Goal: Task Accomplishment & Management: Manage account settings

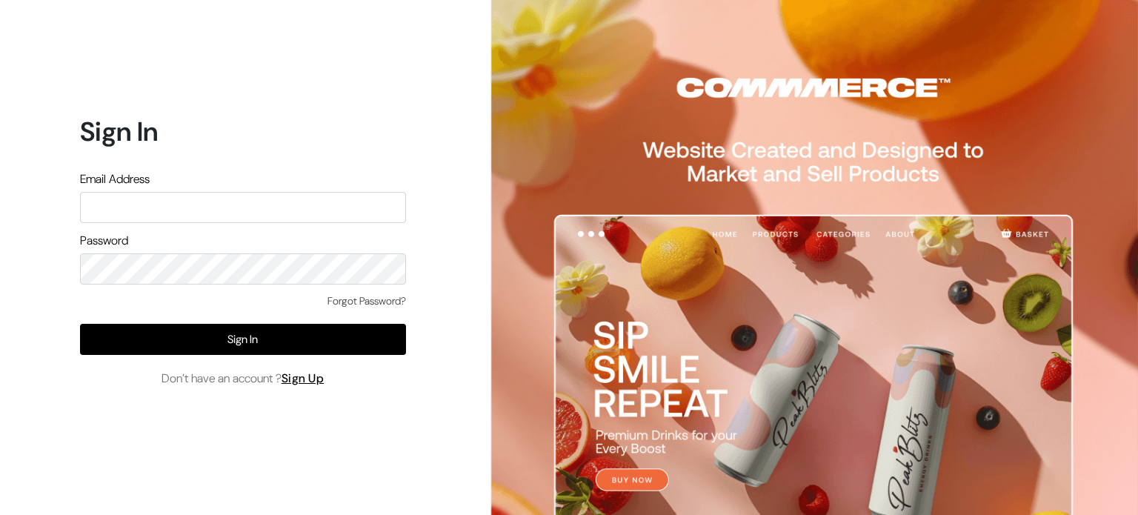
click at [219, 211] on input "text" at bounding box center [243, 207] width 326 height 31
type input "amazonservices171@gmail.com"
click at [335, 299] on link "Forgot Password?" at bounding box center [367, 302] width 79 height 16
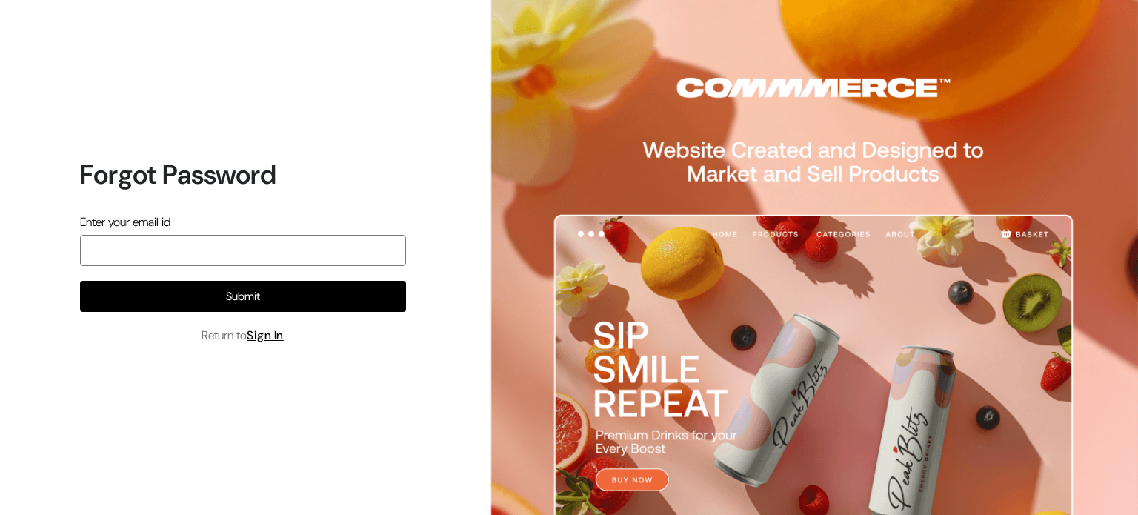
click at [239, 259] on input "email" at bounding box center [243, 250] width 326 height 31
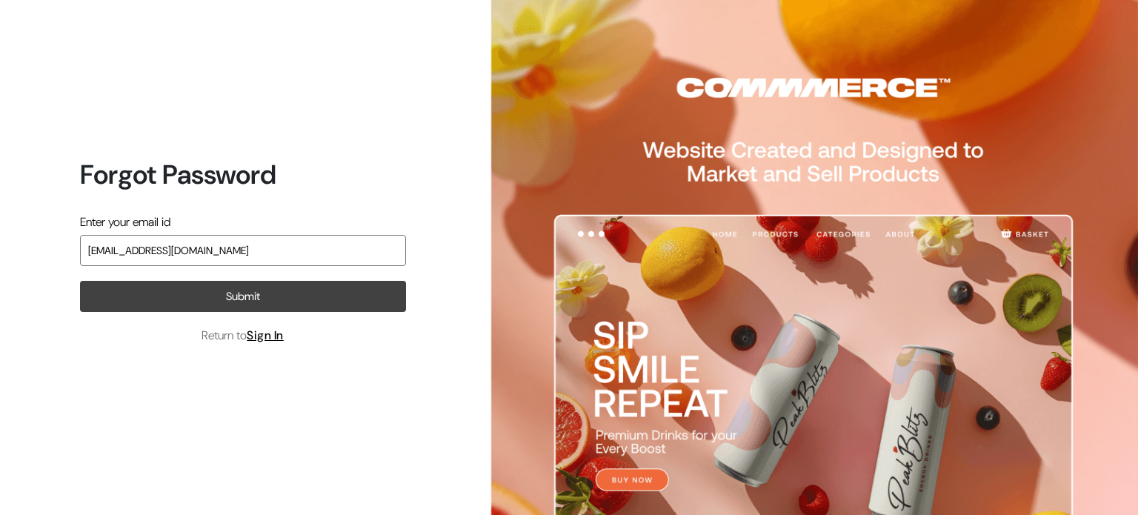
type input "[EMAIL_ADDRESS][DOMAIN_NAME]"
click at [231, 285] on button "Submit" at bounding box center [243, 296] width 326 height 31
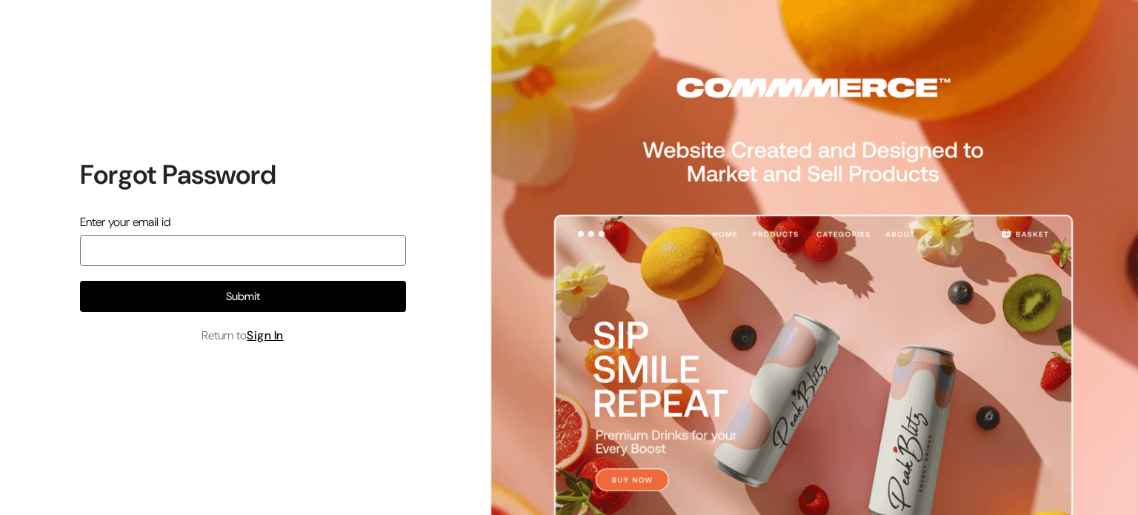
click at [252, 246] on input "email" at bounding box center [243, 250] width 326 height 31
click at [252, 246] on input "amazonservices17" at bounding box center [243, 250] width 326 height 31
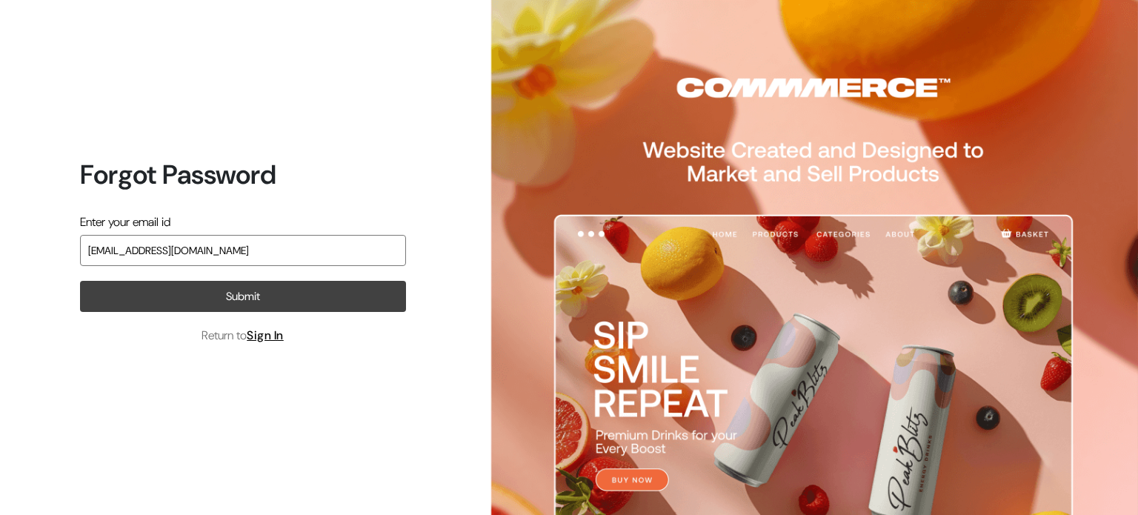
type input "amazonservices171@gmail.com"
click at [219, 295] on button "Submit" at bounding box center [243, 296] width 326 height 31
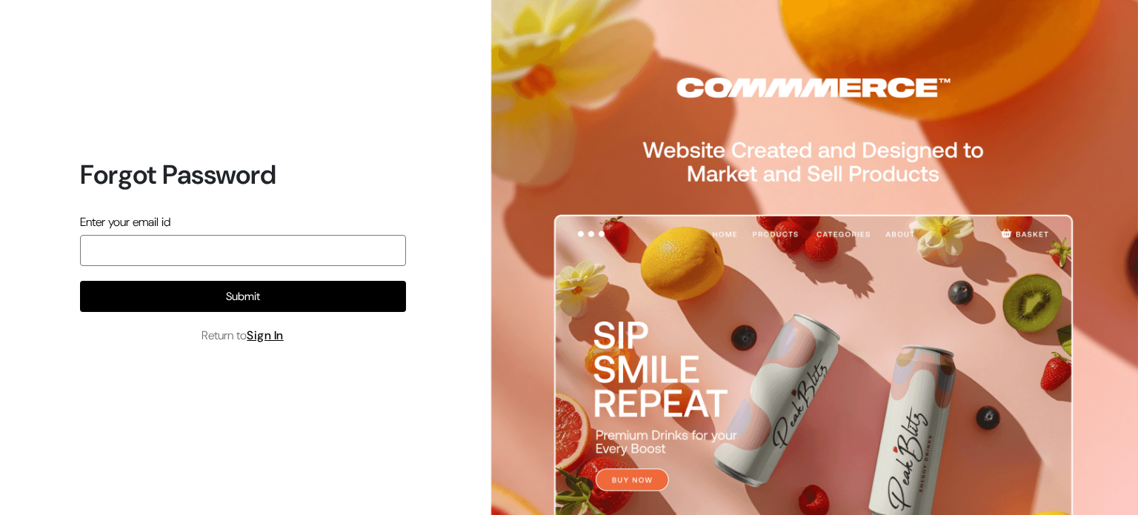
click at [283, 255] on input "email" at bounding box center [243, 250] width 326 height 31
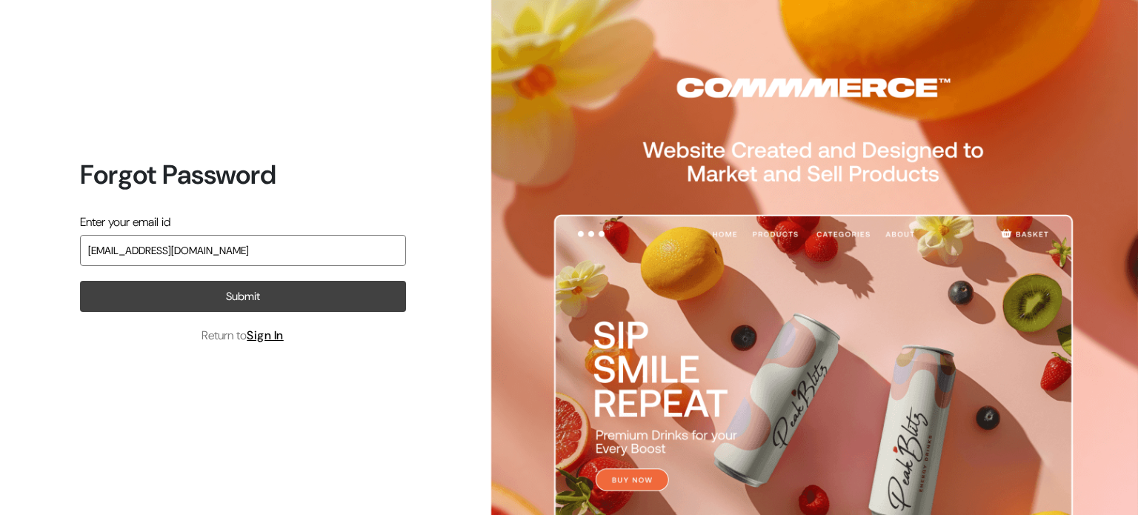
type input "amazonservices171@gmail.com"
click at [258, 293] on button "Submit" at bounding box center [243, 296] width 326 height 31
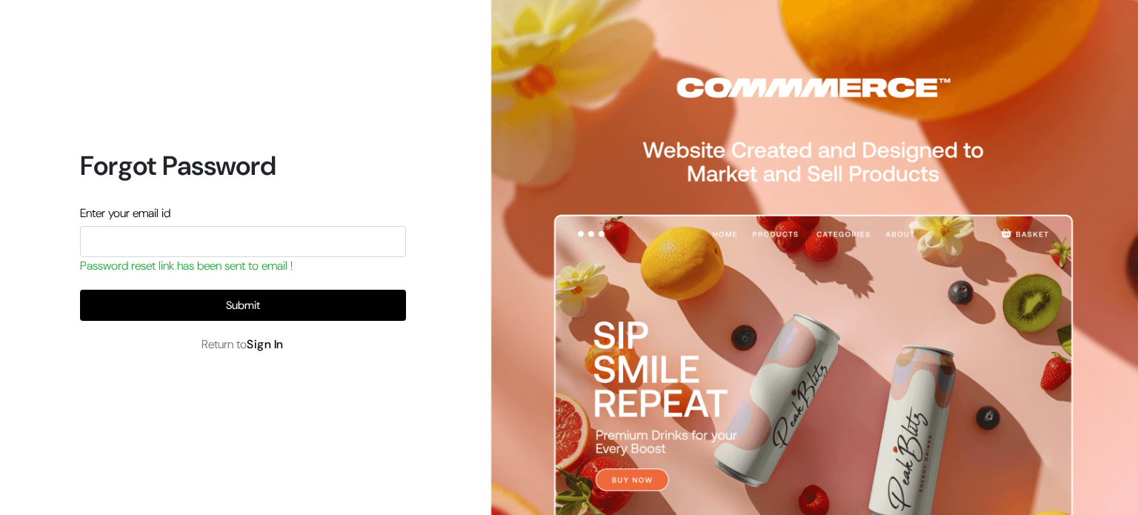
click at [267, 350] on link "Sign In" at bounding box center [265, 345] width 37 height 16
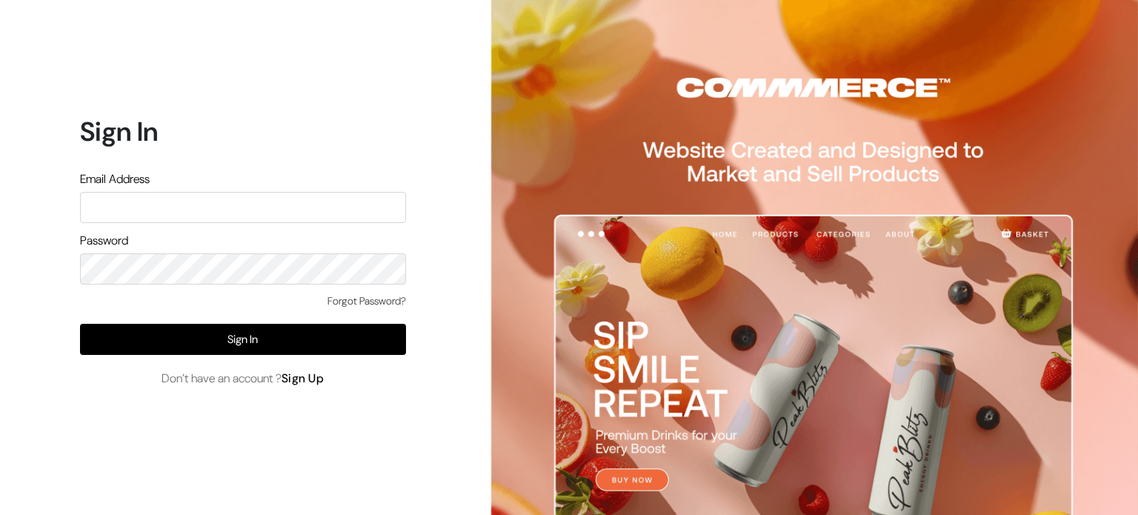
click at [307, 382] on link "Sign Up" at bounding box center [303, 379] width 43 height 16
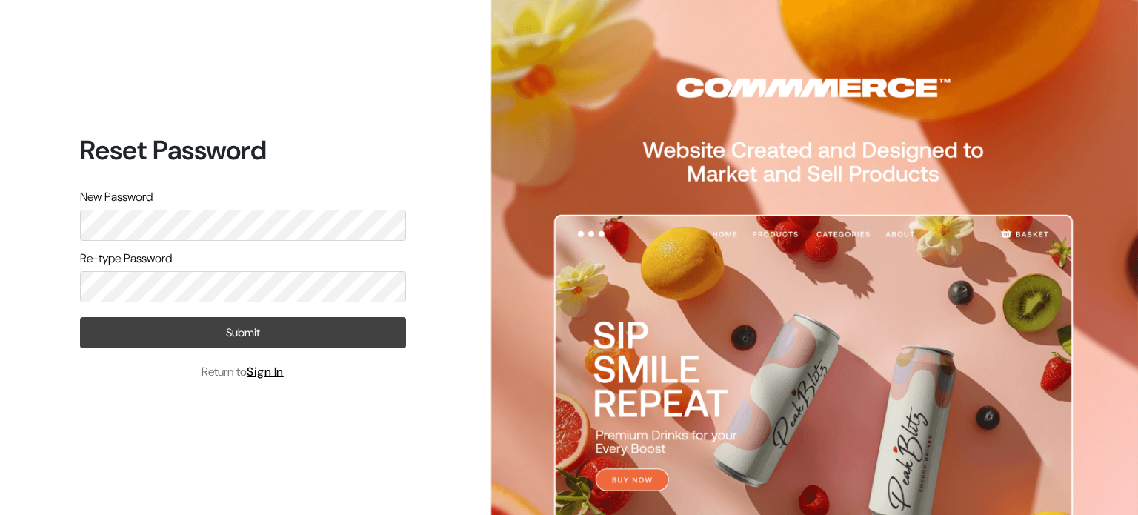
click at [179, 337] on button "Submit" at bounding box center [243, 332] width 326 height 31
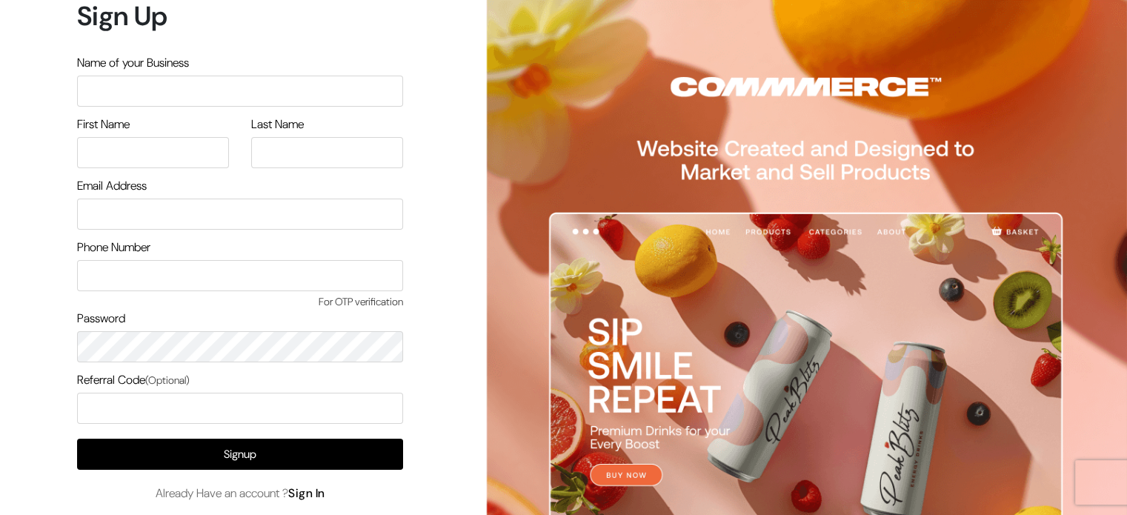
click at [308, 491] on link "Sign In" at bounding box center [306, 493] width 37 height 16
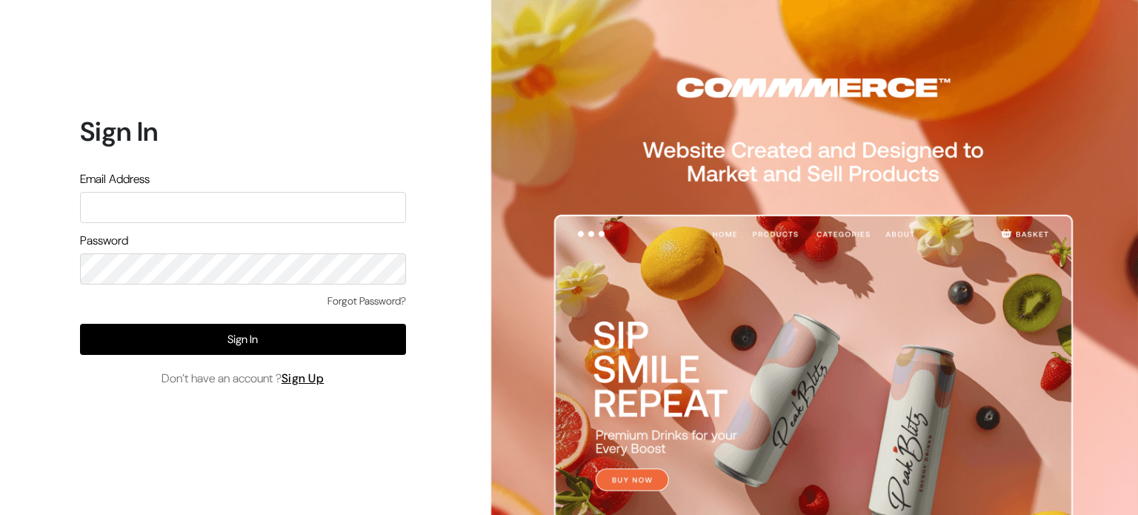
click at [273, 210] on input "text" at bounding box center [243, 207] width 326 height 31
type input "amazonservices171@gmail.com"
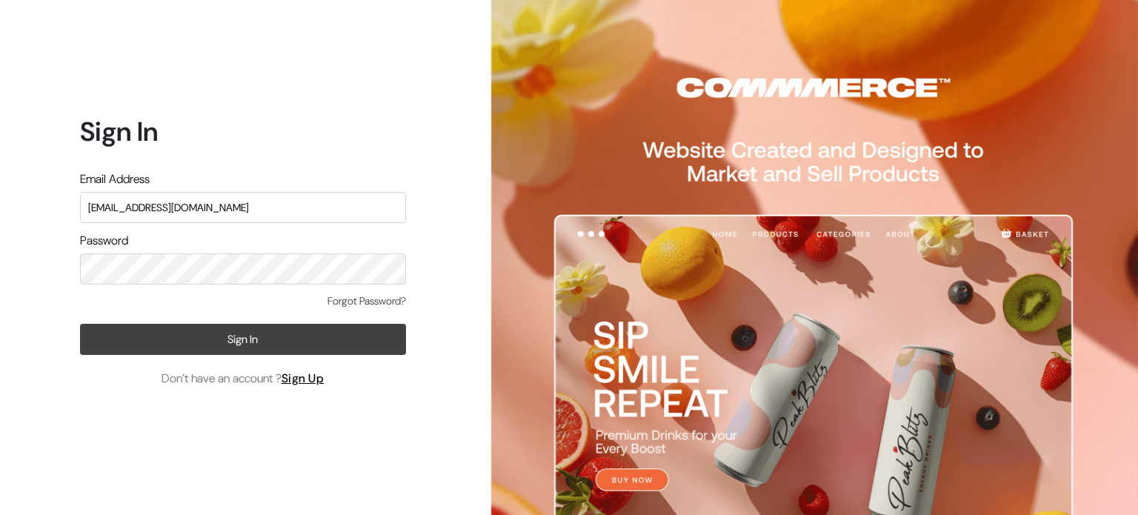
click at [241, 346] on button "Sign In" at bounding box center [243, 339] width 326 height 31
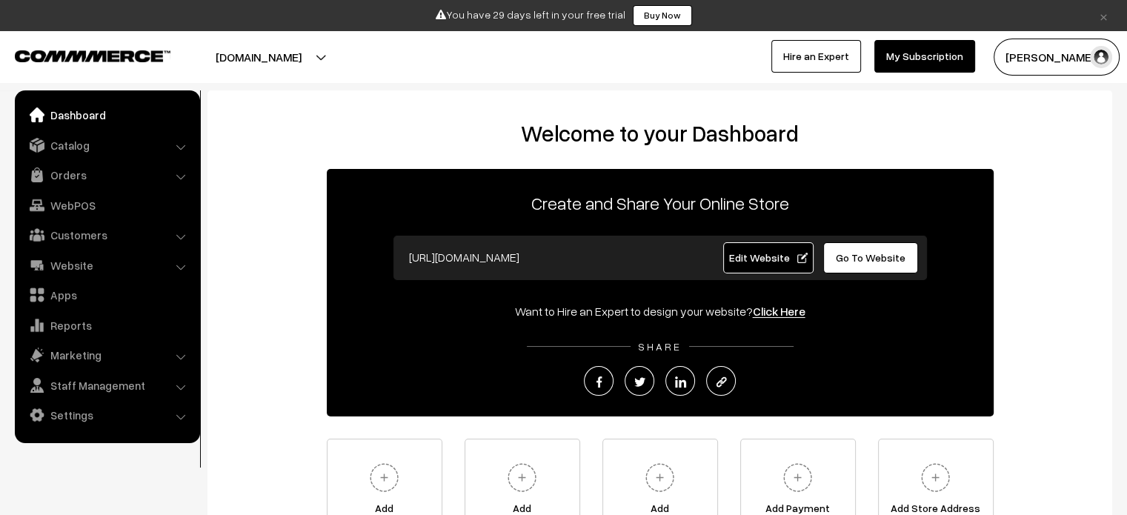
click at [771, 263] on span "Edit Website" at bounding box center [768, 257] width 79 height 13
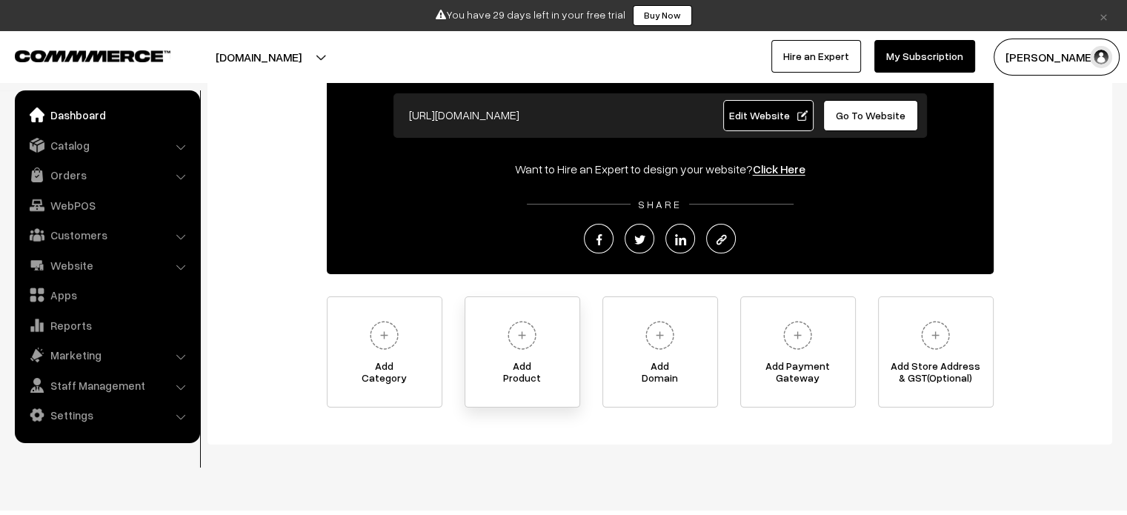
scroll to position [148, 0]
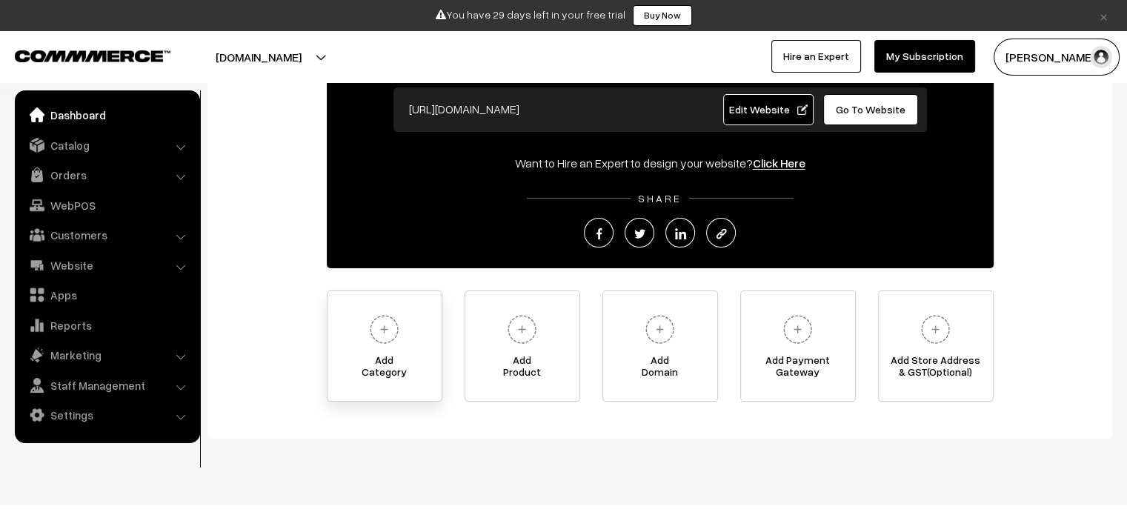
click at [374, 322] on img at bounding box center [384, 329] width 41 height 41
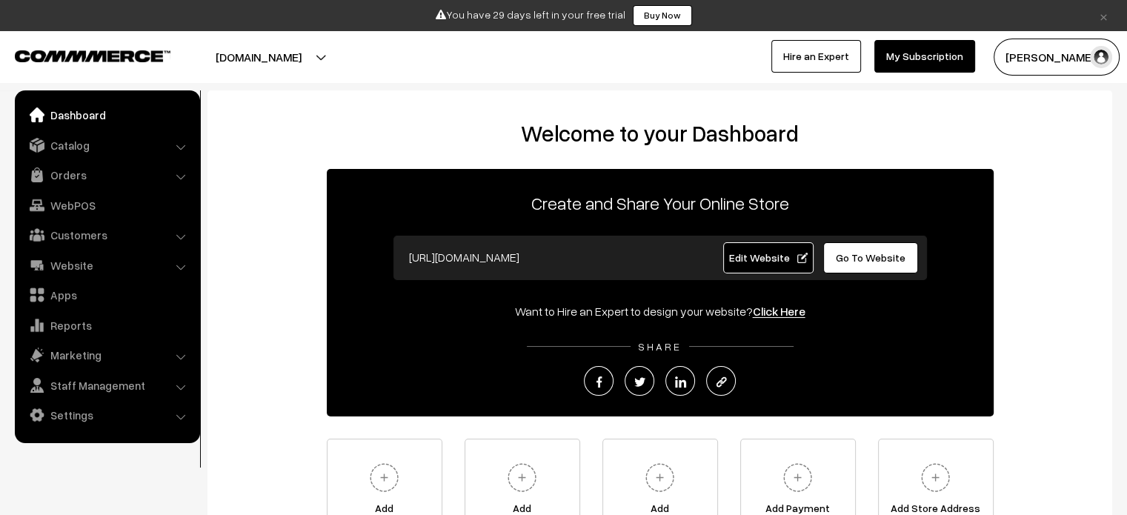
click at [179, 144] on li "Catalog Categories" at bounding box center [108, 145] width 178 height 27
click at [178, 147] on li "Catalog Categories" at bounding box center [108, 145] width 178 height 27
click at [55, 145] on link "Catalog" at bounding box center [107, 145] width 176 height 27
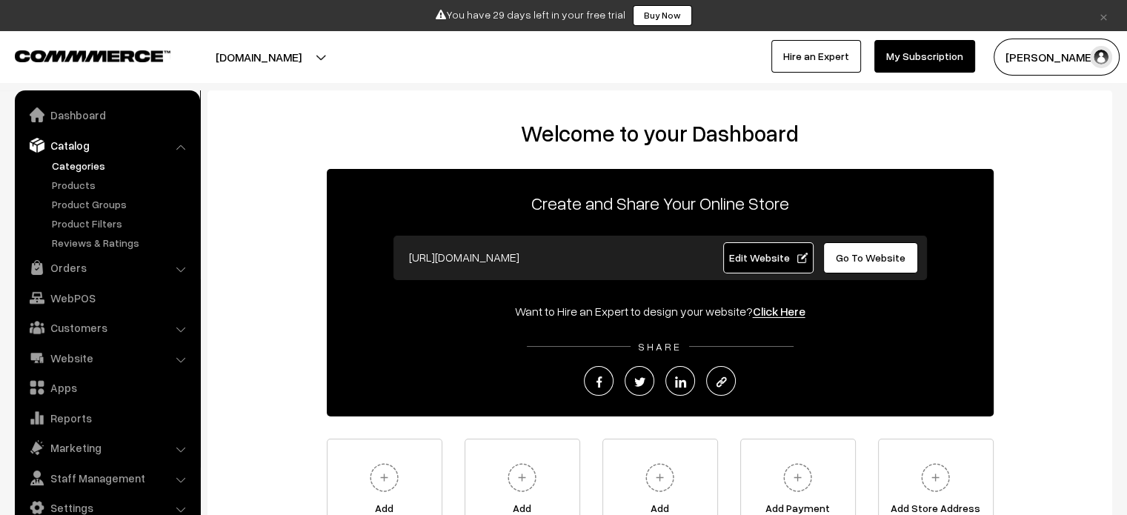
click at [64, 168] on link "Categories" at bounding box center [121, 166] width 147 height 16
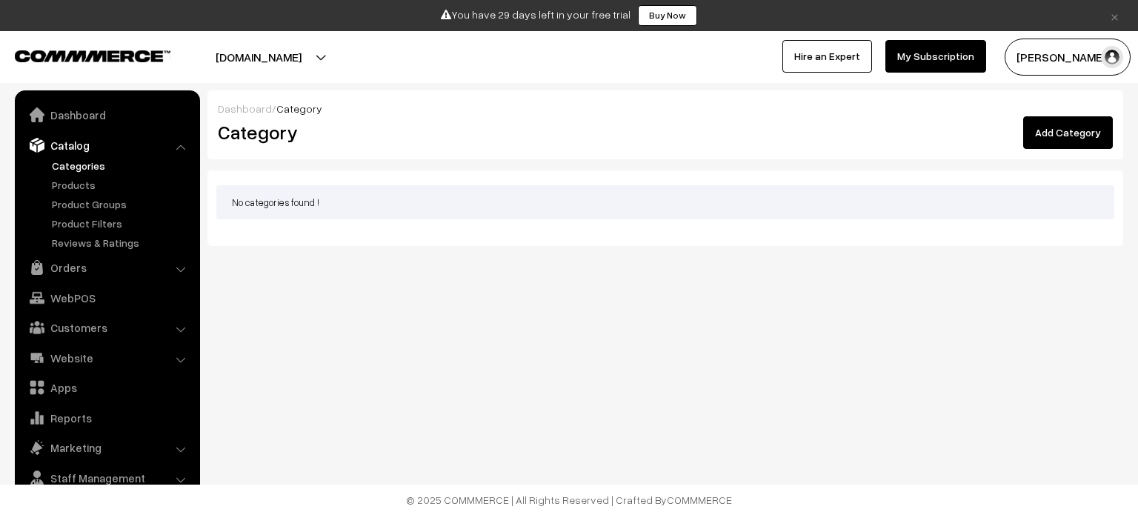
click at [1067, 127] on link "Add Category" at bounding box center [1069, 132] width 90 height 33
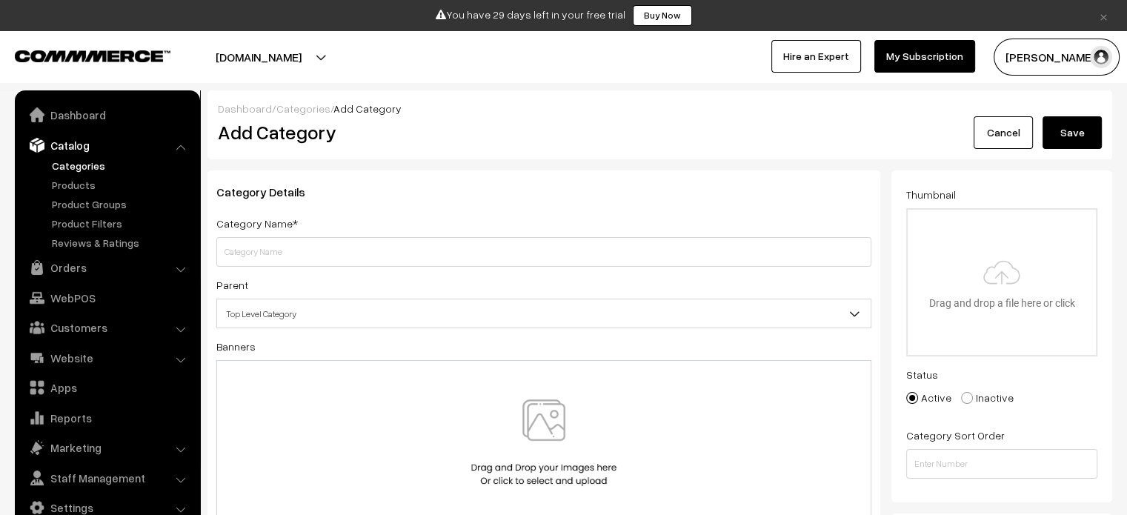
click at [400, 251] on input "text" at bounding box center [543, 252] width 655 height 30
type input "e"
type input "men"
click at [407, 313] on span "Top Level Category" at bounding box center [544, 314] width 654 height 26
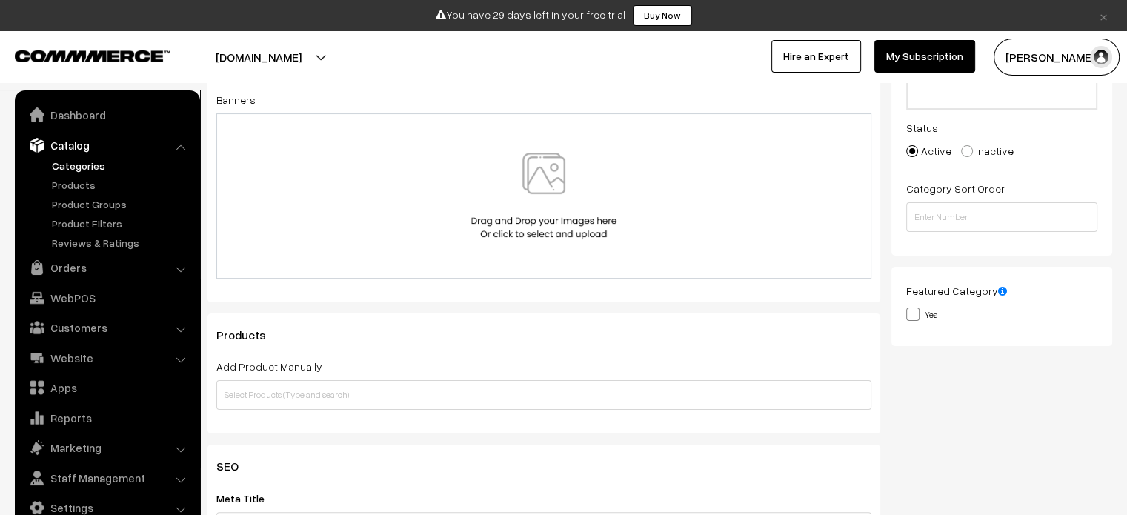
scroll to position [222, 0]
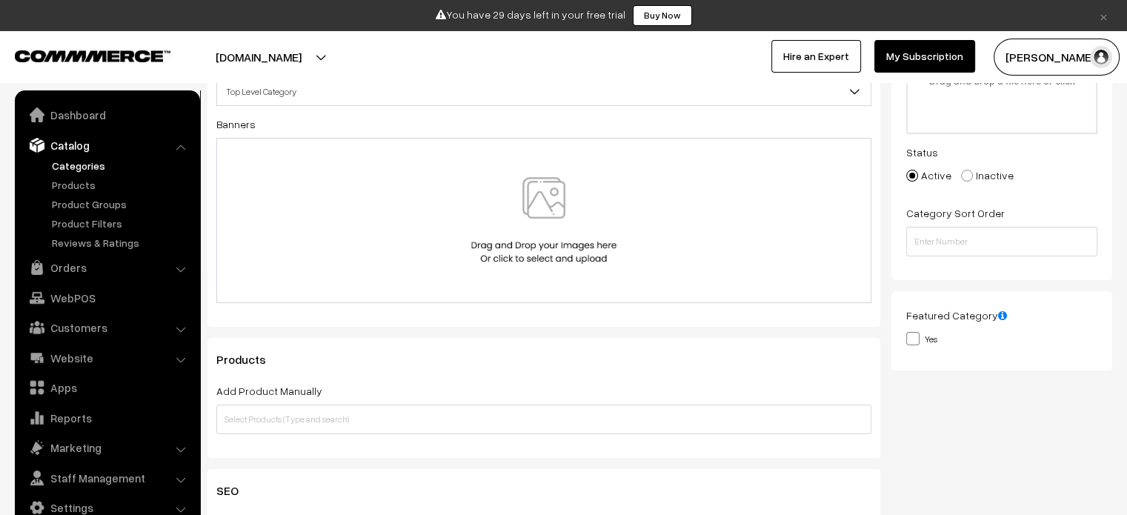
click at [564, 198] on img at bounding box center [544, 220] width 153 height 87
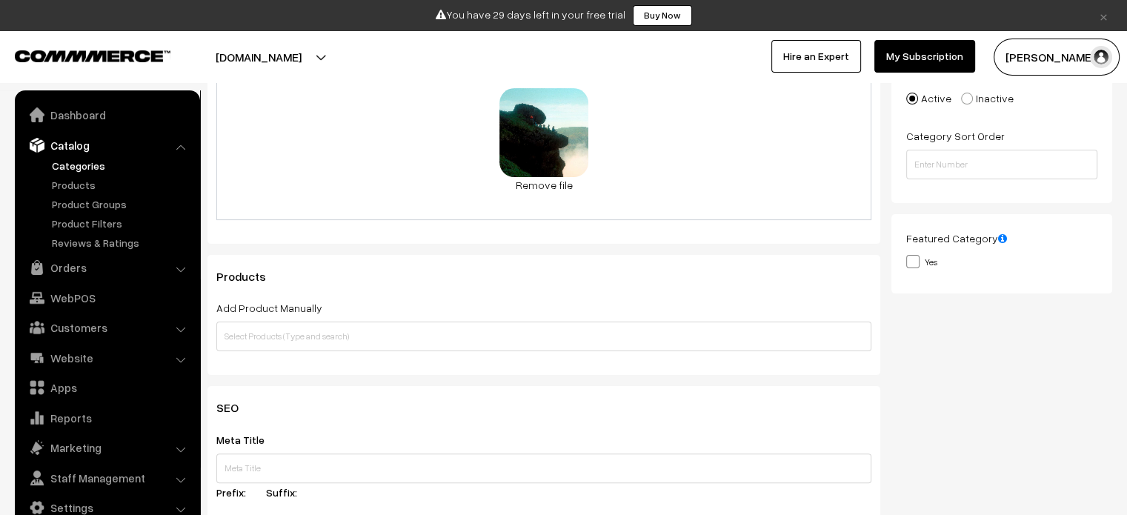
scroll to position [445, 0]
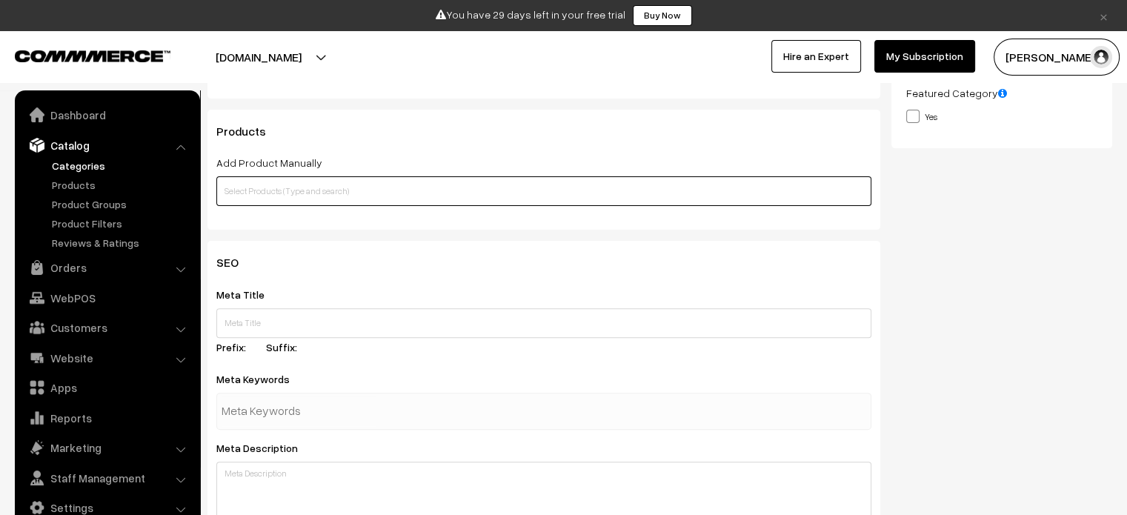
click at [413, 192] on input "text" at bounding box center [543, 191] width 655 height 30
type input "shirts"
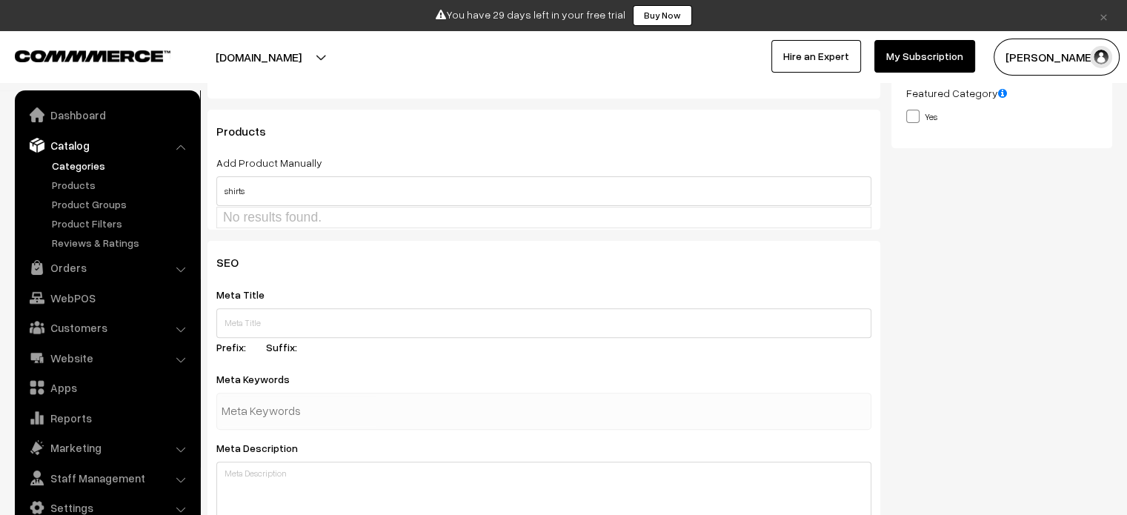
click at [360, 270] on h3 "SEO" at bounding box center [543, 263] width 655 height 14
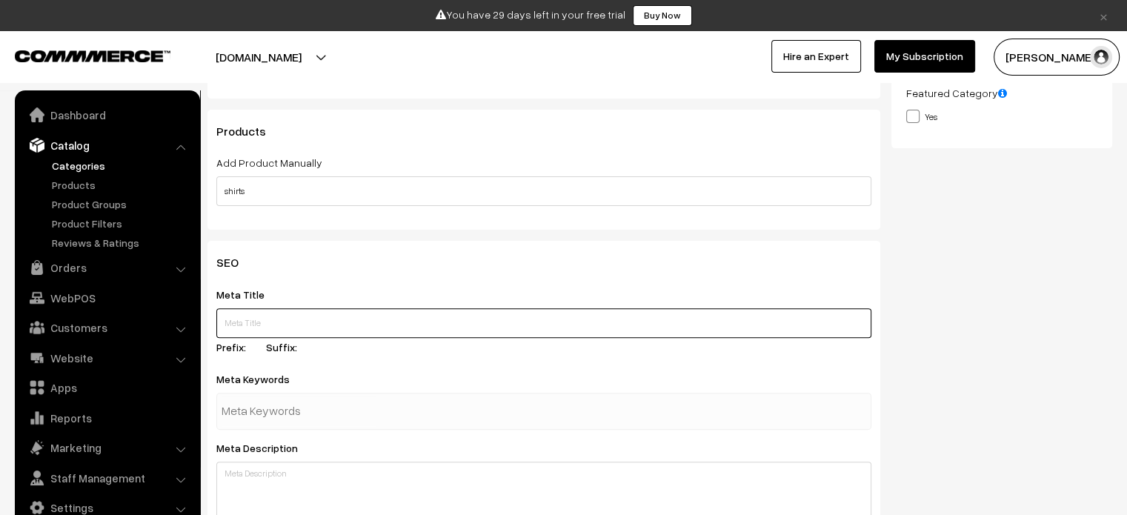
click at [337, 318] on input "text" at bounding box center [543, 323] width 655 height 30
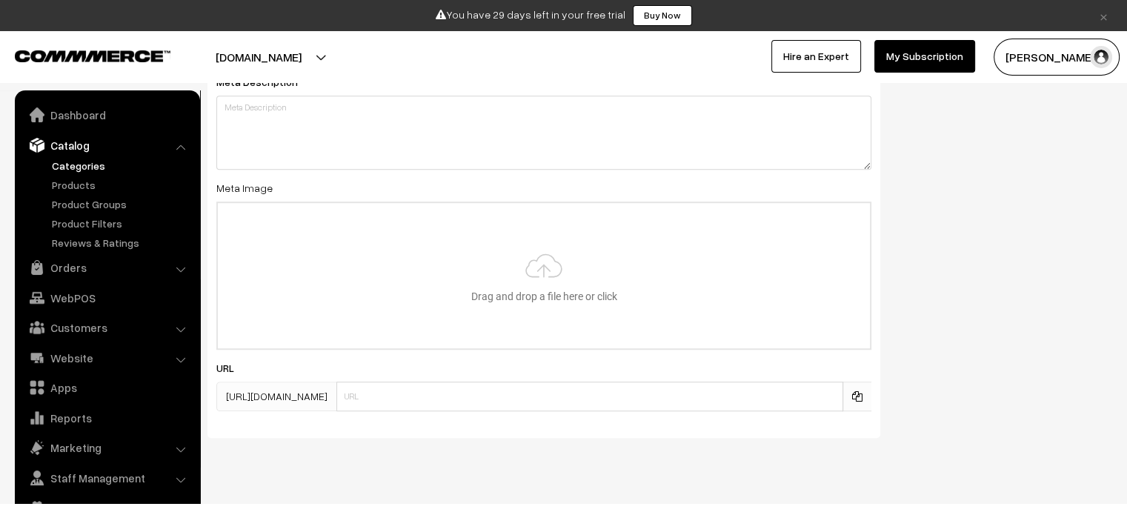
scroll to position [827, 0]
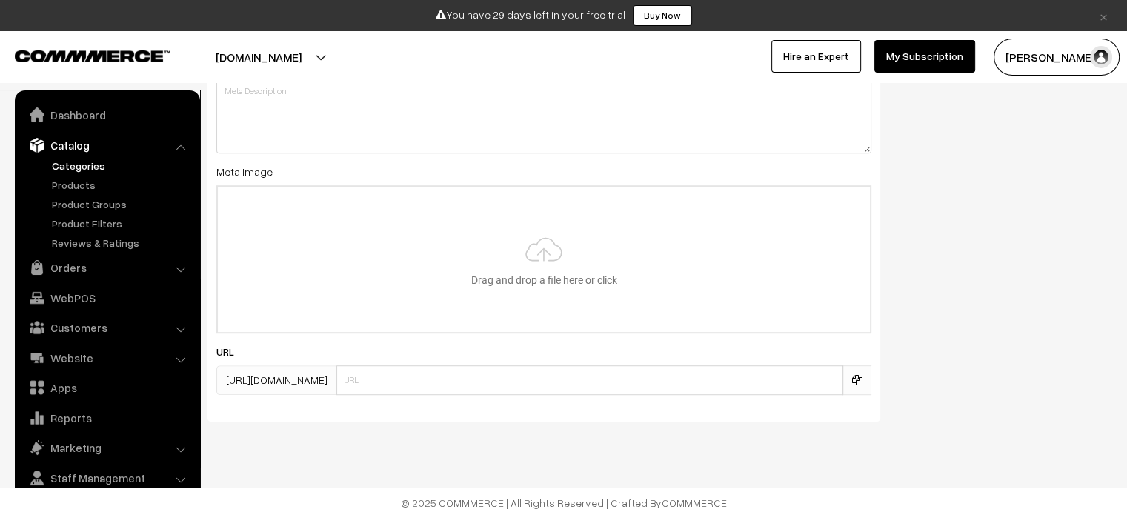
type input "shirts,"
click at [679, 373] on input "text" at bounding box center [590, 380] width 507 height 30
type input "s"
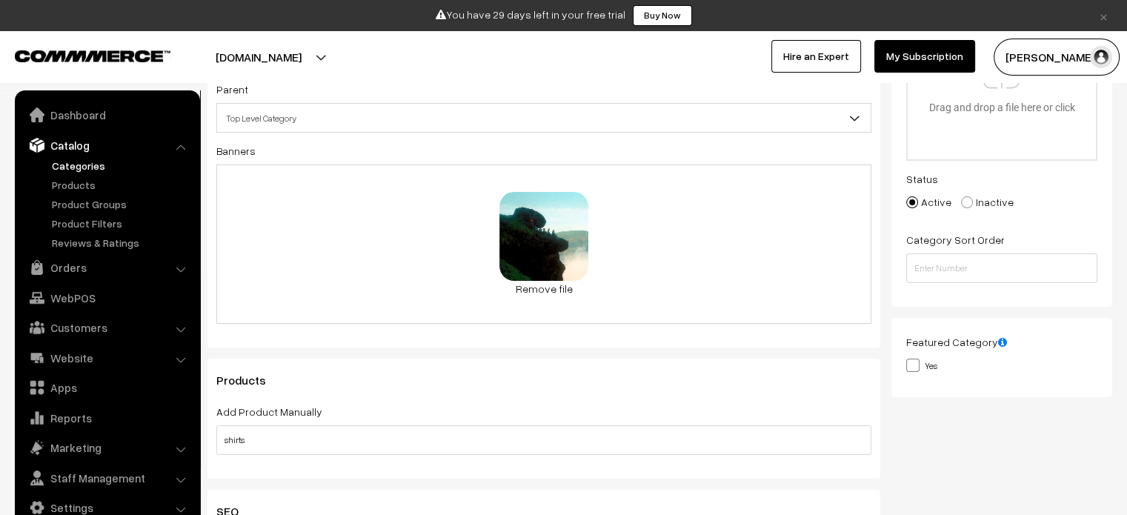
scroll to position [165, 0]
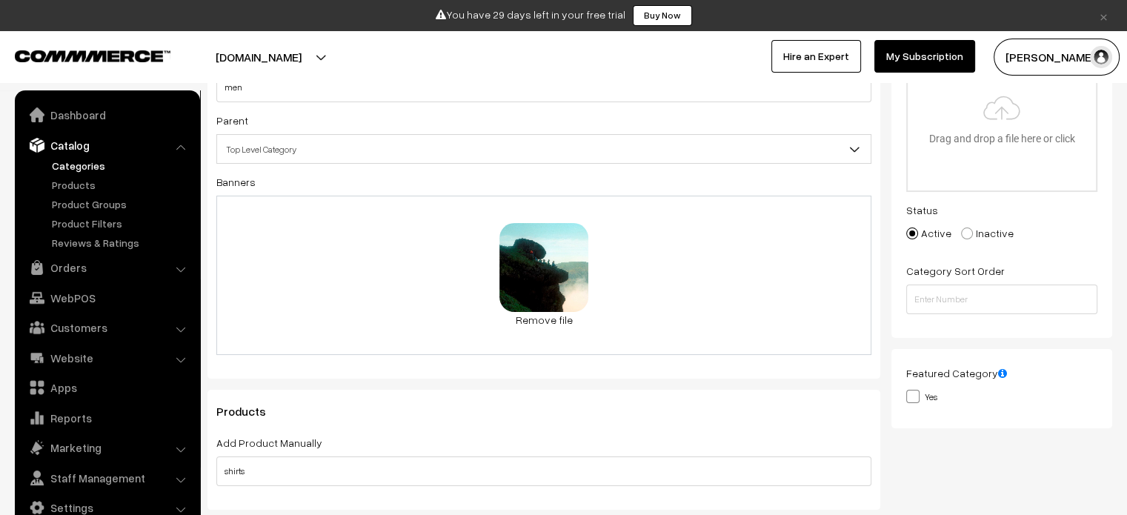
type input "men"
click at [961, 296] on input "number" at bounding box center [1001, 300] width 191 height 30
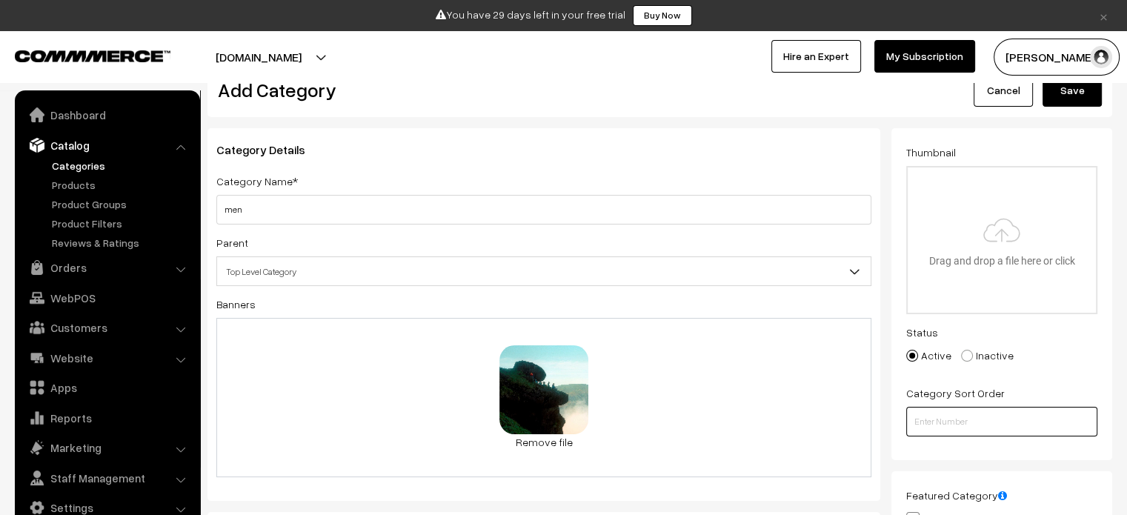
scroll to position [16, 0]
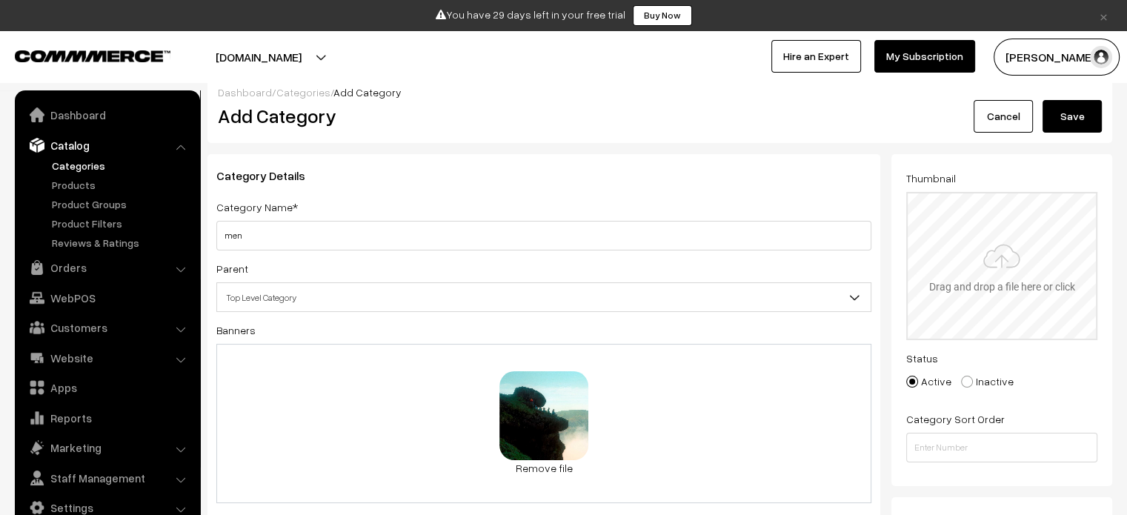
click at [1005, 266] on input "file" at bounding box center [1002, 265] width 188 height 145
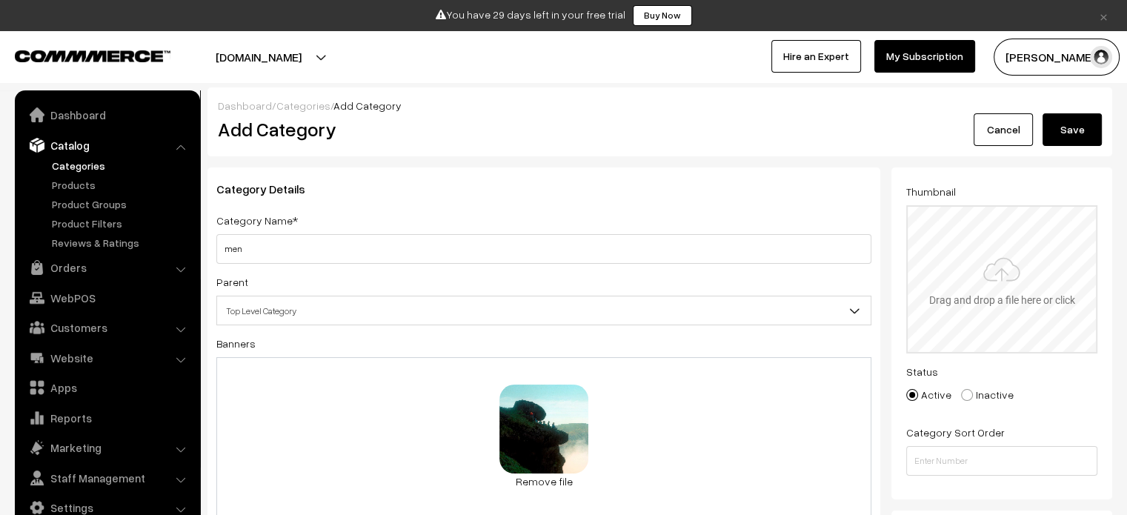
scroll to position [0, 0]
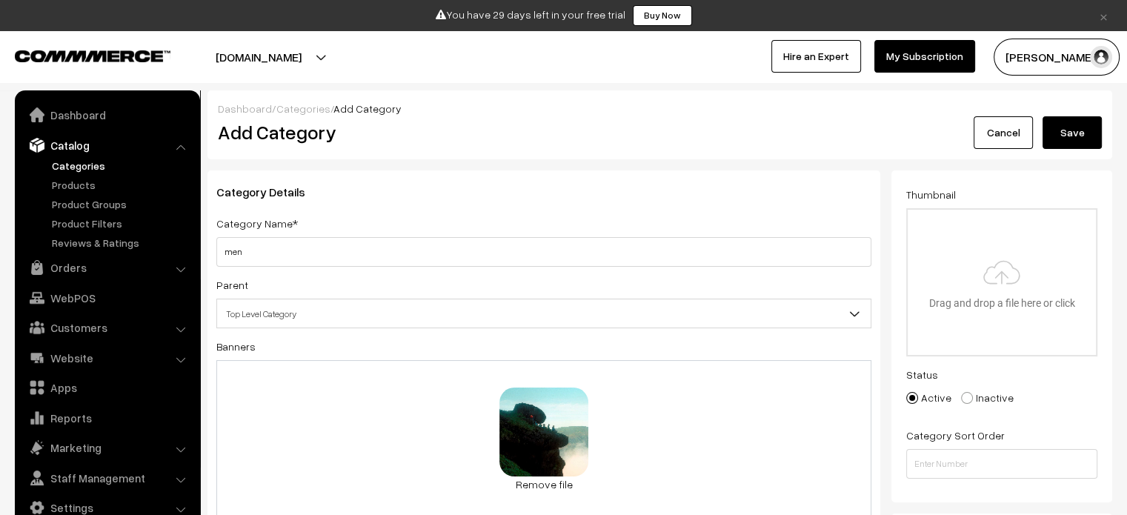
click at [1057, 147] on button "Save" at bounding box center [1072, 132] width 59 height 33
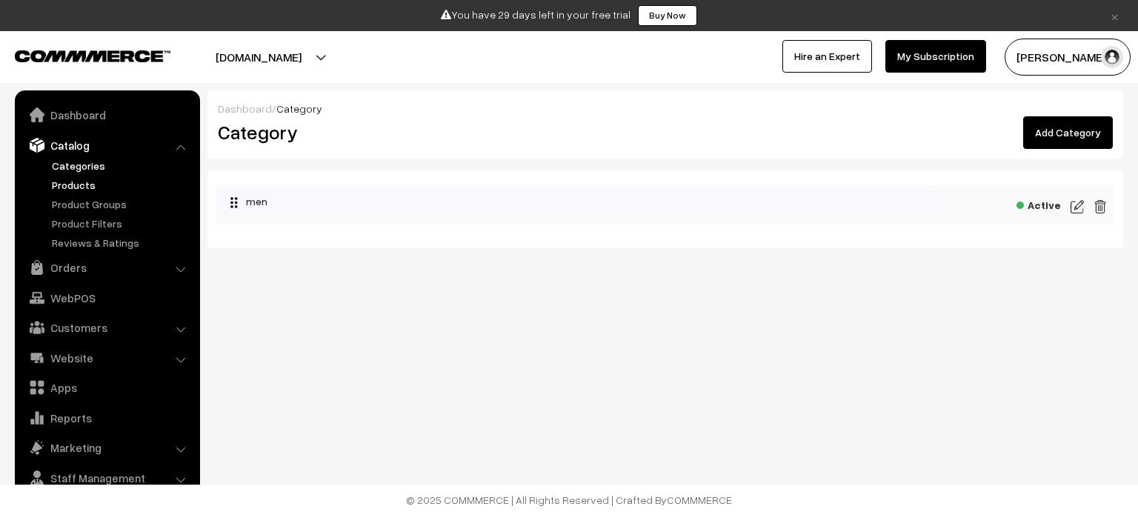
click at [67, 185] on link "Products" at bounding box center [121, 185] width 147 height 16
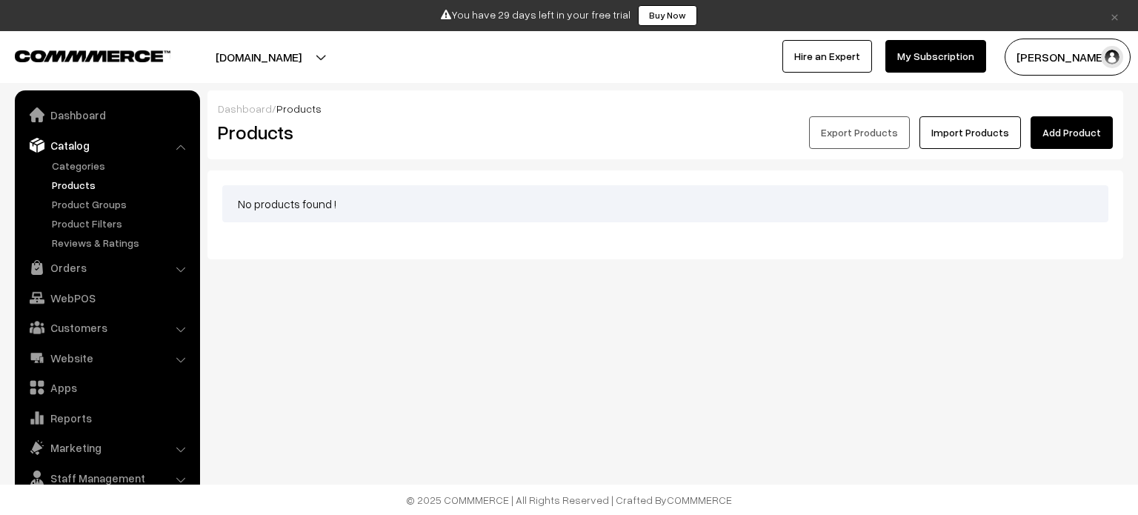
click at [1088, 133] on link "Add Product" at bounding box center [1072, 132] width 82 height 33
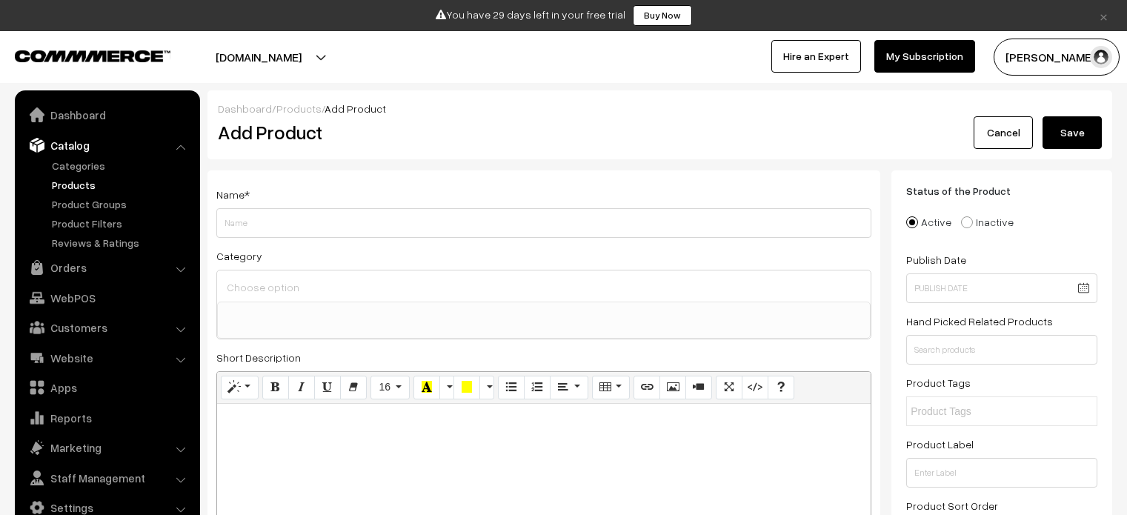
select select
type input "l"
type input "blue t-shirt"
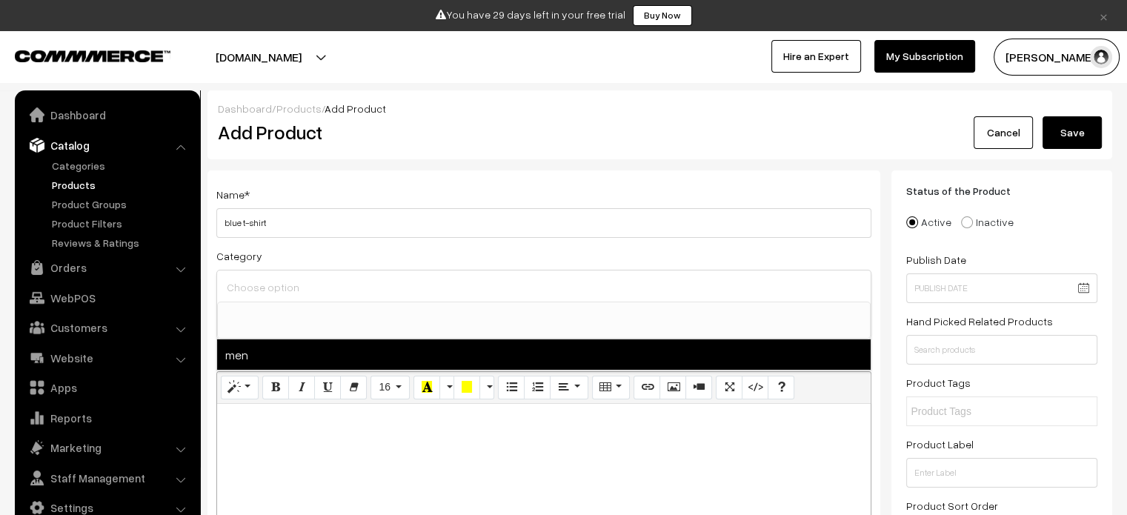
click at [248, 343] on span "men" at bounding box center [544, 354] width 654 height 30
select select "1"
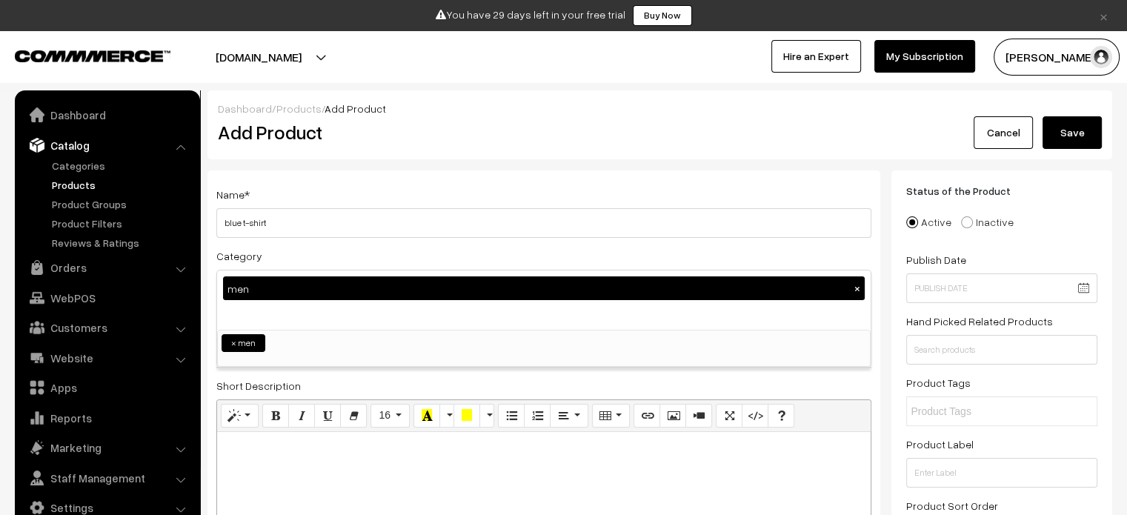
click at [329, 471] on div at bounding box center [544, 487] width 654 height 111
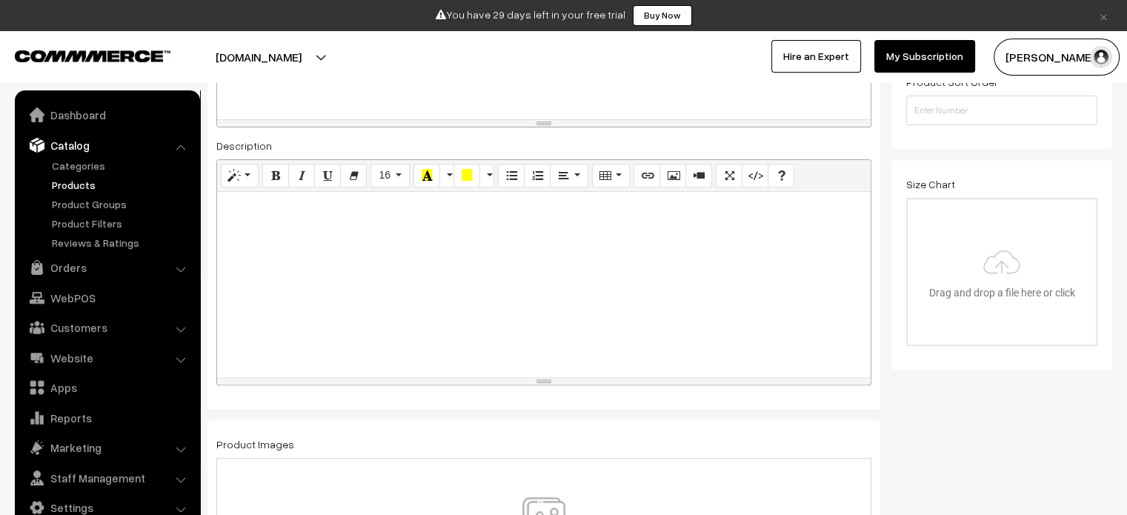
scroll to position [445, 0]
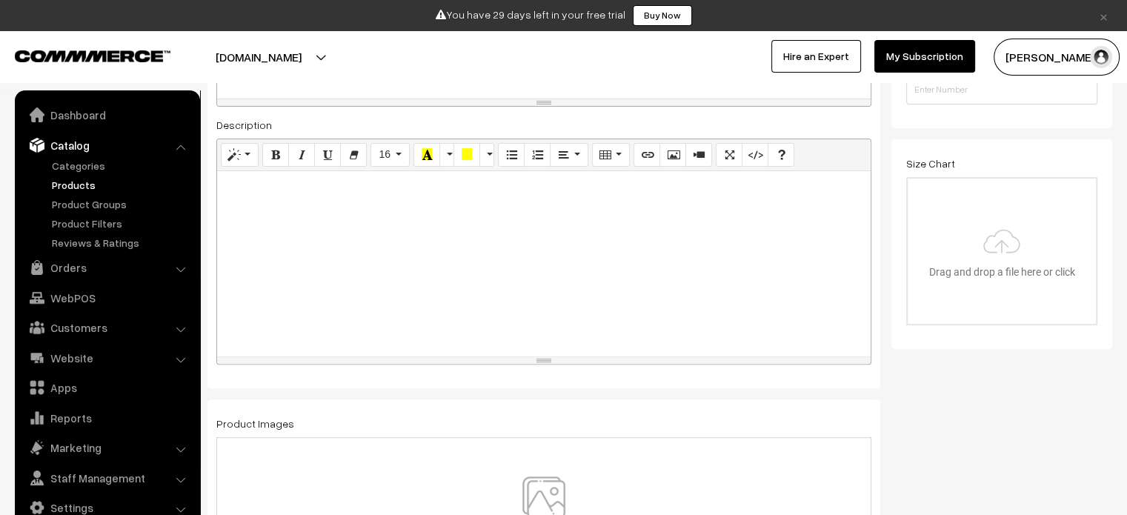
click at [367, 295] on div at bounding box center [544, 263] width 654 height 185
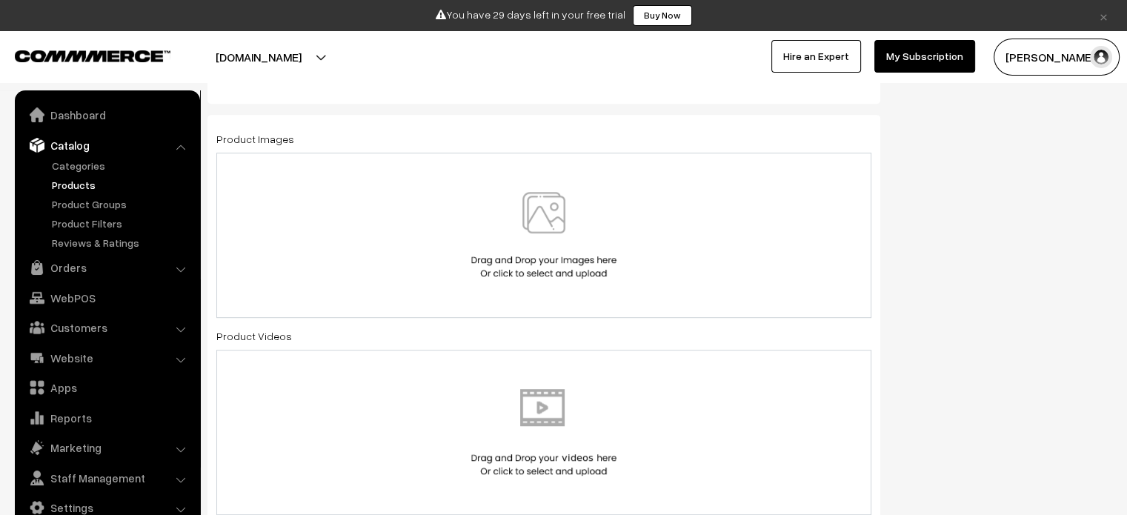
scroll to position [741, 0]
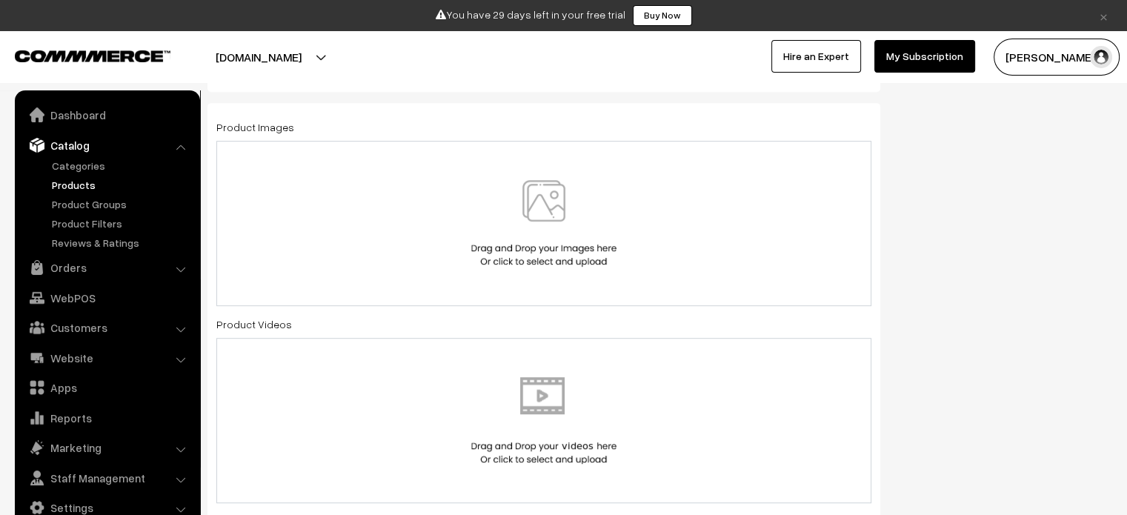
click at [581, 234] on img at bounding box center [544, 223] width 153 height 87
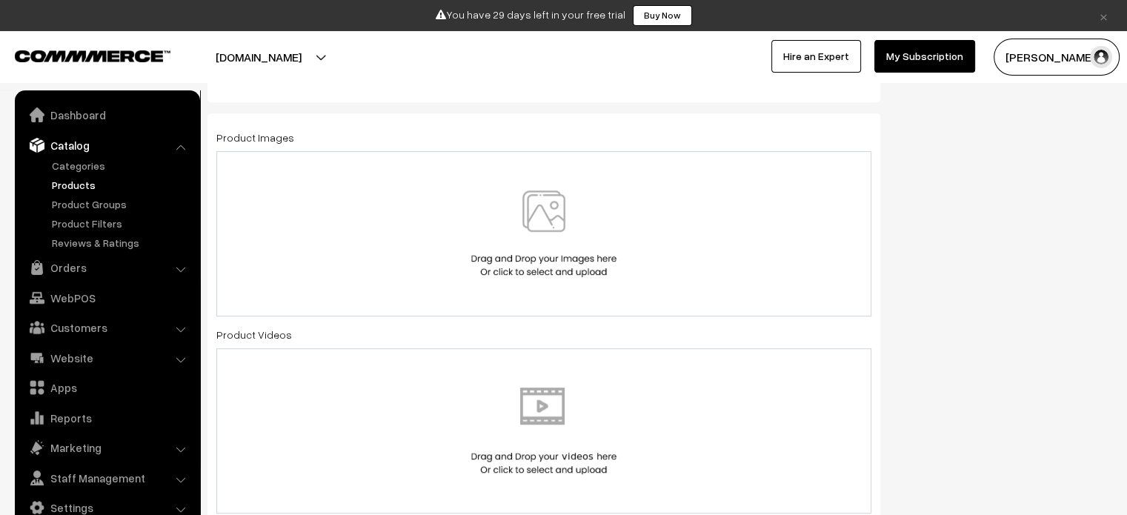
scroll to position [815, 0]
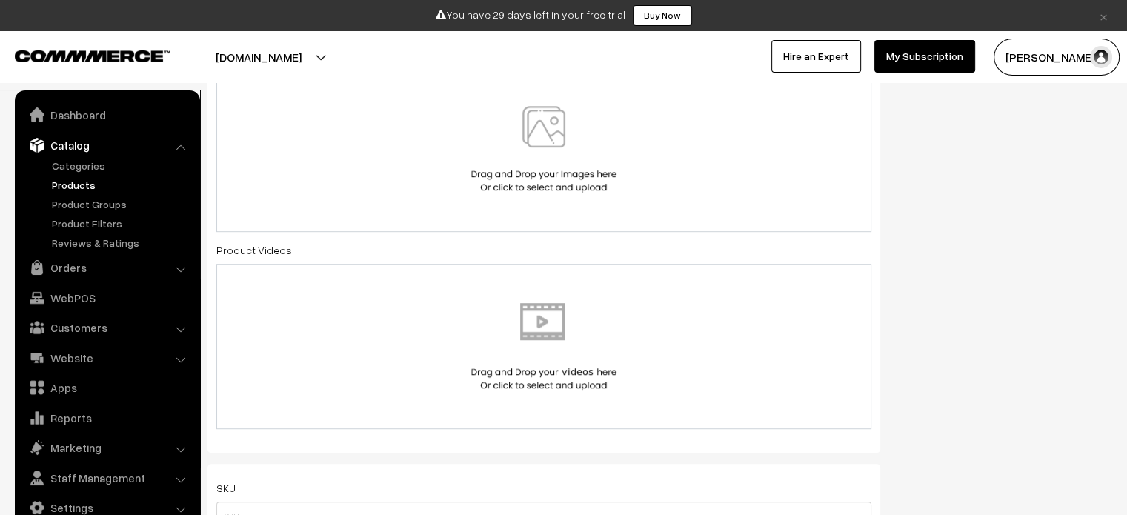
click at [560, 151] on img at bounding box center [544, 149] width 153 height 87
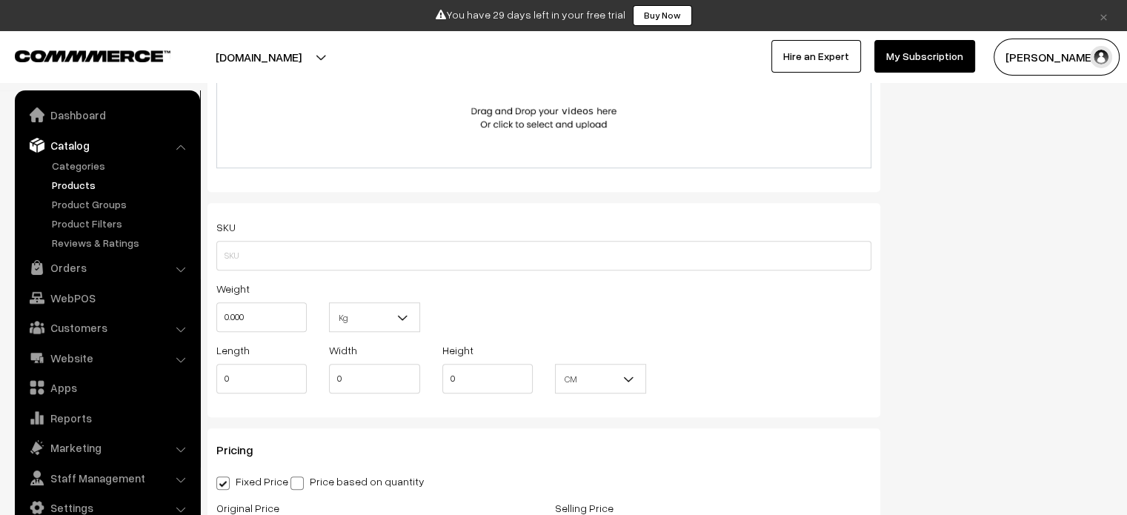
scroll to position [1112, 0]
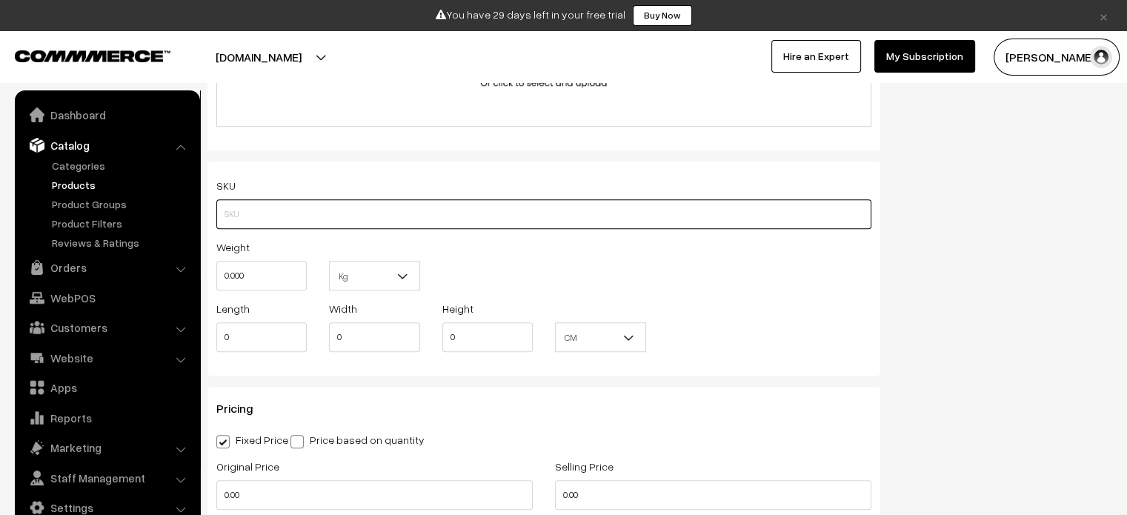
click at [439, 220] on input "text" at bounding box center [543, 214] width 655 height 30
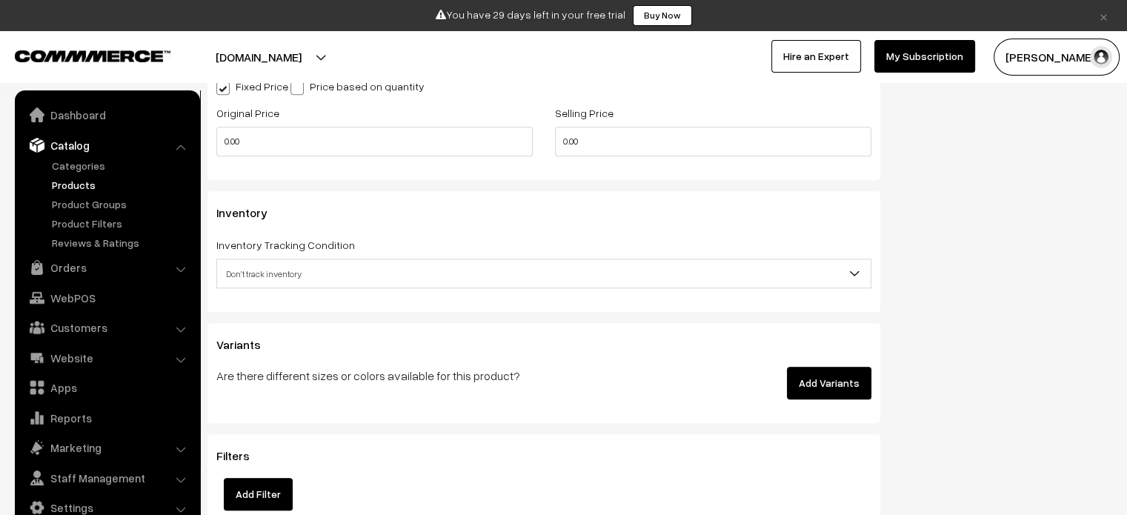
scroll to position [1557, 0]
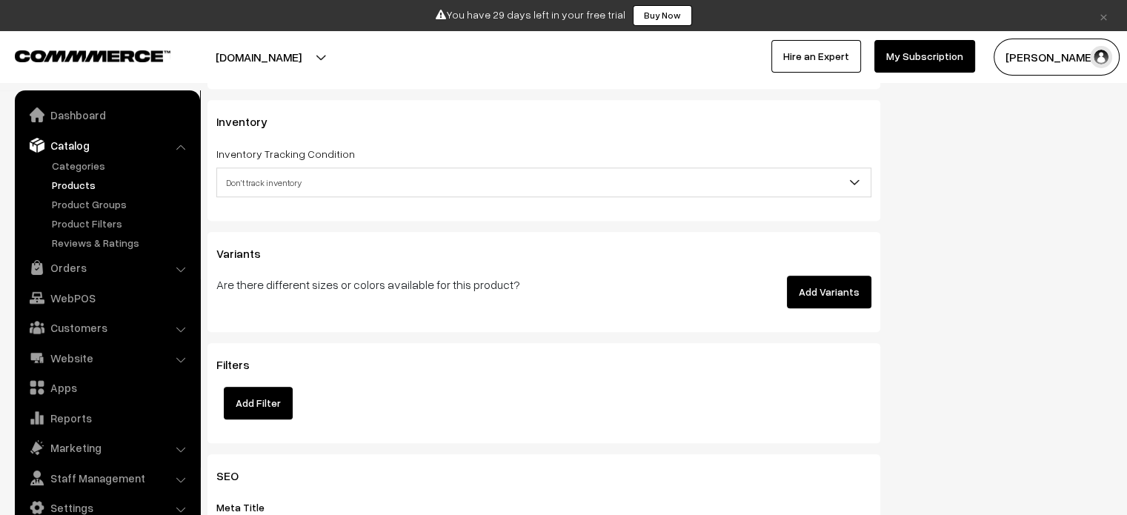
click at [500, 184] on span "Don't track inventory" at bounding box center [544, 183] width 654 height 26
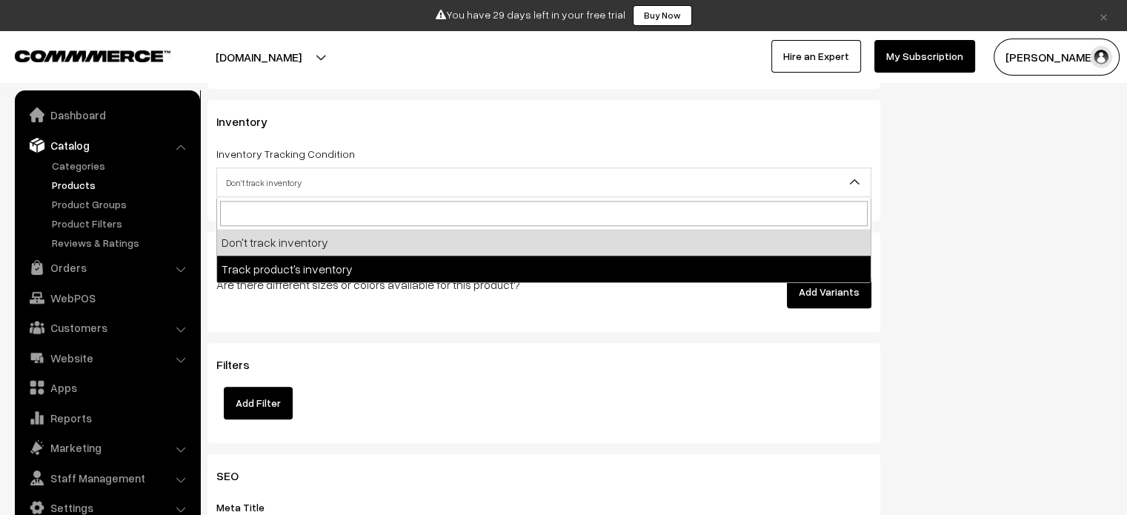
select select "2"
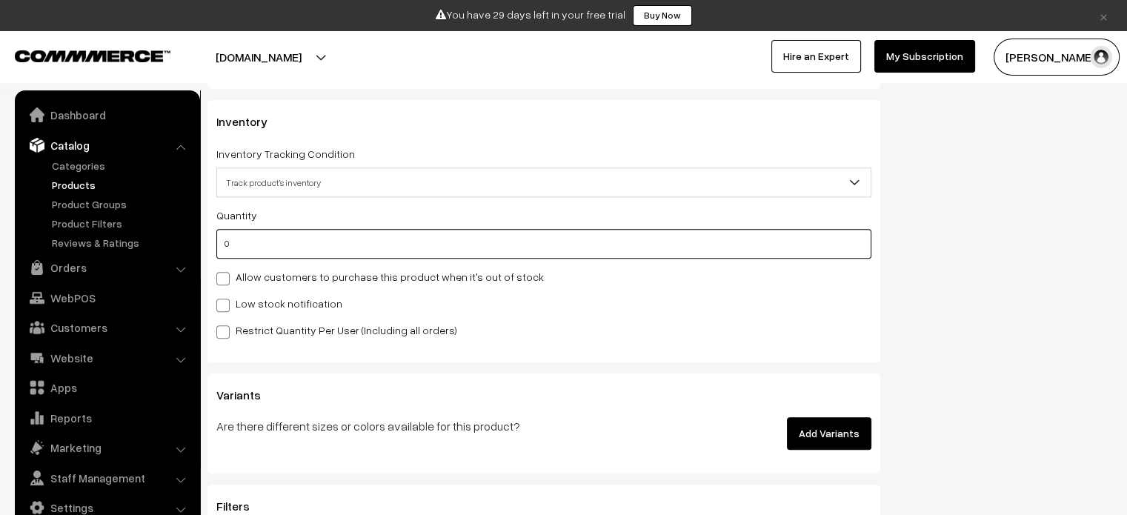
click at [415, 245] on input "0" at bounding box center [543, 244] width 655 height 30
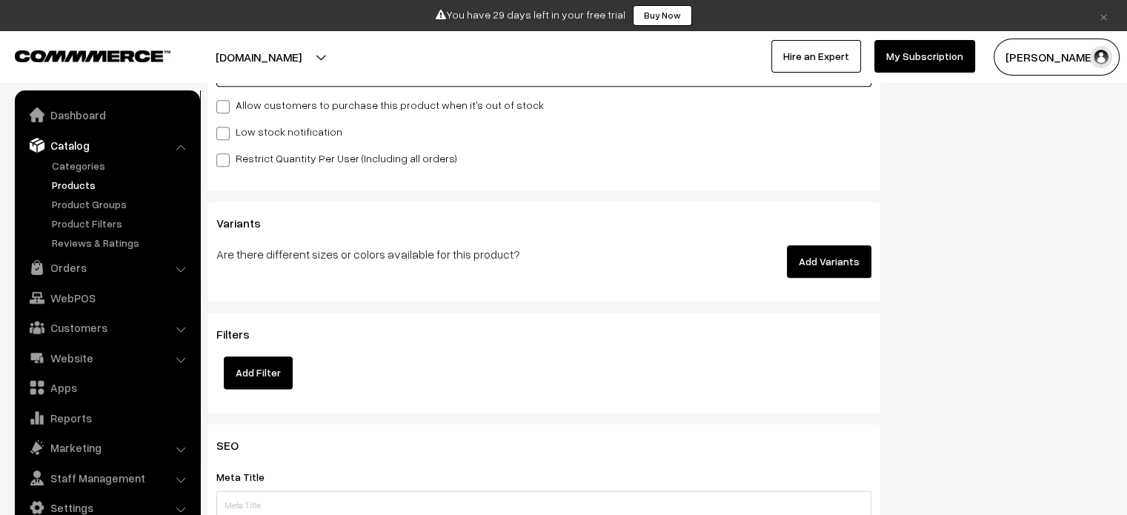
scroll to position [1705, 0]
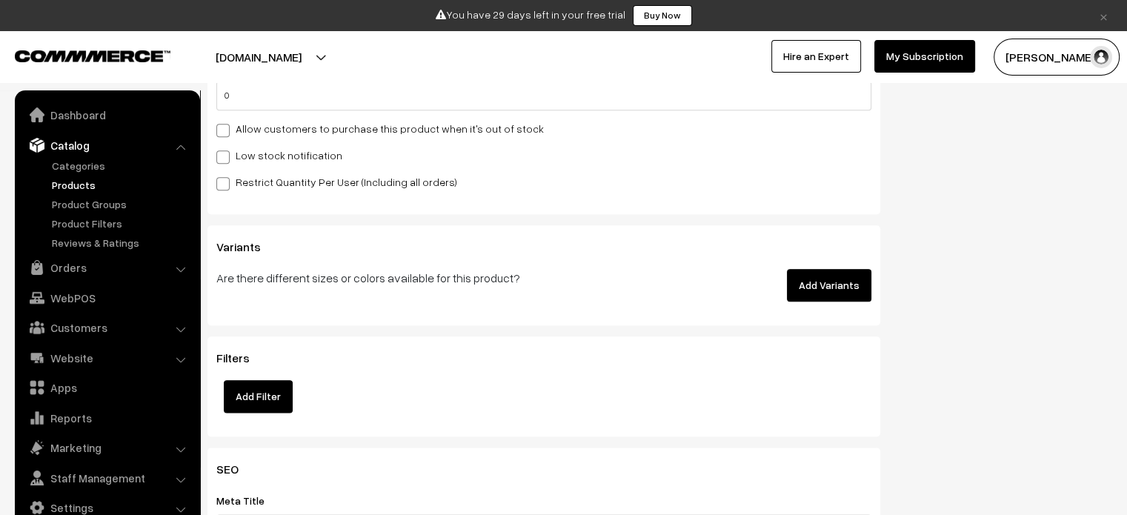
click at [843, 283] on button "Add Variants" at bounding box center [829, 285] width 84 height 33
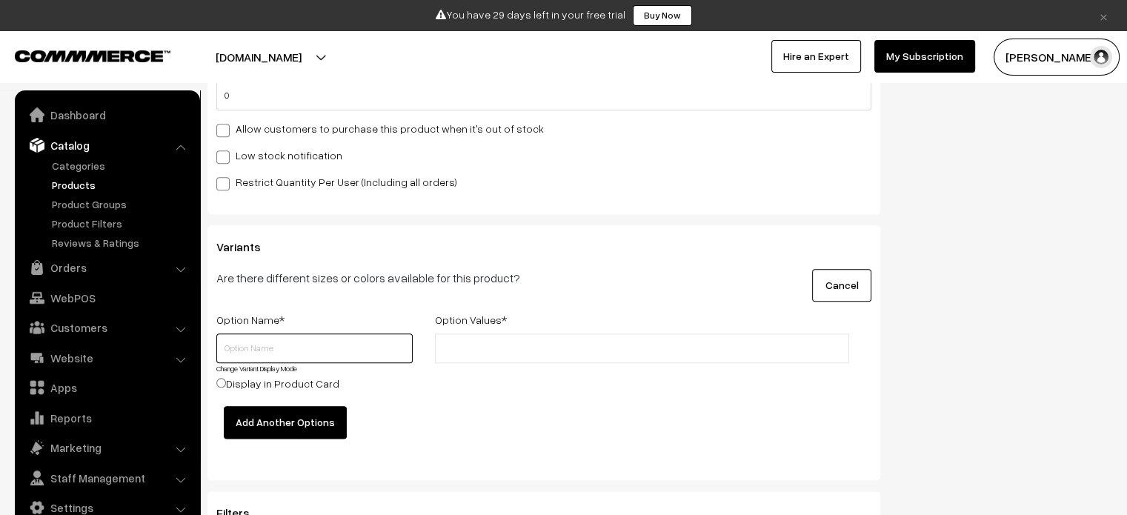
click at [286, 346] on input "text" at bounding box center [314, 349] width 196 height 30
type input "green"
click at [223, 385] on input "Display in Product Card" at bounding box center [221, 383] width 10 height 10
radio input "true"
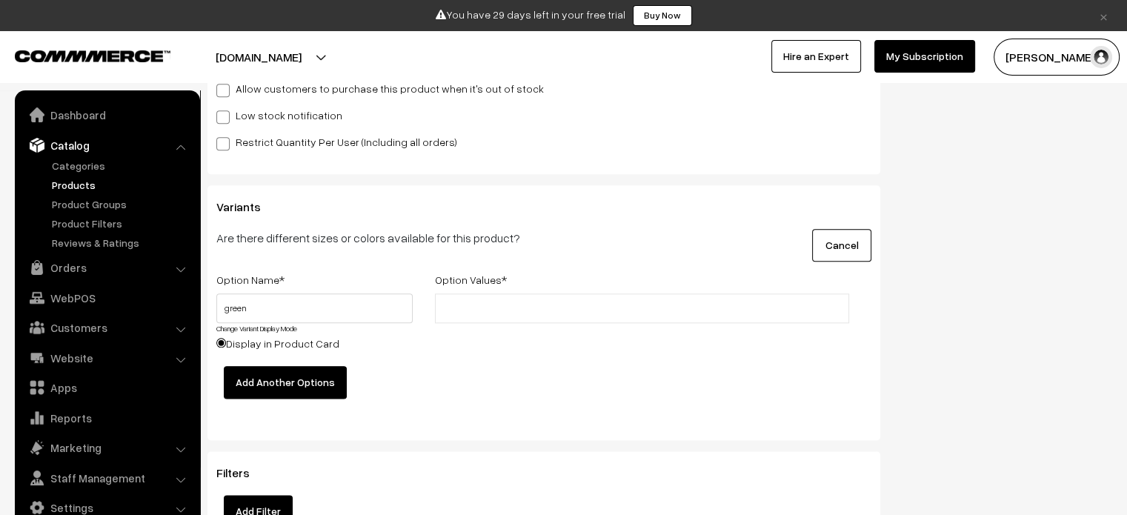
scroll to position [1779, 0]
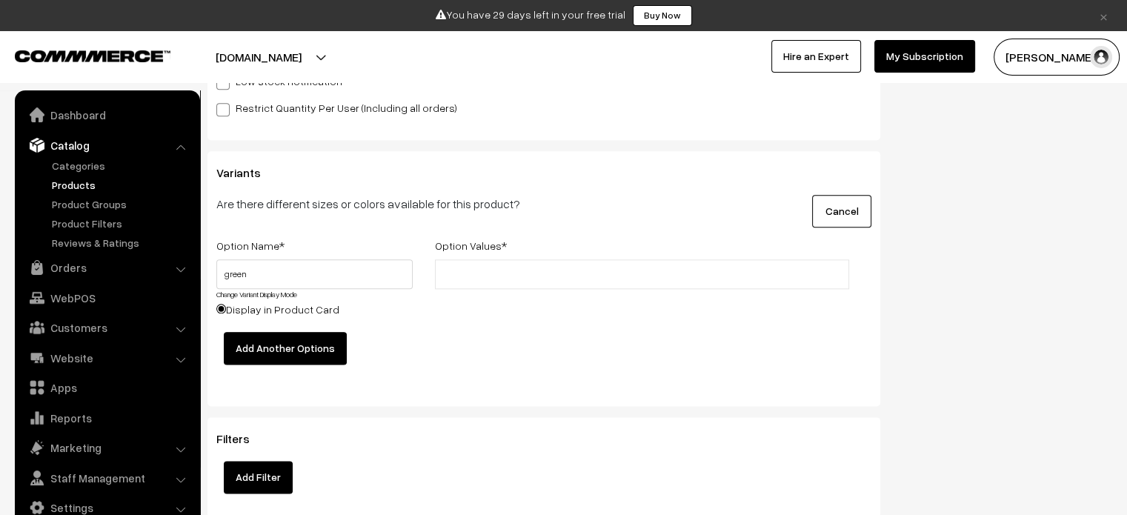
click at [249, 362] on button "Add Another Options" at bounding box center [285, 348] width 123 height 33
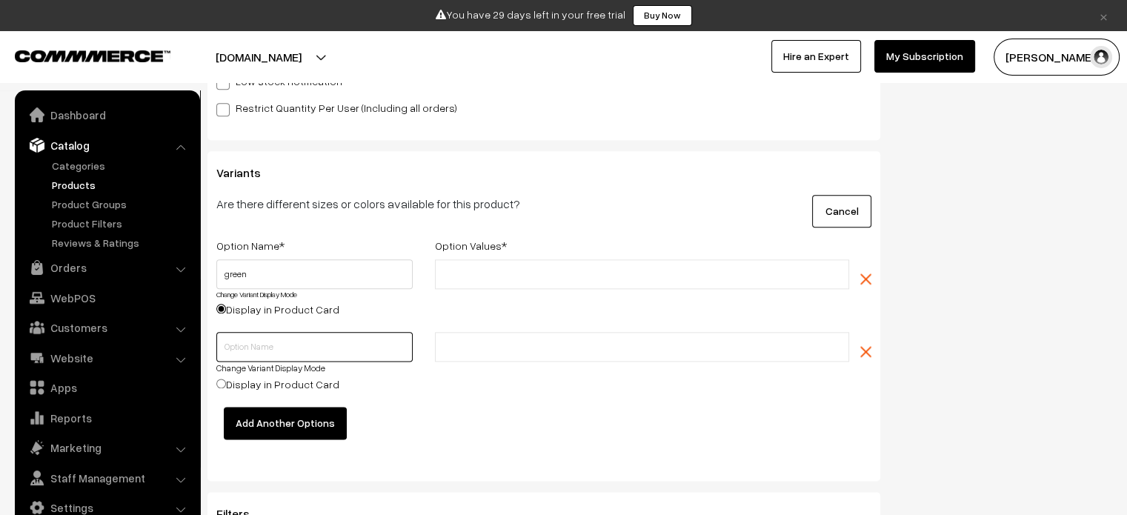
click at [251, 359] on input "text" at bounding box center [314, 347] width 196 height 30
type input "yellow"
click at [271, 416] on button "Add Another Options" at bounding box center [285, 423] width 123 height 33
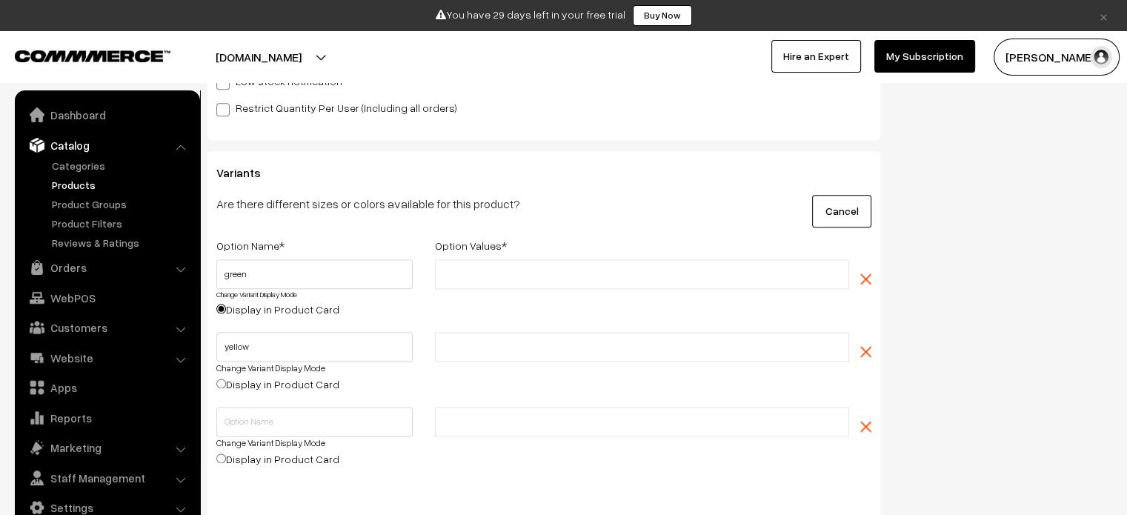
click at [226, 385] on label "Display in Product Card" at bounding box center [277, 385] width 123 height 16
click at [226, 385] on input "Display in Product Card" at bounding box center [221, 384] width 10 height 10
radio input "true"
click at [247, 431] on input "text" at bounding box center [314, 422] width 196 height 30
click at [222, 302] on div "green Change Variant Display Mode Display in Product Card" at bounding box center [314, 291] width 196 height 64
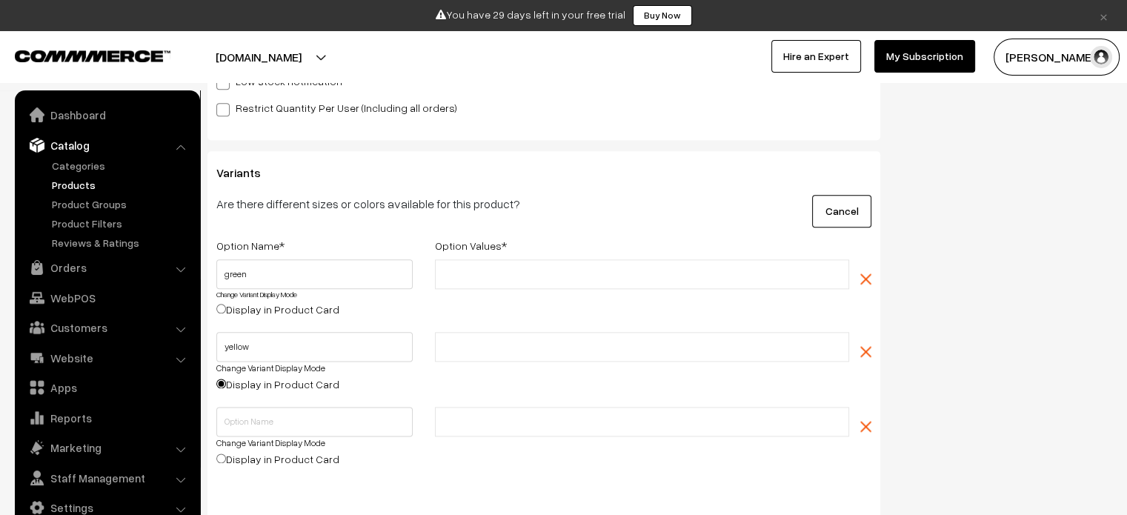
click at [218, 316] on label "Display in Product Card" at bounding box center [277, 310] width 123 height 16
click at [218, 314] on input "Display in Product Card" at bounding box center [221, 309] width 10 height 10
radio input "true"
click at [282, 422] on input "text" at bounding box center [314, 422] width 196 height 30
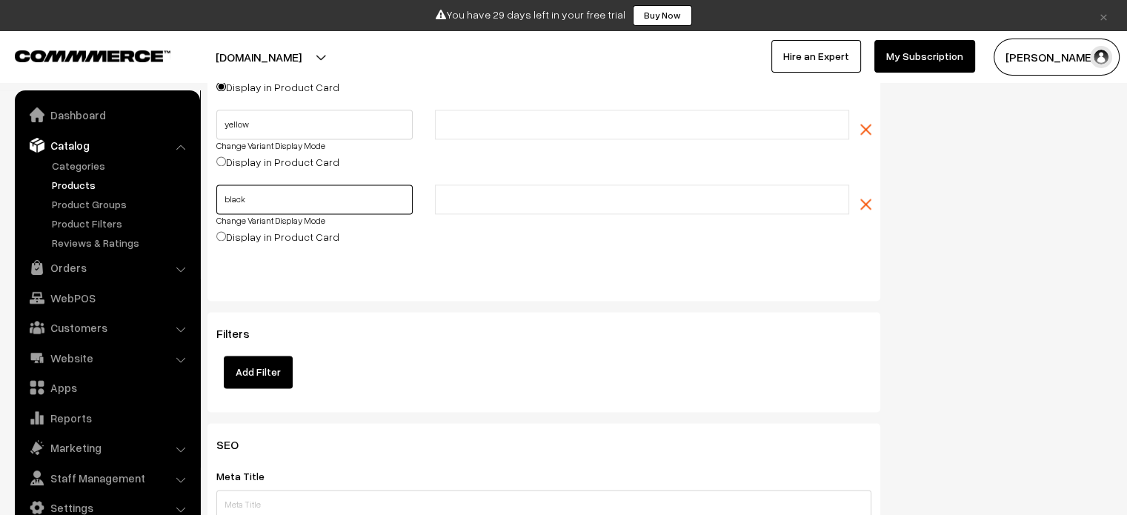
scroll to position [2075, 0]
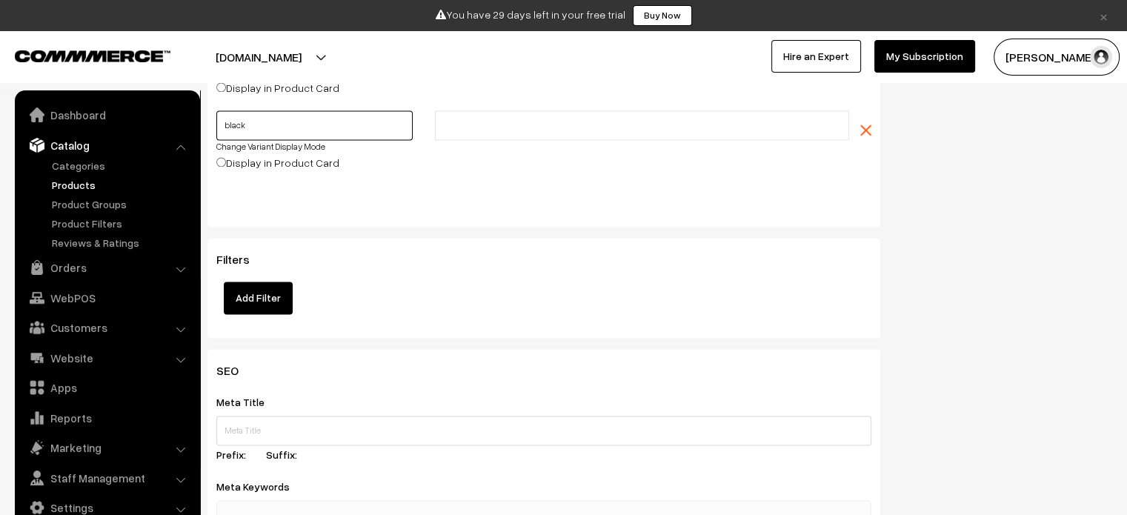
type input "black"
click at [264, 288] on button "Add Filter" at bounding box center [258, 298] width 69 height 33
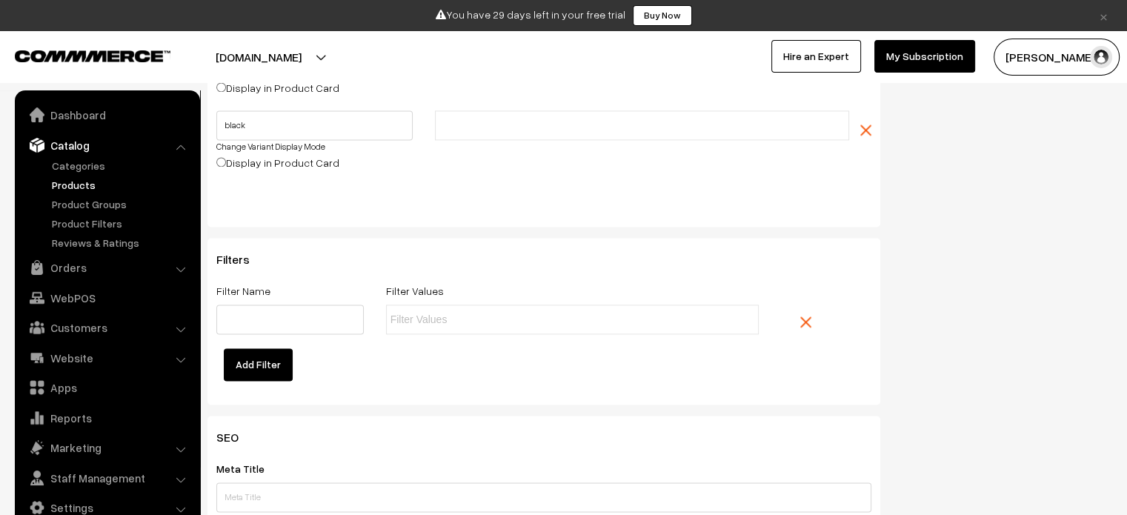
click at [520, 306] on ul at bounding box center [572, 320] width 373 height 30
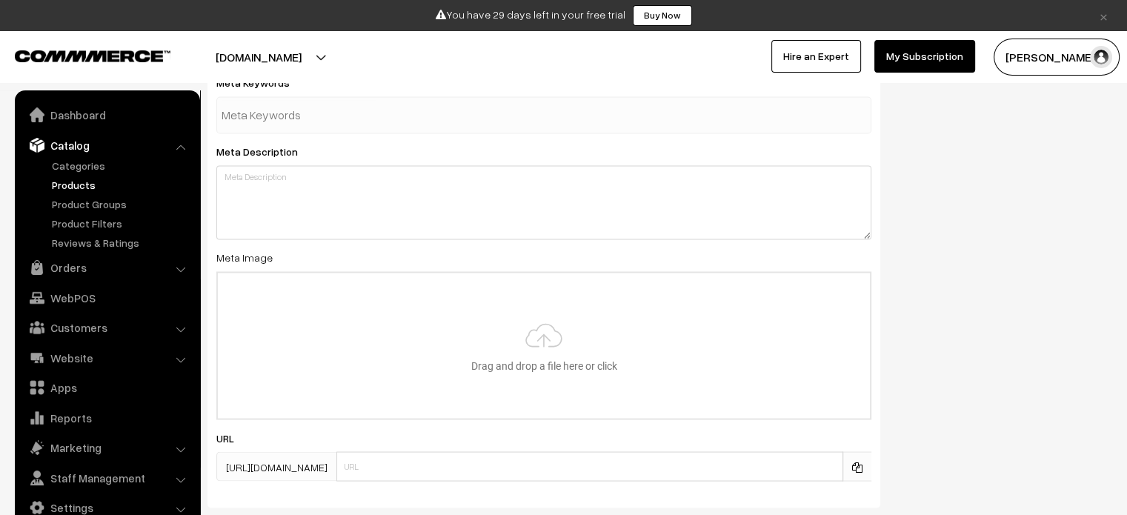
scroll to position [2639, 0]
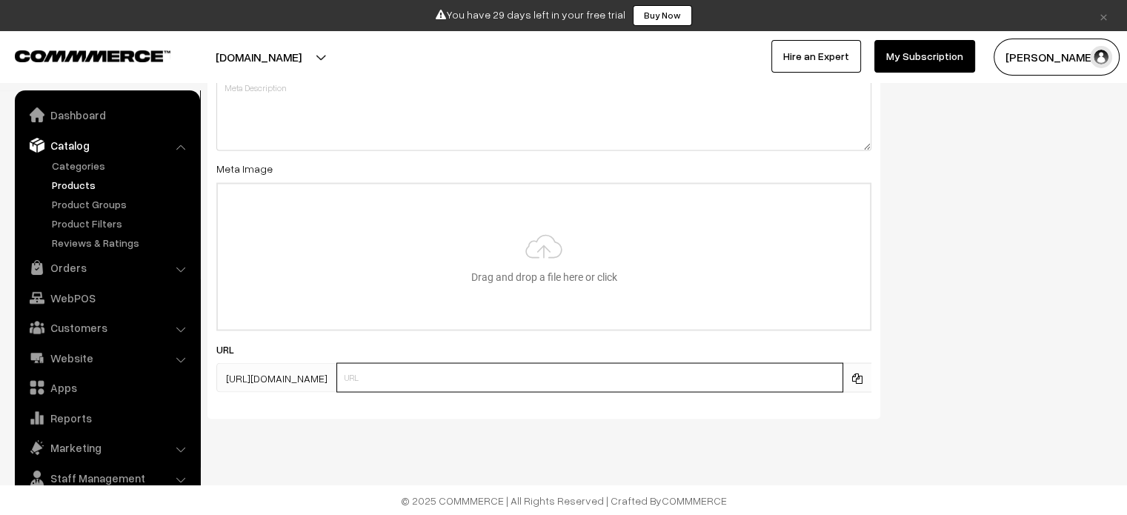
click at [497, 379] on input "text" at bounding box center [590, 377] width 507 height 30
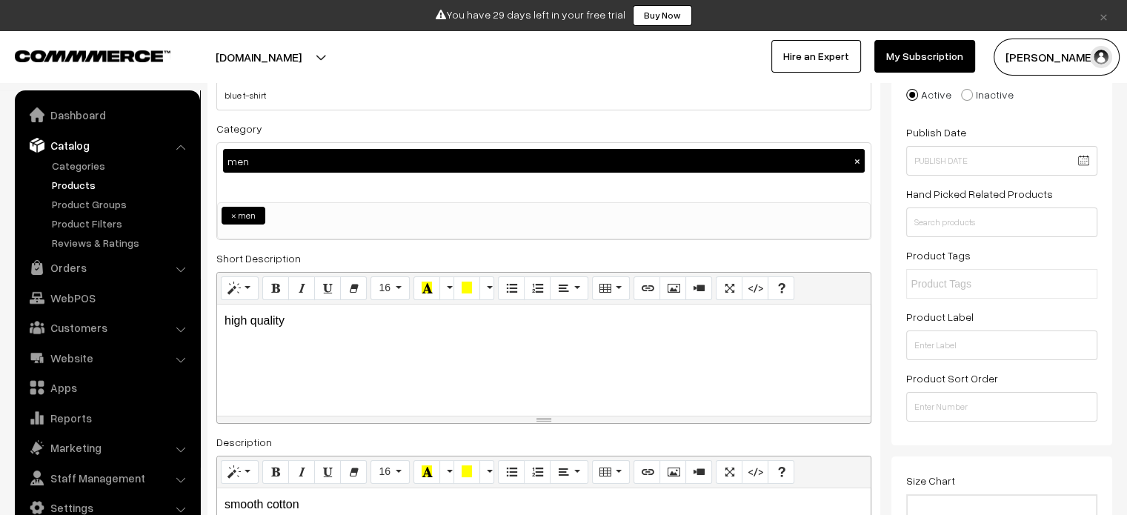
scroll to position [0, 0]
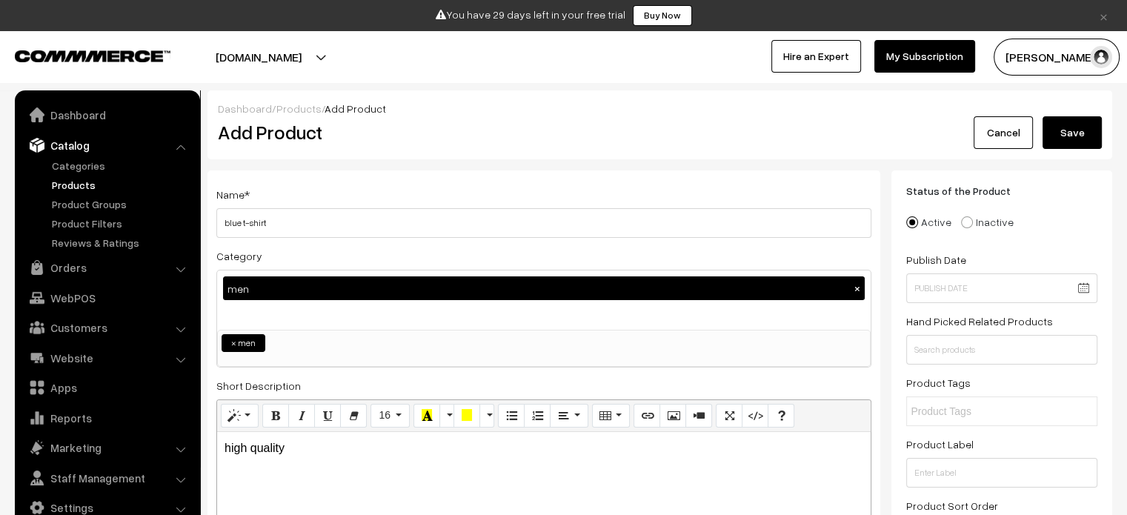
type input "tshirts"
click at [1090, 136] on button "Save" at bounding box center [1072, 132] width 59 height 33
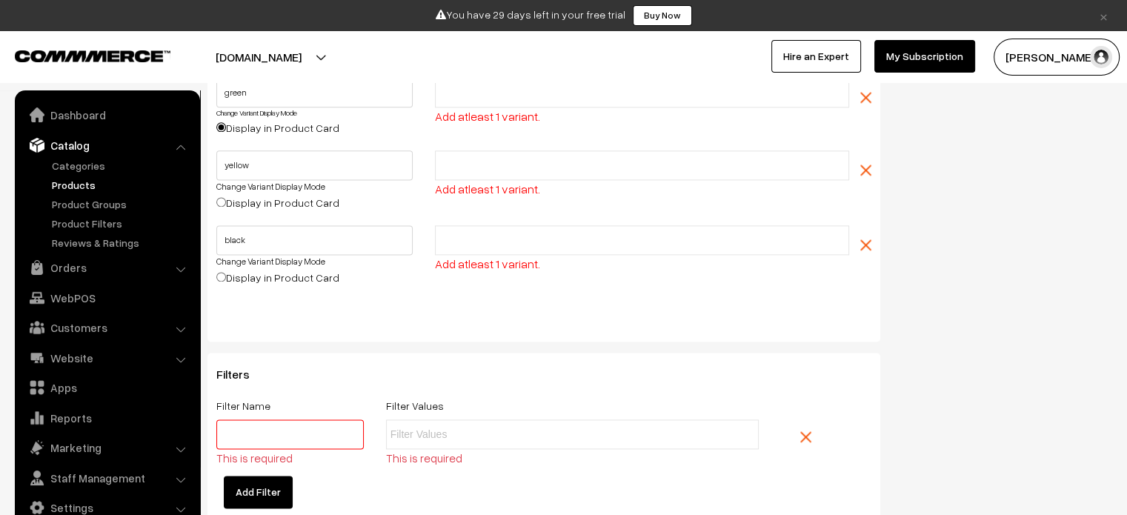
scroll to position [1817, 0]
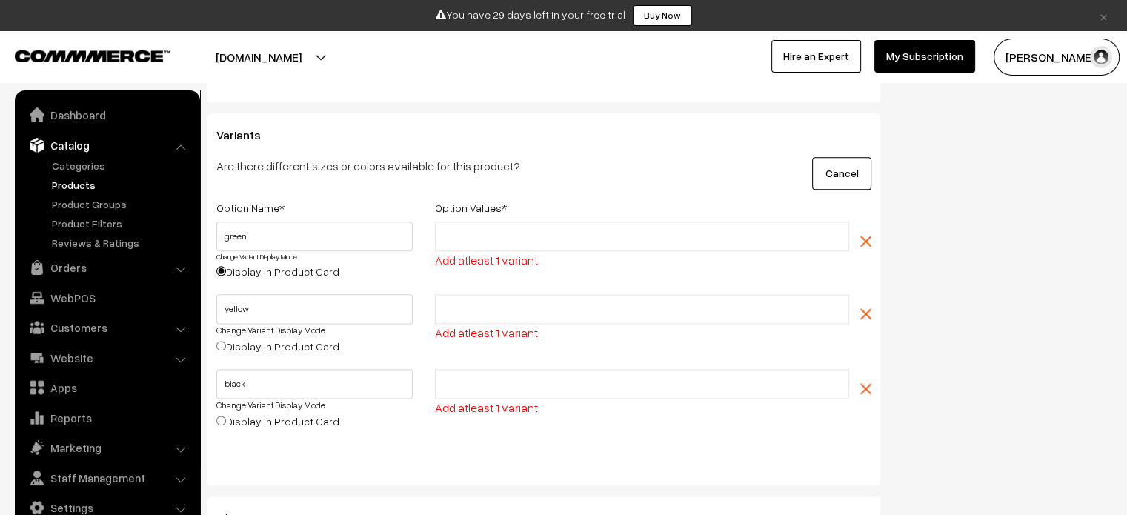
click at [598, 225] on ul at bounding box center [642, 237] width 414 height 30
type input "1"
click at [501, 311] on input "text" at bounding box center [505, 310] width 130 height 16
type input "1"
click at [496, 362] on div "1 Add atleast 1 variant." at bounding box center [642, 331] width 437 height 75
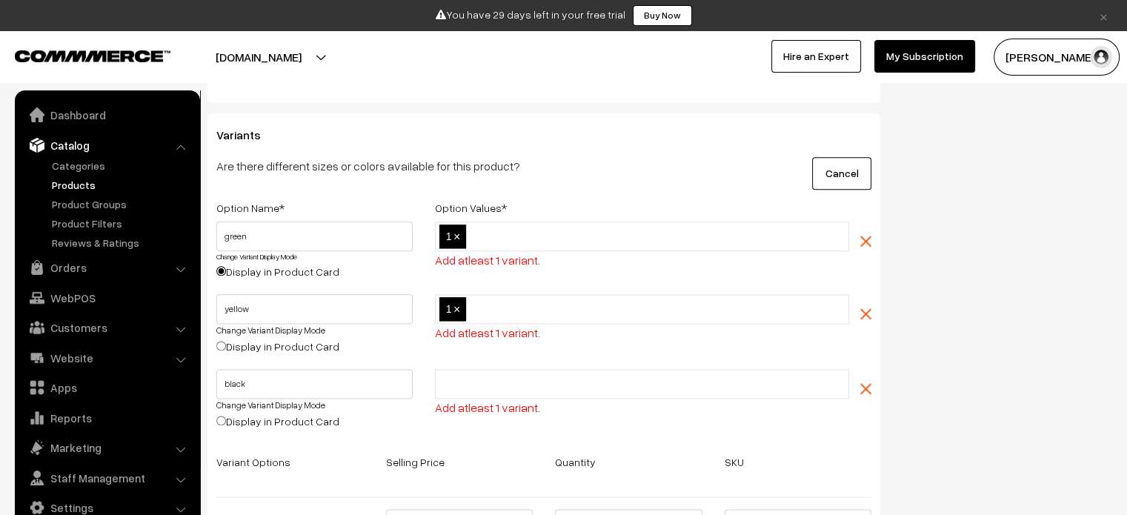
click at [498, 382] on input "text" at bounding box center [505, 385] width 130 height 16
type input "1"
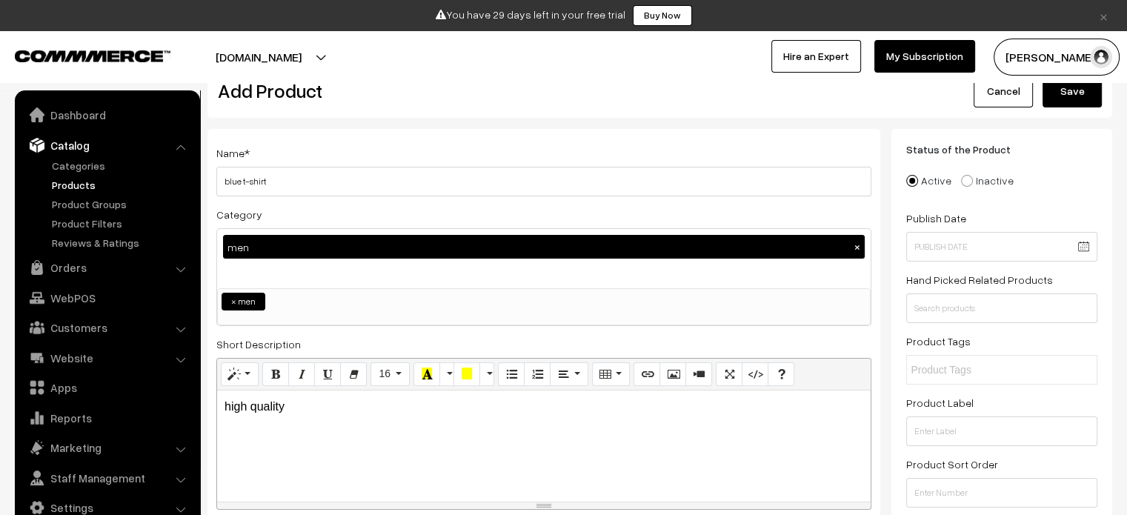
scroll to position [0, 0]
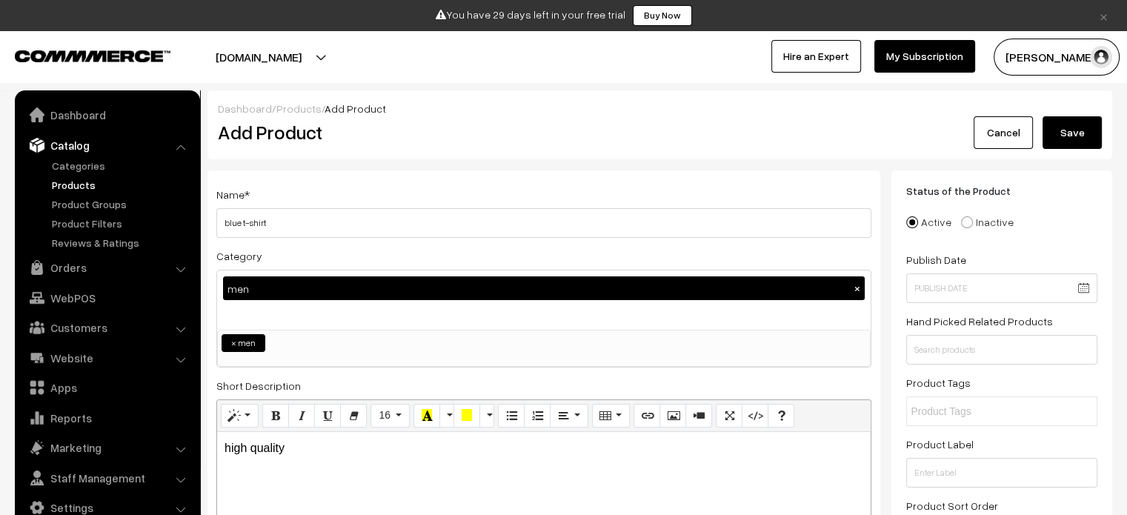
click at [1100, 127] on button "Save" at bounding box center [1072, 132] width 59 height 33
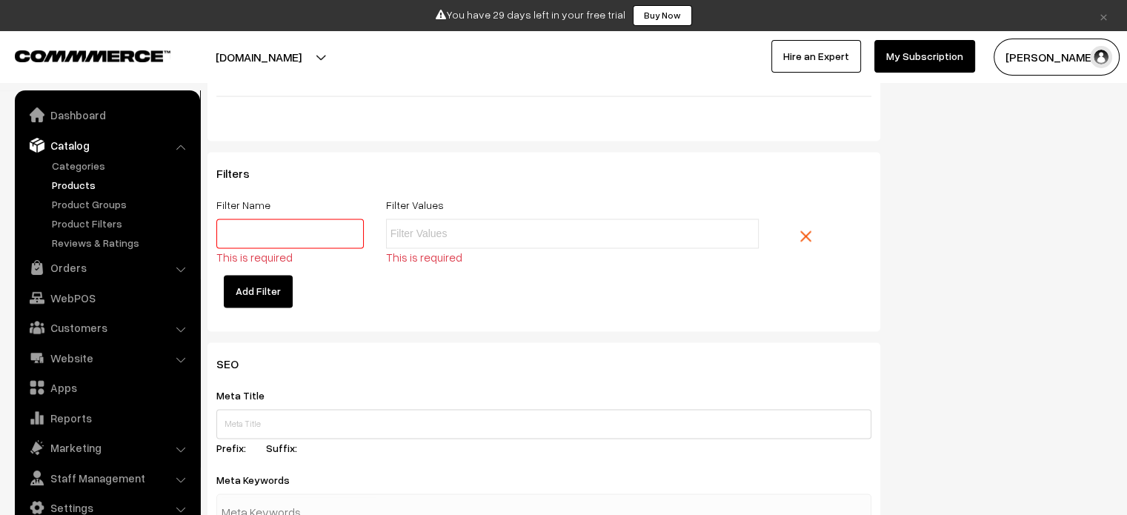
scroll to position [2279, 0]
click at [807, 242] on img at bounding box center [806, 237] width 11 height 11
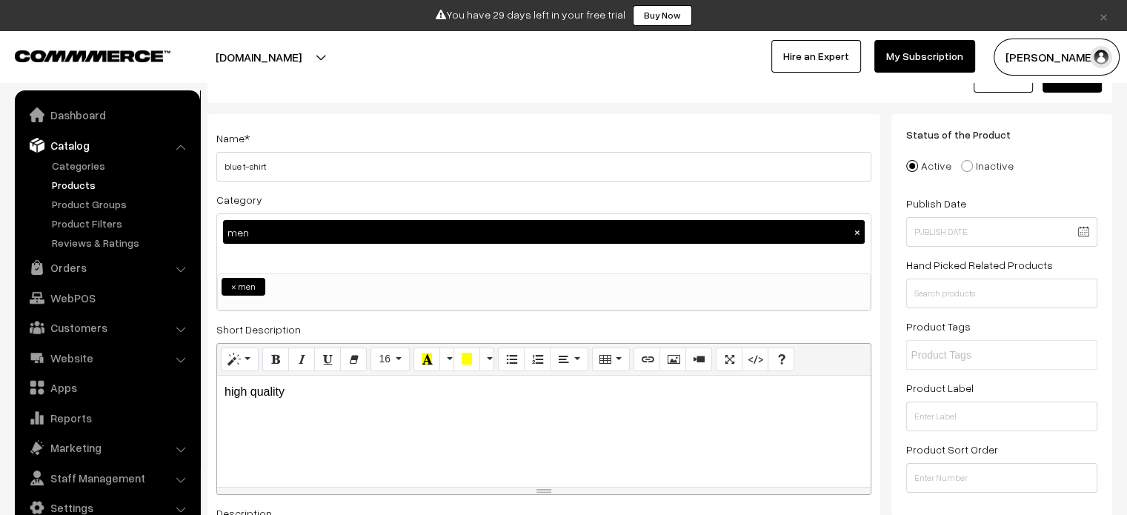
scroll to position [0, 0]
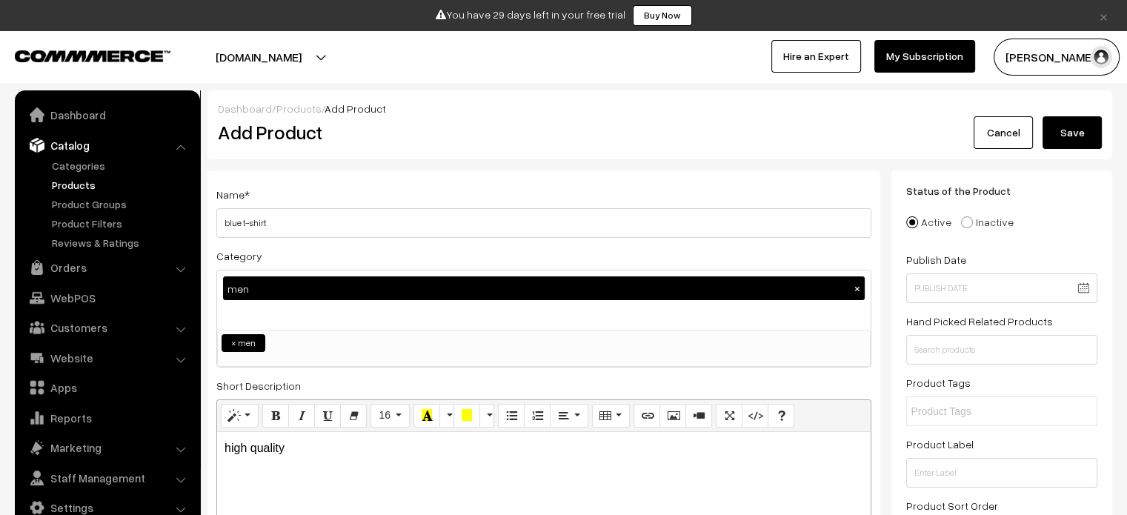
click at [1088, 142] on button "Save" at bounding box center [1072, 132] width 59 height 33
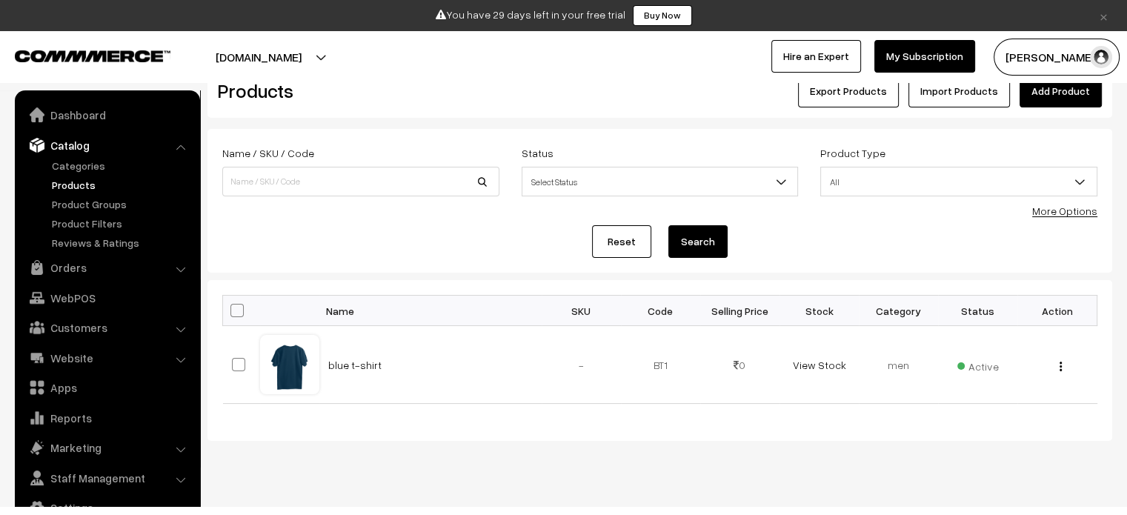
scroll to position [62, 0]
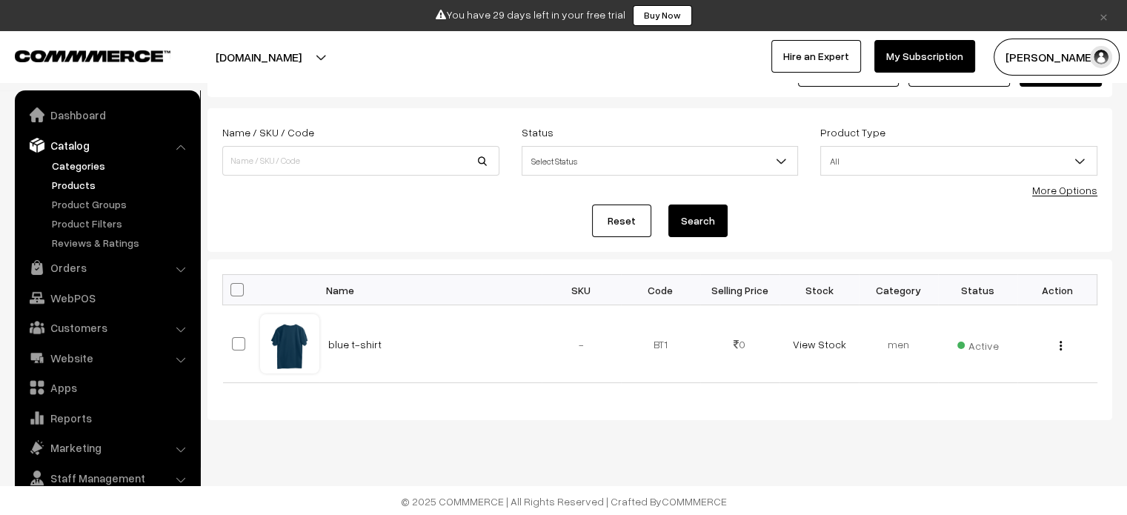
click at [59, 165] on link "Categories" at bounding box center [121, 166] width 147 height 16
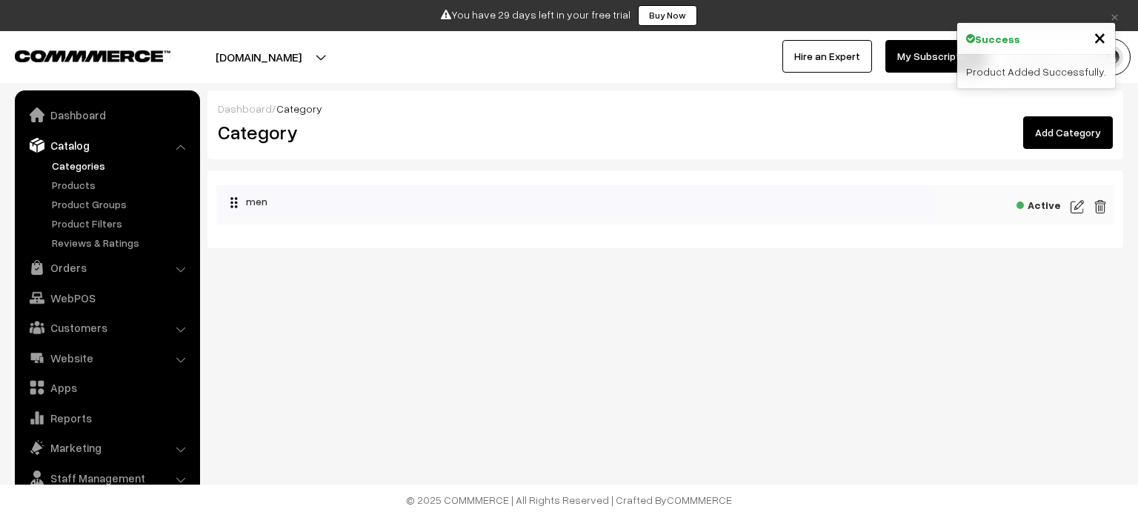
click at [1082, 132] on link "Add Category" at bounding box center [1069, 132] width 90 height 33
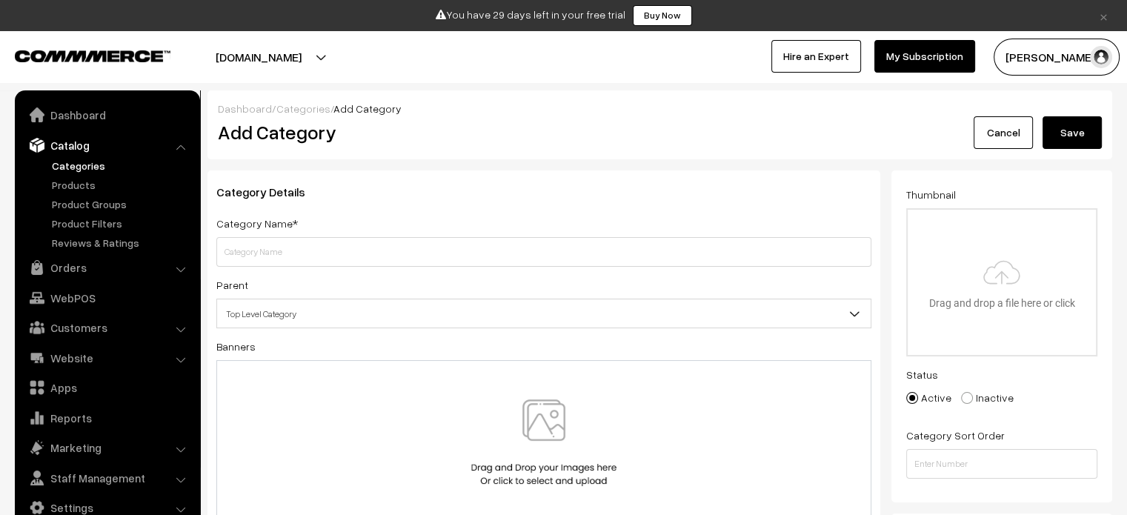
click at [619, 305] on span "Top Level Category" at bounding box center [544, 314] width 654 height 26
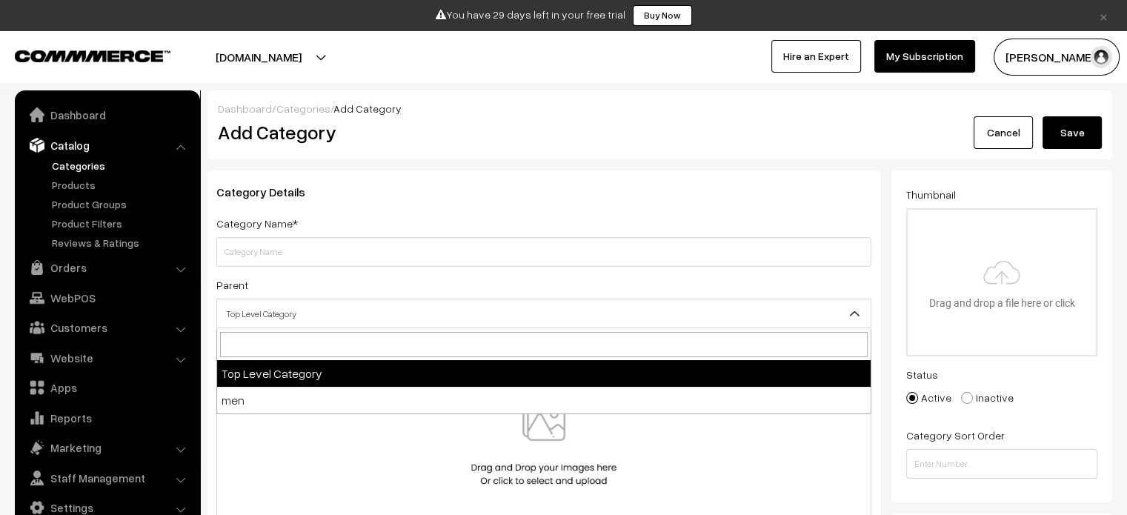
click at [619, 305] on span "Top Level Category" at bounding box center [544, 314] width 654 height 26
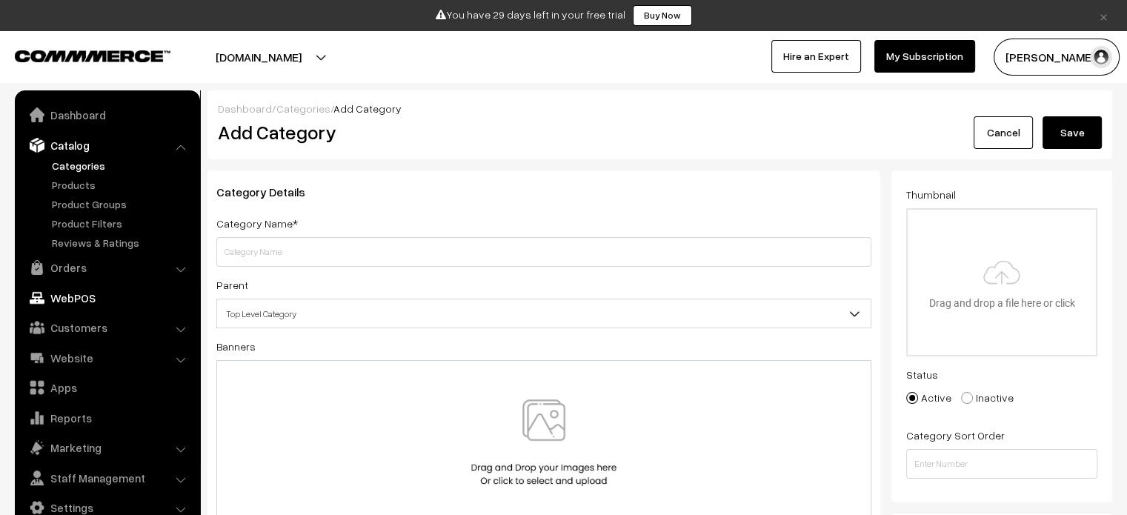
click at [57, 299] on link "WebPOS" at bounding box center [107, 298] width 176 height 27
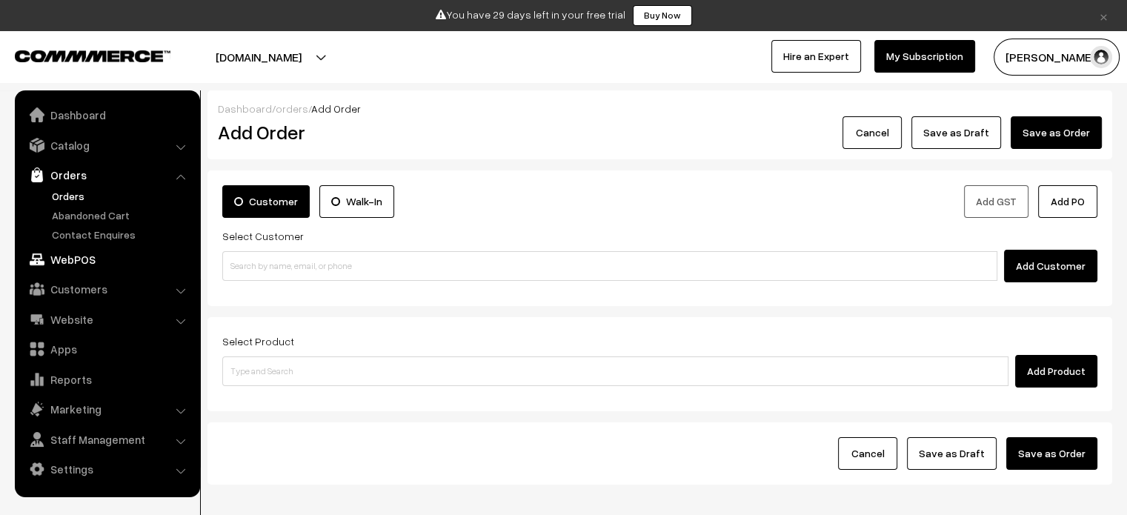
click at [68, 271] on link "WebPOS" at bounding box center [107, 259] width 176 height 27
click at [56, 260] on link "WebPOS" at bounding box center [107, 259] width 176 height 27
click at [71, 253] on link "WebPOS" at bounding box center [107, 259] width 176 height 27
click at [89, 294] on link "Customers" at bounding box center [107, 289] width 176 height 27
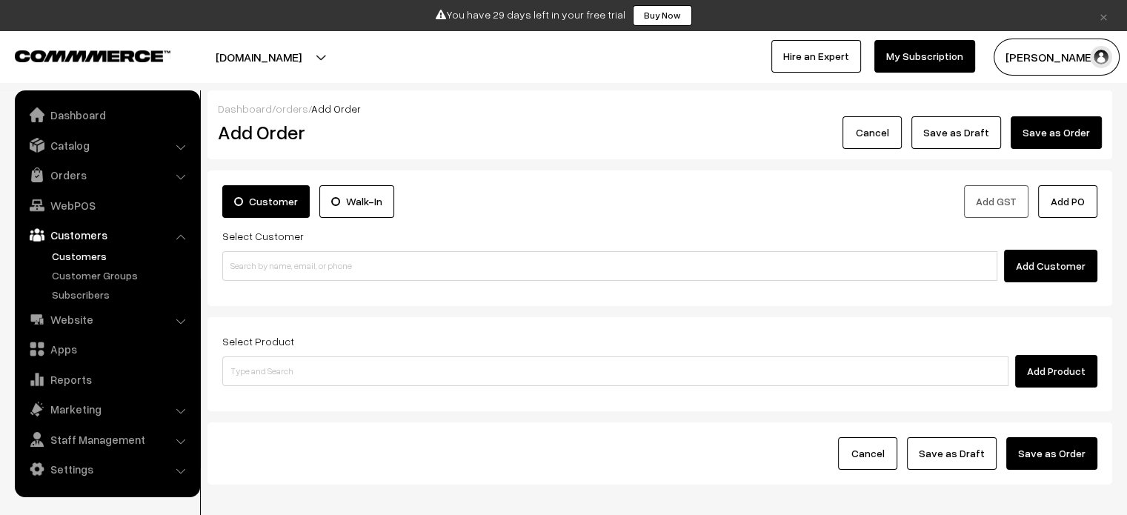
click at [76, 251] on link "Customers" at bounding box center [121, 256] width 147 height 16
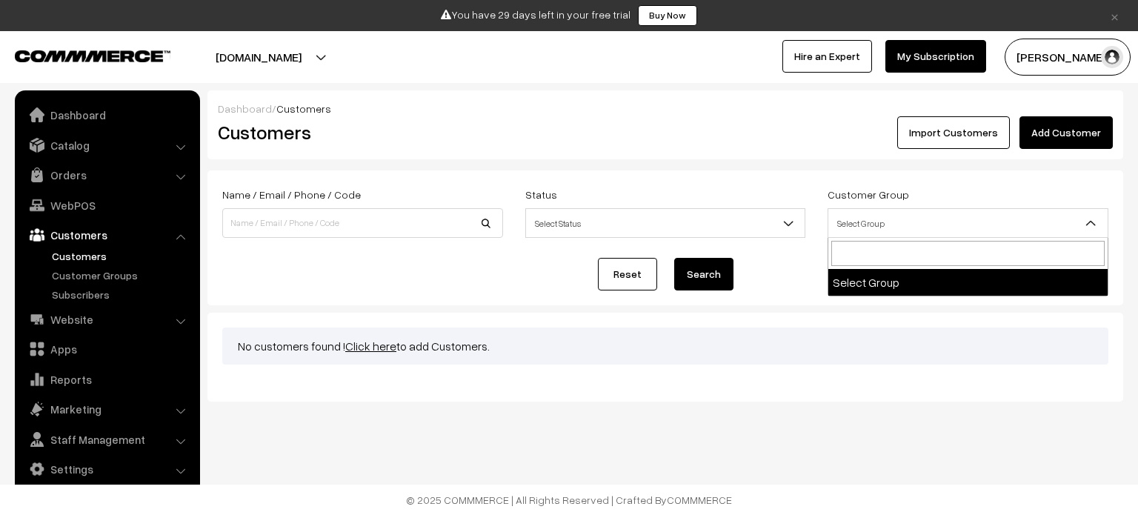
click at [909, 224] on span "Select Group" at bounding box center [968, 224] width 279 height 26
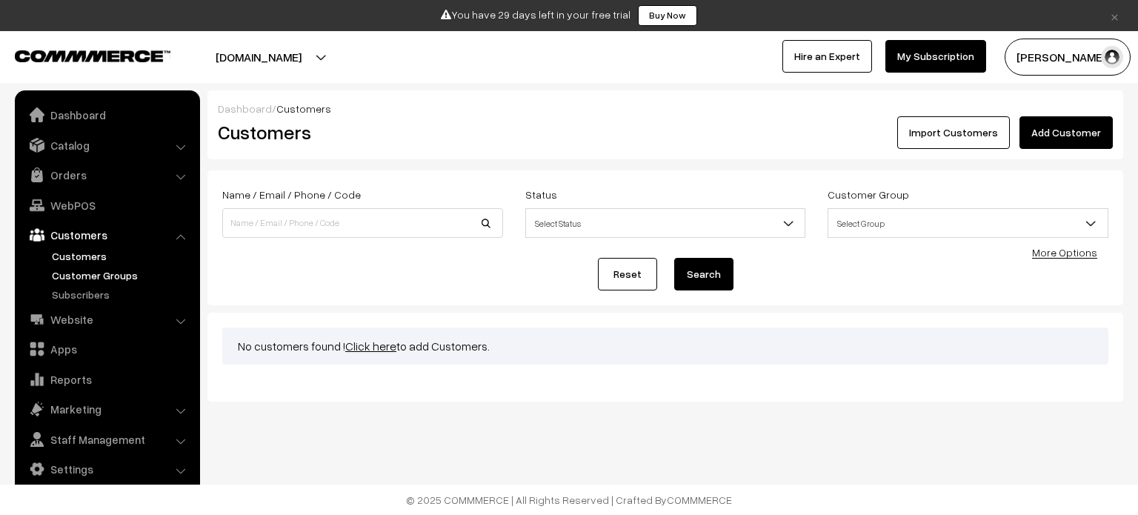
click at [82, 277] on link "Customer Groups" at bounding box center [121, 276] width 147 height 16
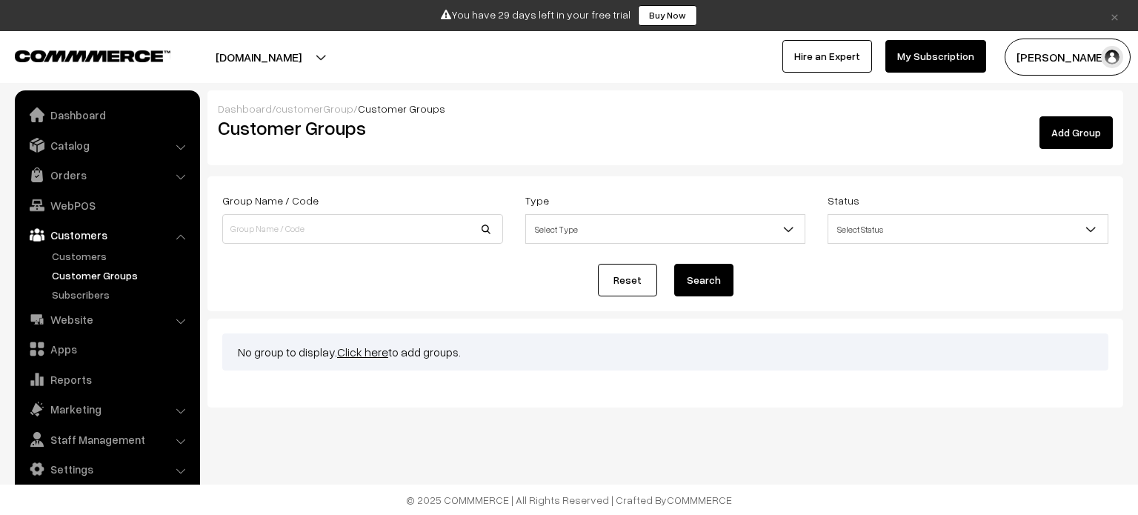
click at [669, 233] on span "Select Type" at bounding box center [665, 229] width 279 height 26
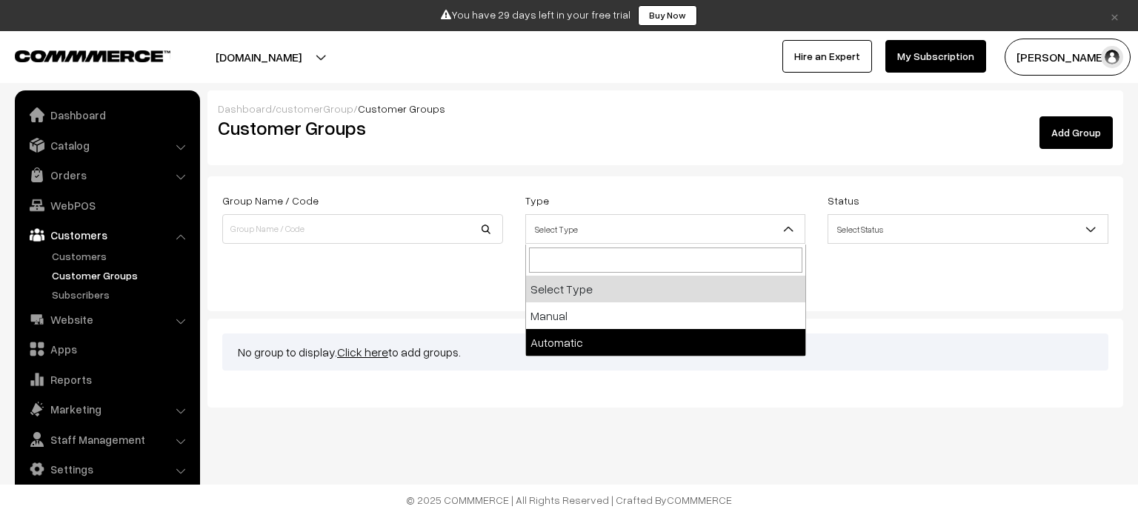
select select "automatic"
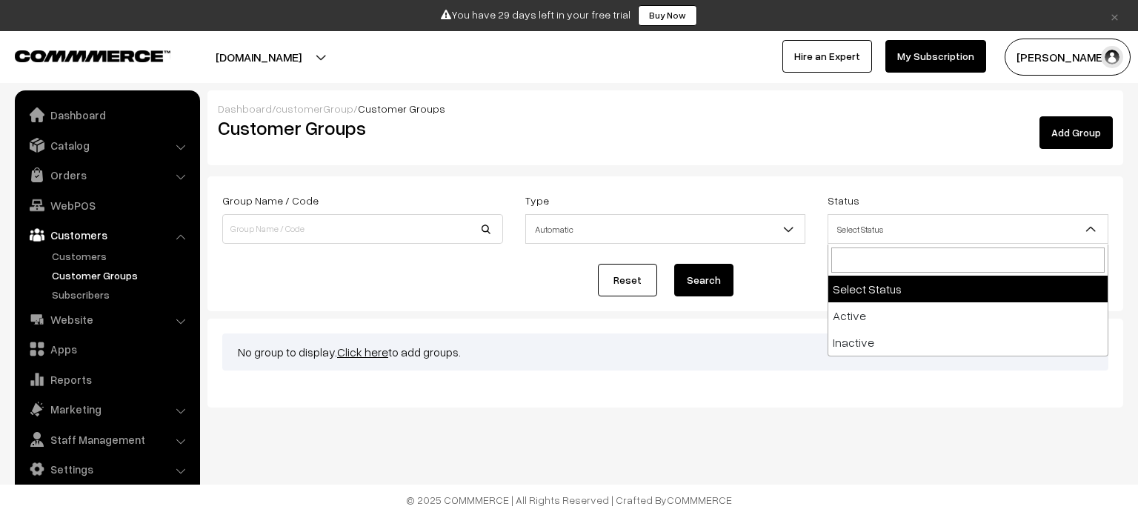
click at [977, 218] on span "Select Status" at bounding box center [968, 229] width 279 height 26
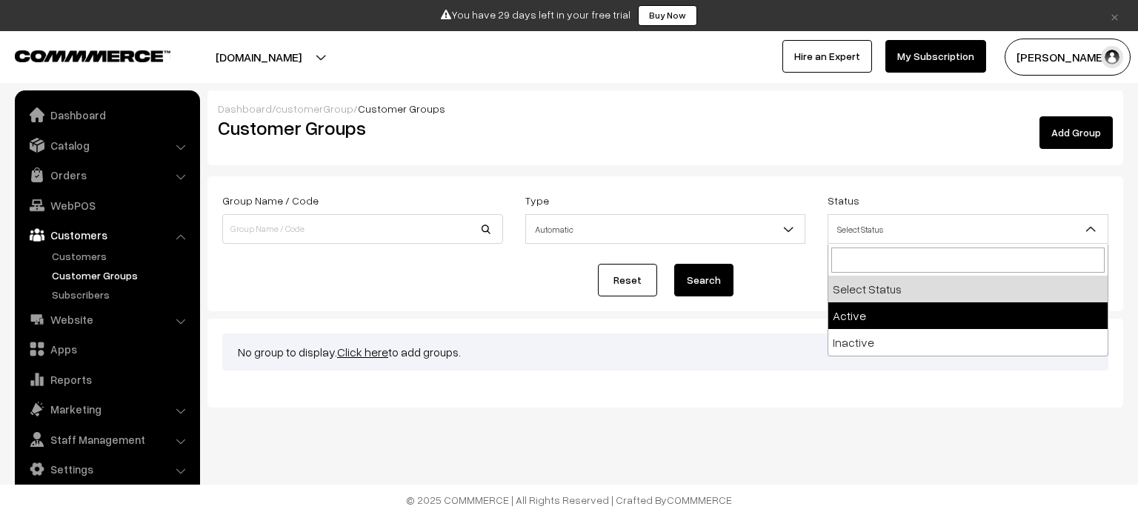
select select "active"
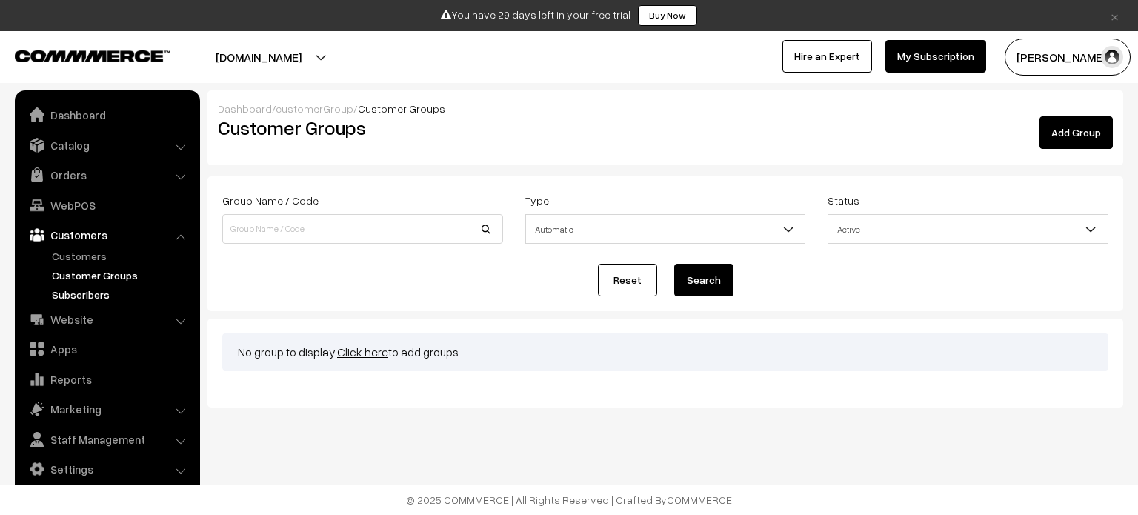
click at [92, 297] on link "Subscribers" at bounding box center [121, 295] width 147 height 16
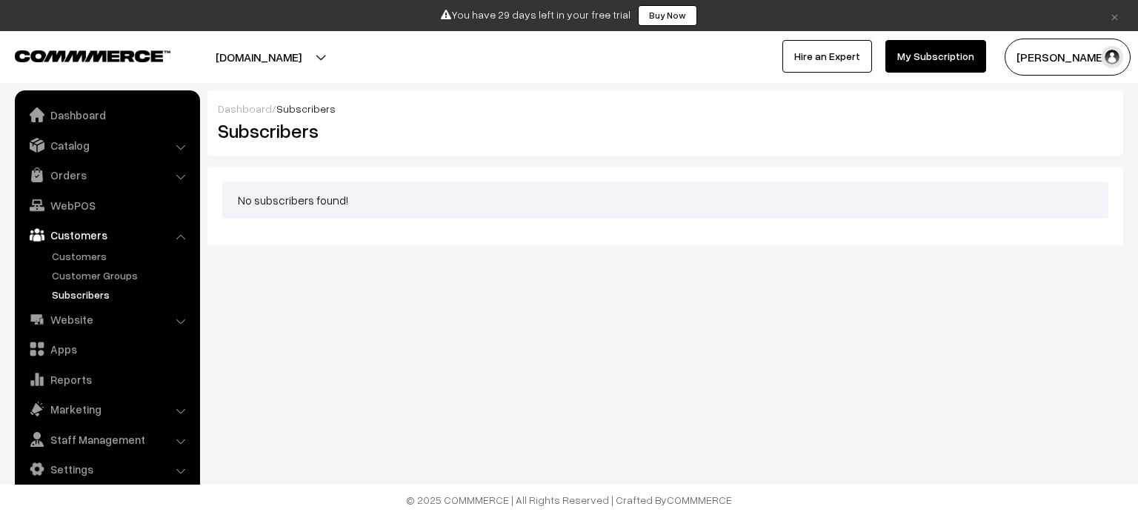
click at [915, 44] on link "My Subscription" at bounding box center [936, 56] width 101 height 33
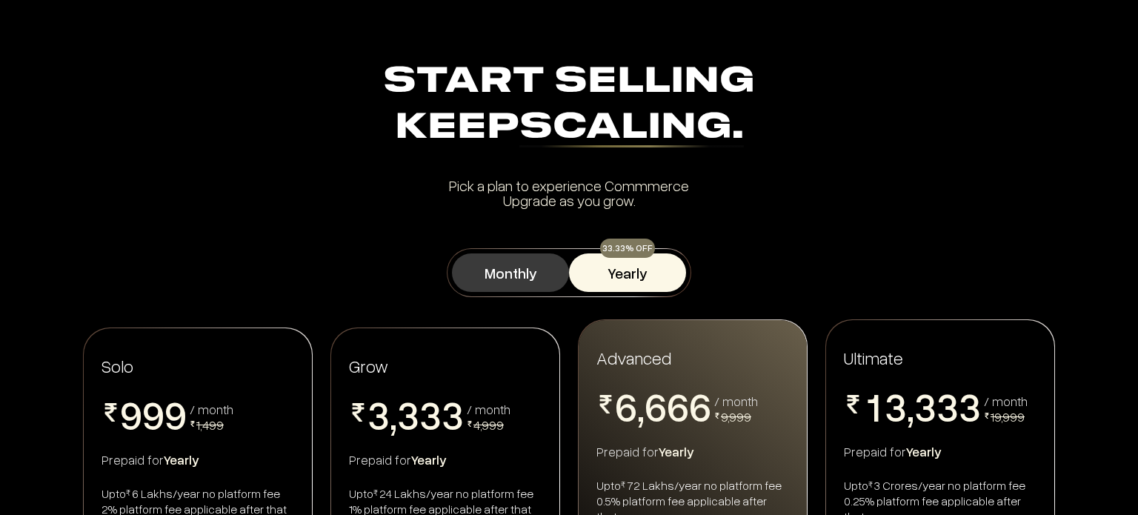
click at [506, 270] on button "Monthly" at bounding box center [510, 272] width 117 height 39
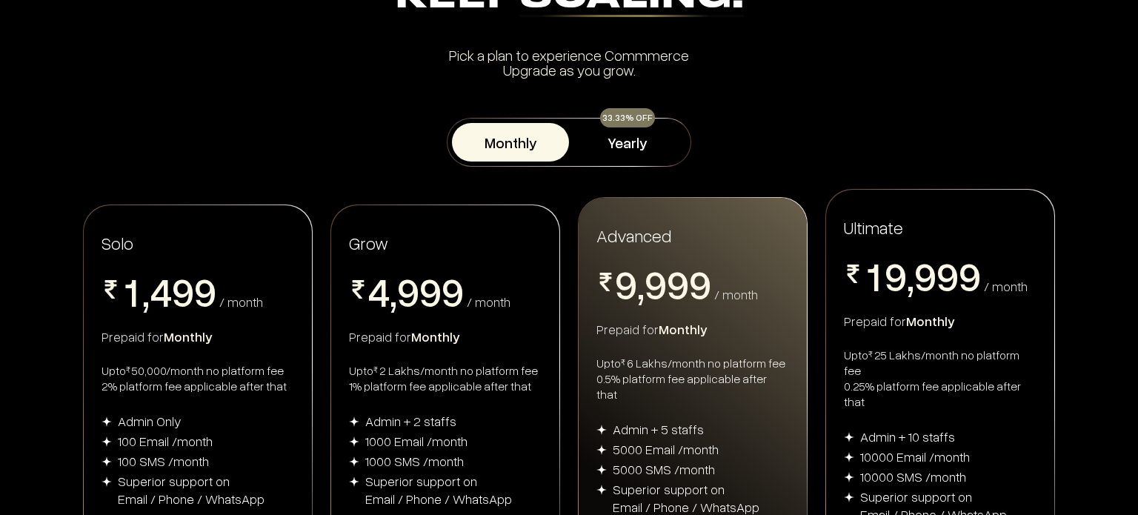
scroll to position [148, 0]
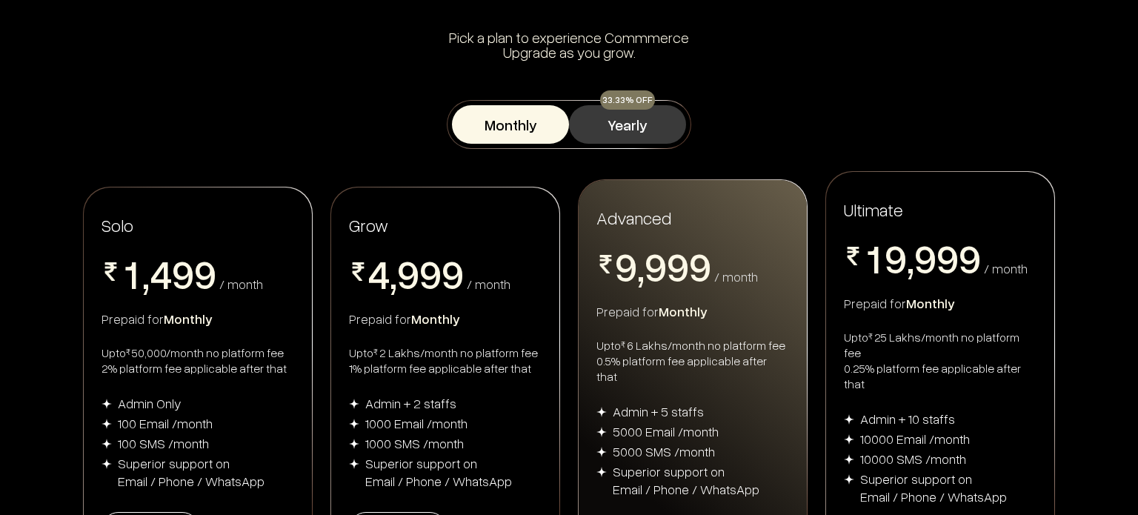
click at [620, 136] on button "Yearly" at bounding box center [627, 124] width 117 height 39
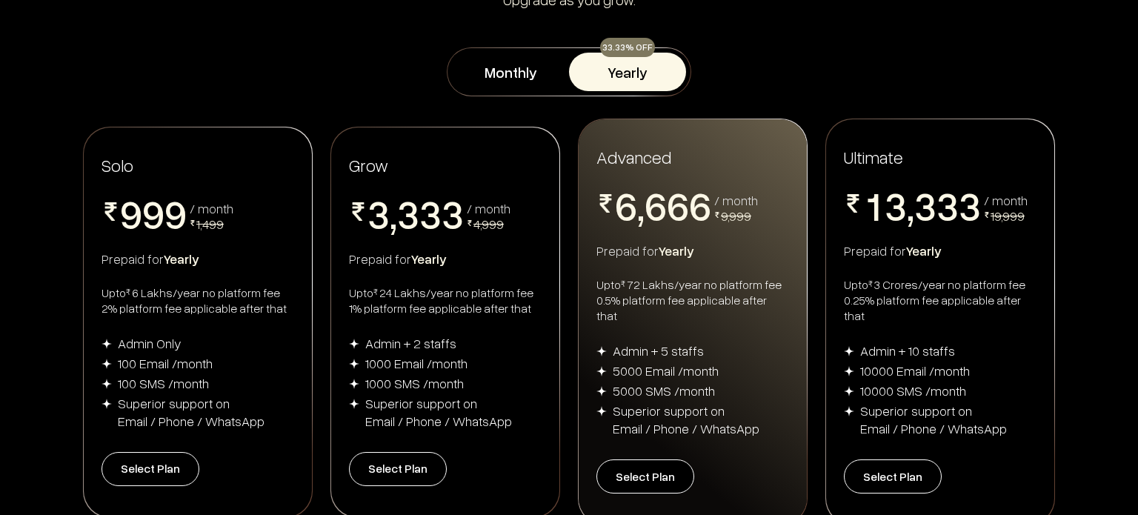
scroll to position [222, 0]
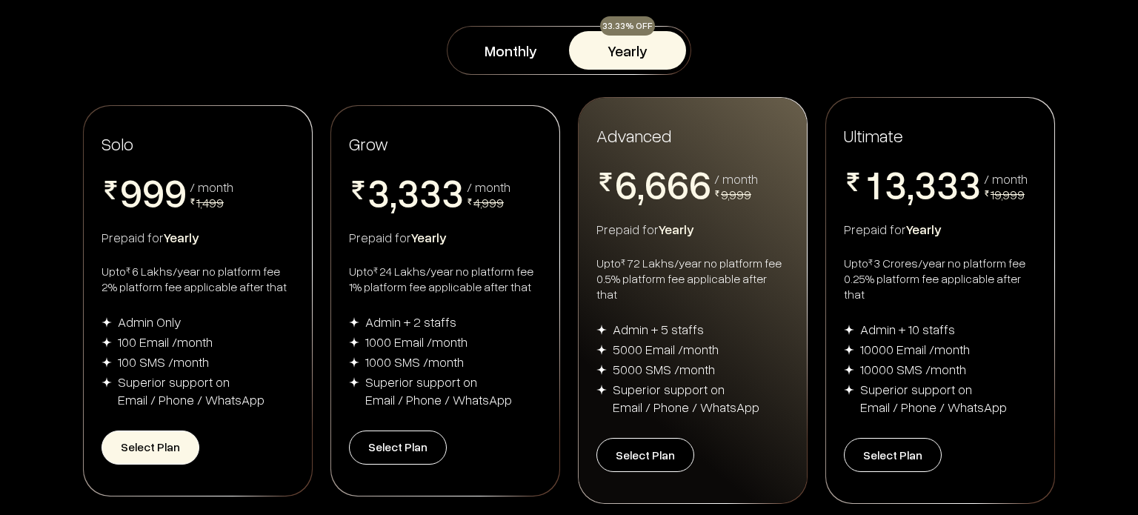
click at [145, 434] on button "Select Plan" at bounding box center [151, 448] width 98 height 34
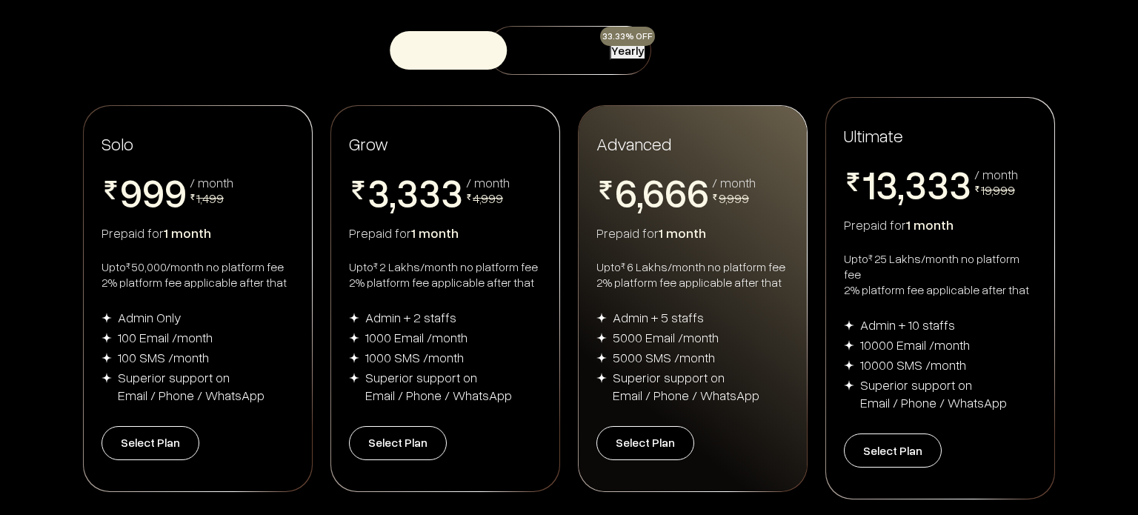
scroll to position [148, 0]
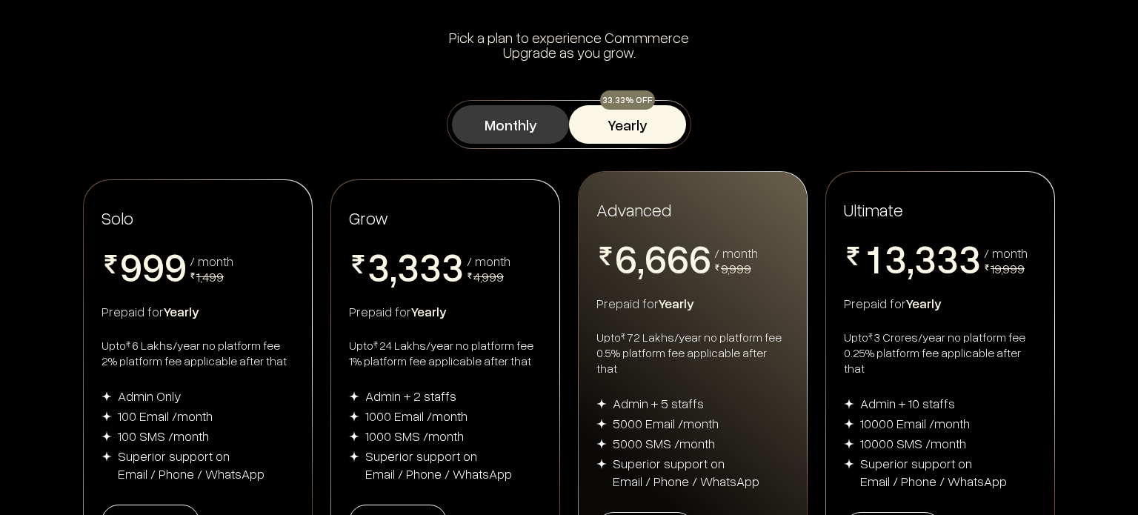
click at [509, 121] on button "Monthly" at bounding box center [510, 124] width 117 height 39
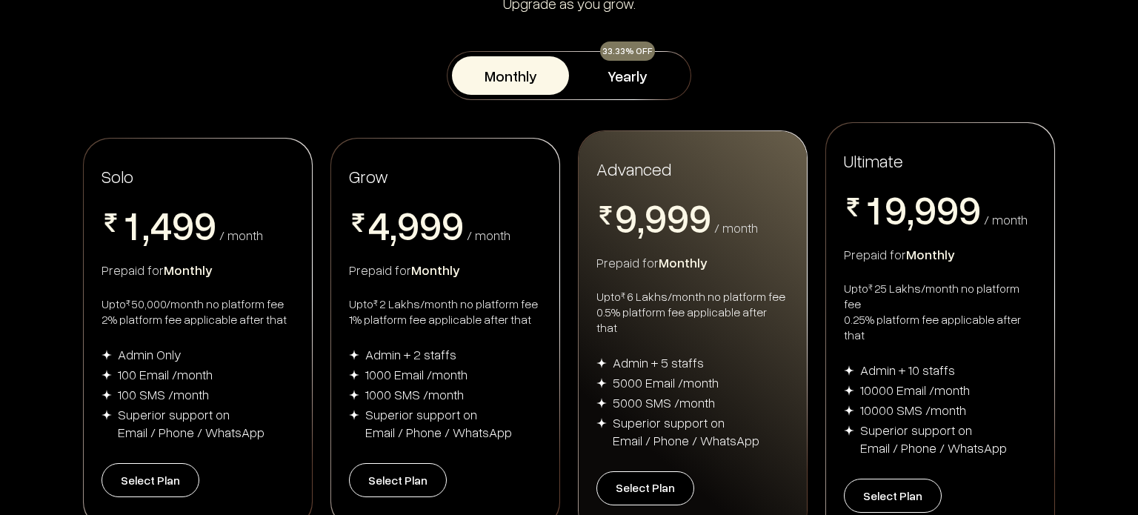
scroll to position [222, 0]
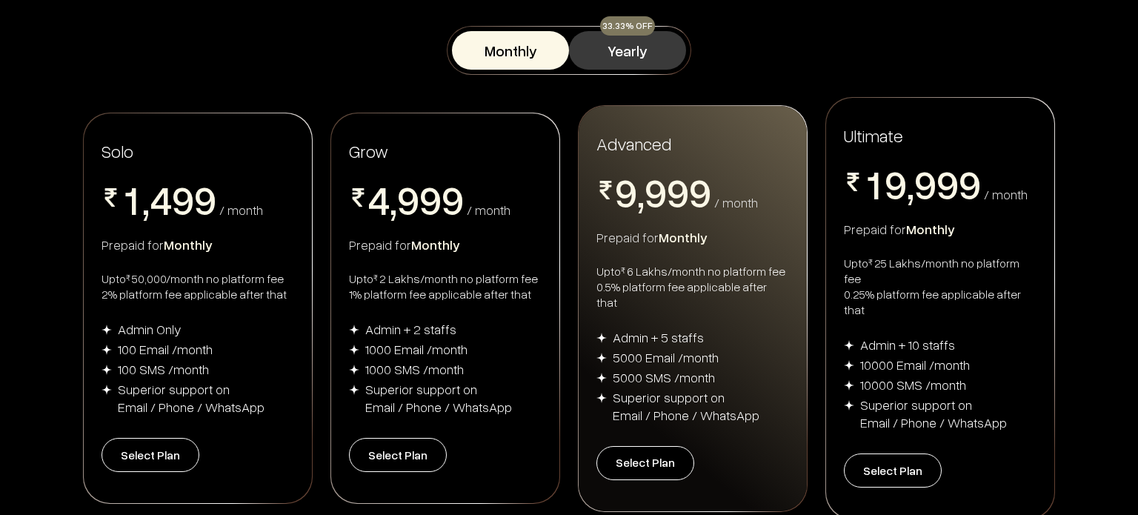
click at [601, 56] on button "Yearly" at bounding box center [627, 50] width 117 height 39
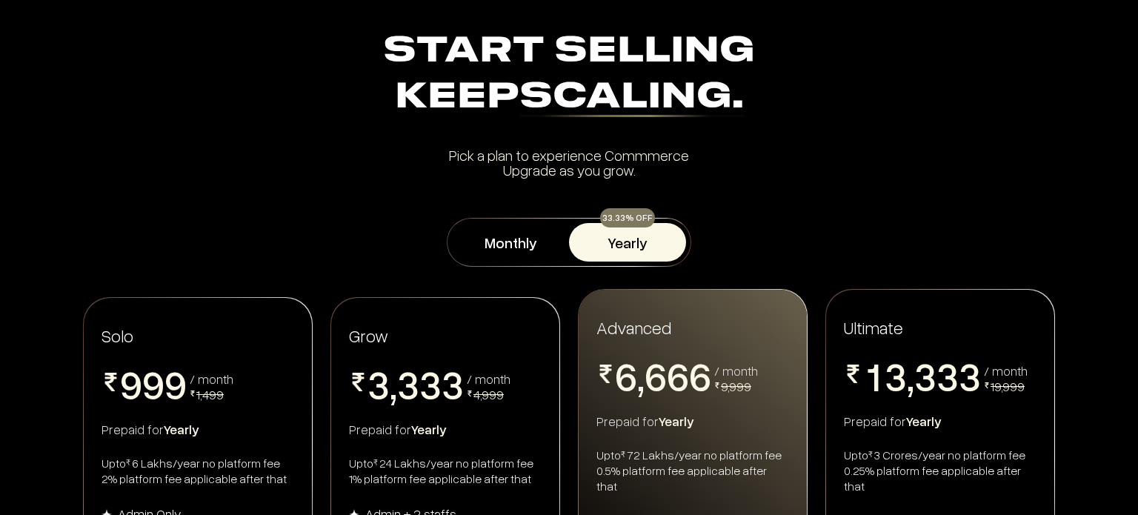
scroll to position [0, 0]
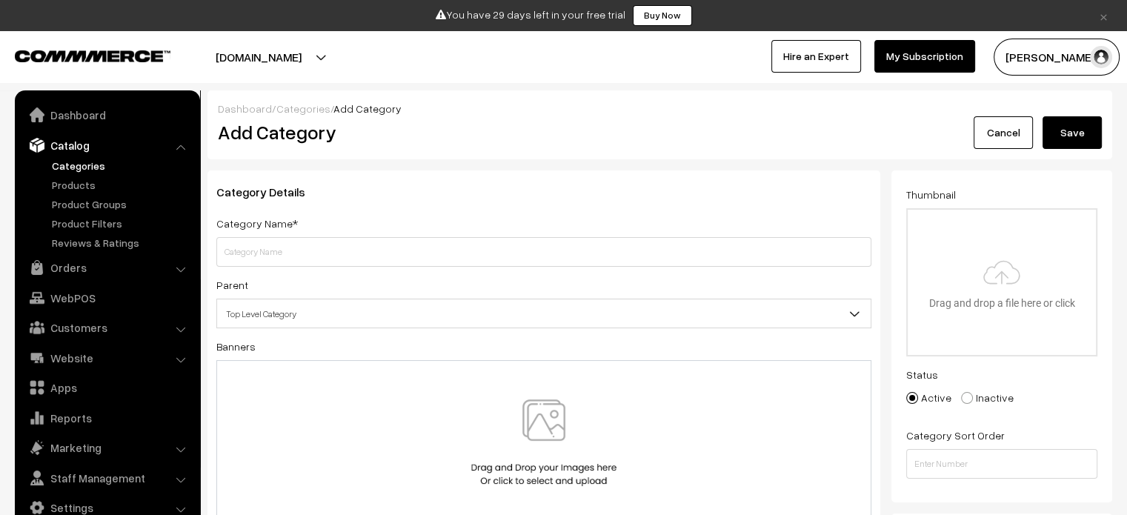
click at [378, 248] on input "text" at bounding box center [543, 252] width 655 height 30
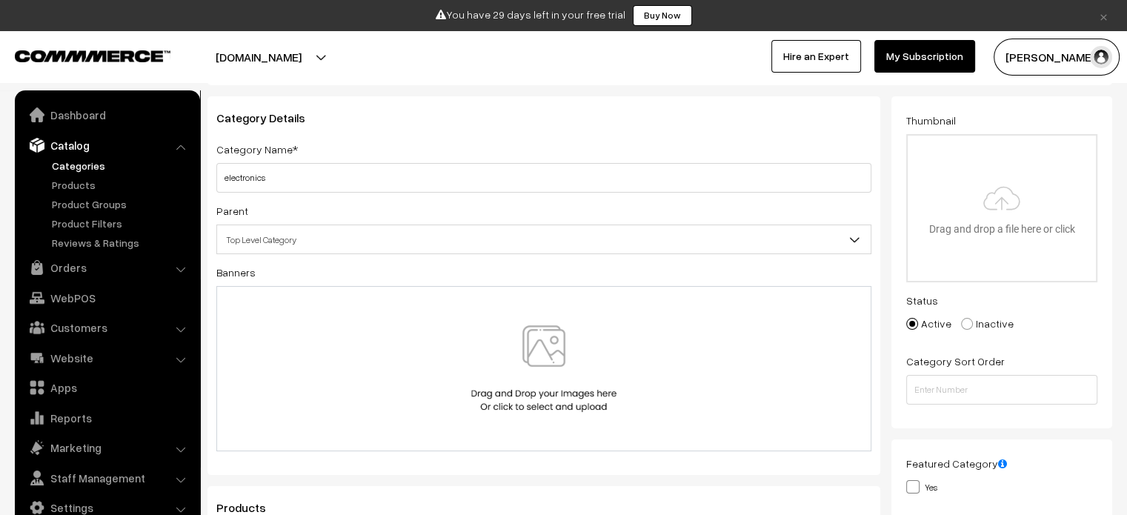
type input "electronics"
click at [377, 239] on span "Top Level Category" at bounding box center [544, 240] width 654 height 26
click at [548, 351] on img at bounding box center [544, 368] width 153 height 87
click at [537, 352] on img at bounding box center [544, 368] width 153 height 87
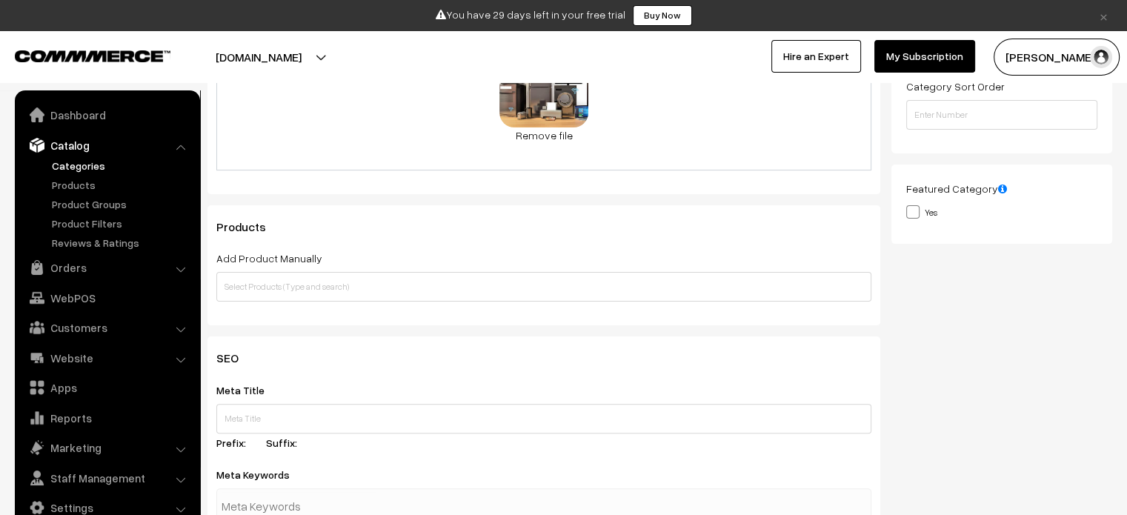
scroll to position [371, 0]
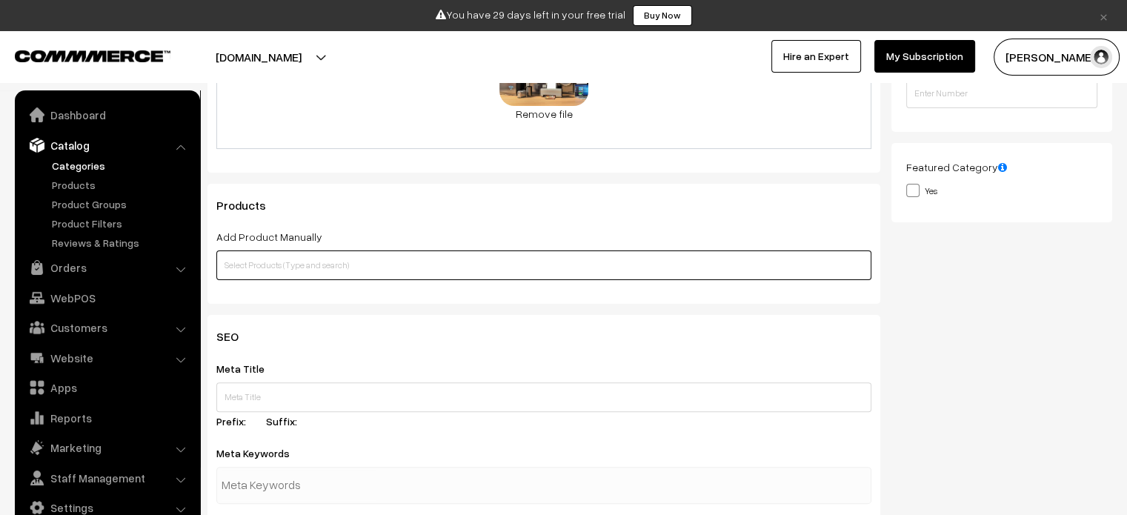
click at [314, 265] on input "text" at bounding box center [543, 266] width 655 height 30
type input "f"
type input "t"
type input "f"
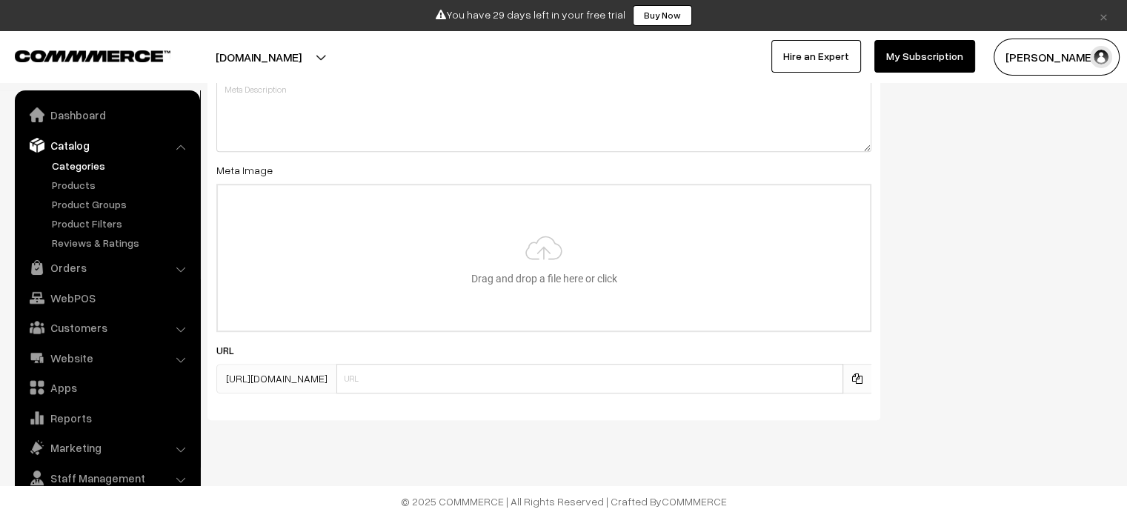
scroll to position [832, 0]
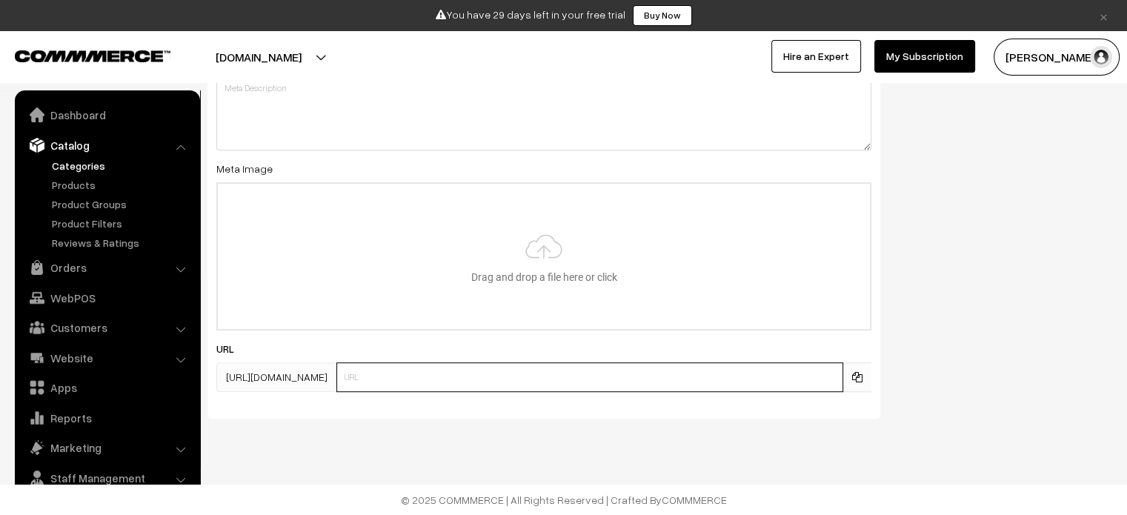
click at [463, 382] on input "text" at bounding box center [590, 377] width 507 height 30
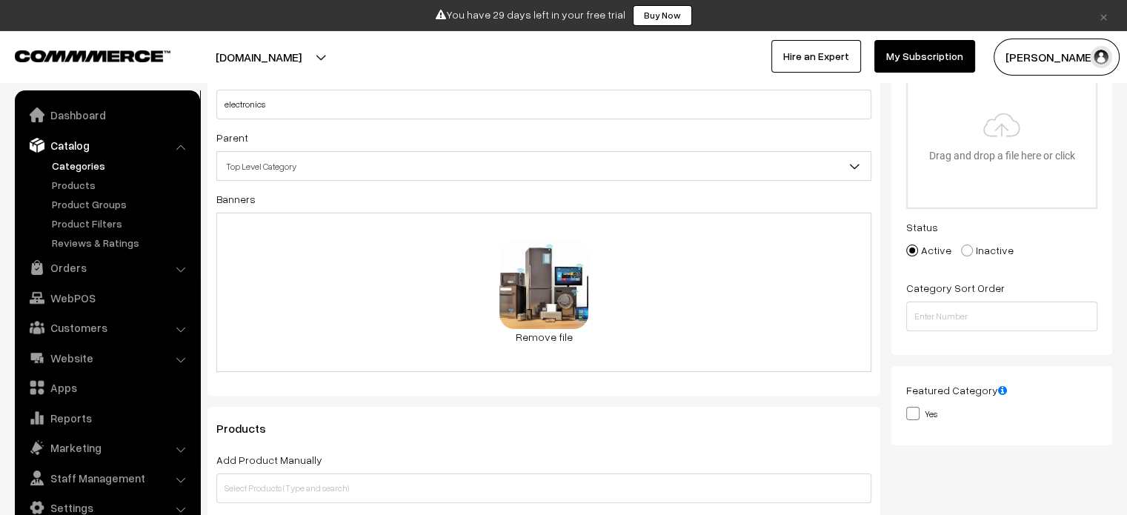
scroll to position [0, 0]
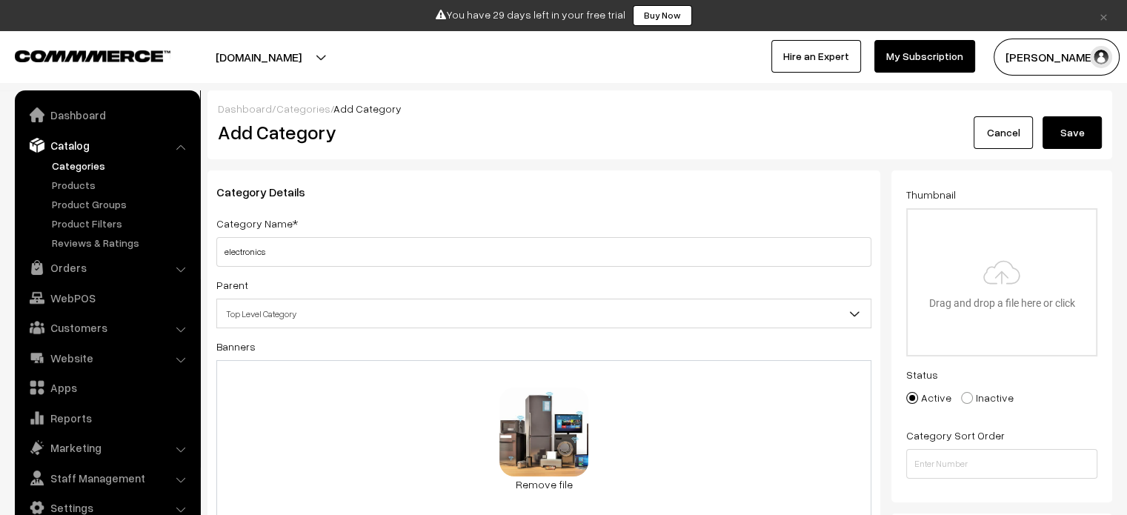
type input "electronics"
click at [1041, 141] on div "Cancel Save" at bounding box center [1000, 132] width 205 height 33
click at [1058, 131] on button "Save" at bounding box center [1072, 132] width 59 height 33
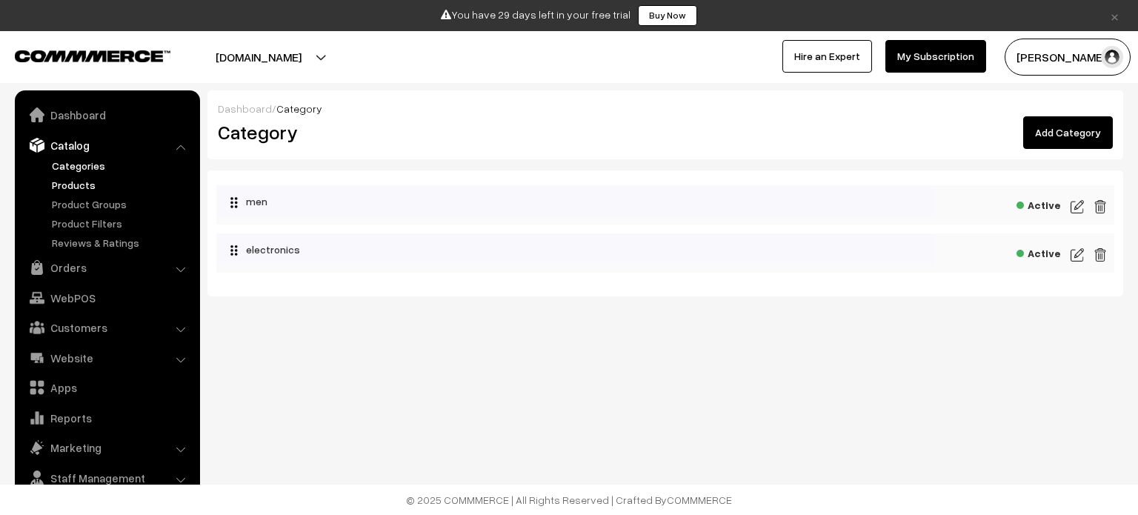
click at [67, 183] on link "Products" at bounding box center [121, 185] width 147 height 16
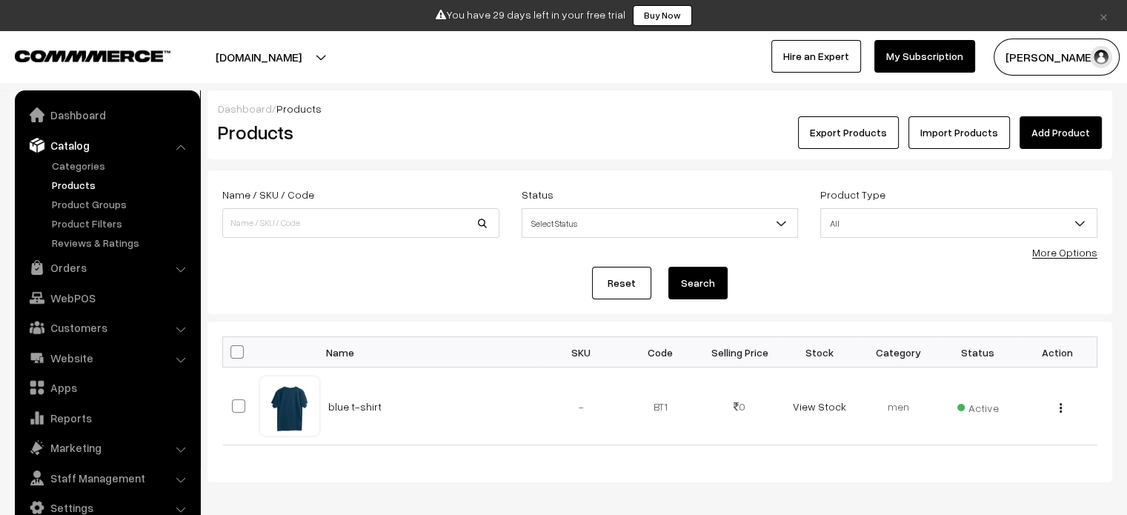
click at [1044, 137] on link "Add Product" at bounding box center [1061, 132] width 82 height 33
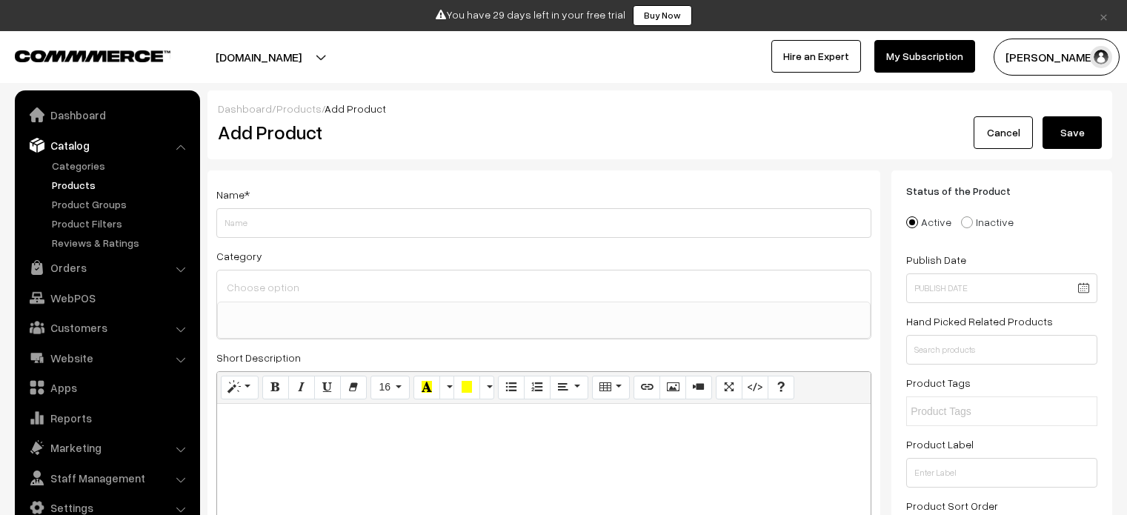
select select
click at [371, 216] on input "Weight" at bounding box center [543, 223] width 655 height 30
type input "seiling fan"
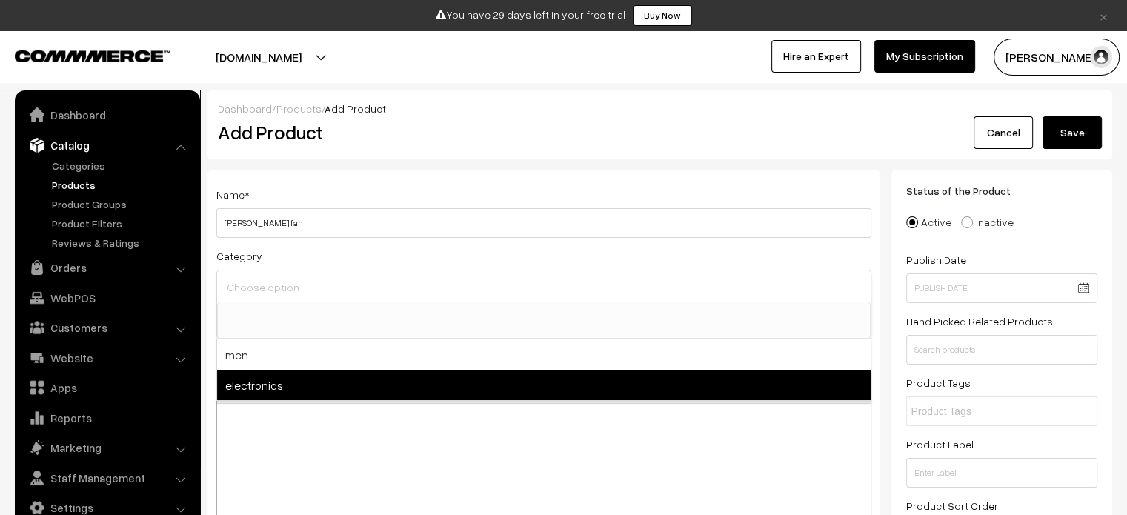
click at [285, 388] on span "electronics" at bounding box center [544, 385] width 654 height 30
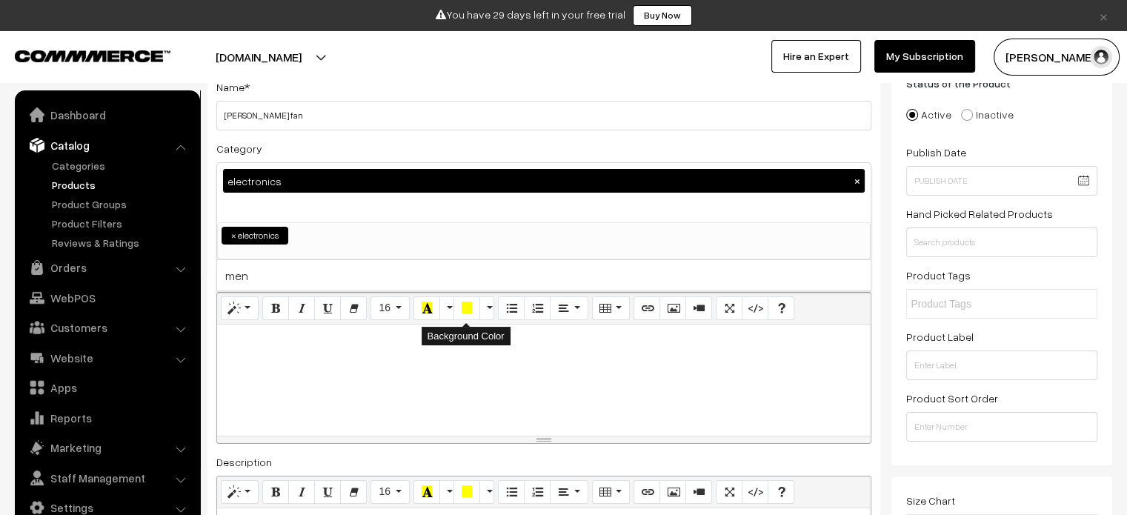
scroll to position [74, 0]
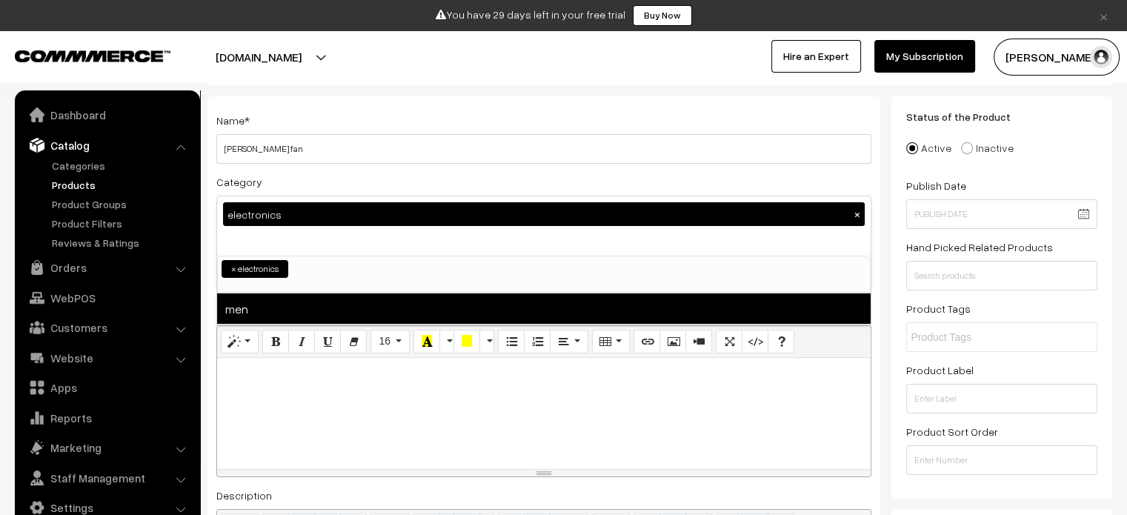
click at [258, 304] on span "men" at bounding box center [544, 309] width 654 height 30
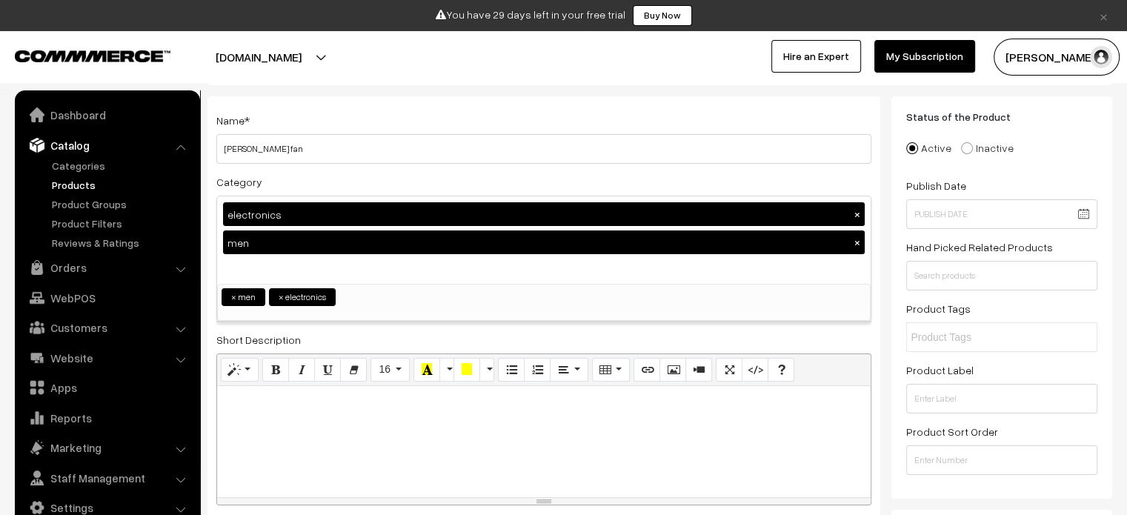
click at [858, 239] on button "×" at bounding box center [857, 242] width 13 height 13
select select "2"
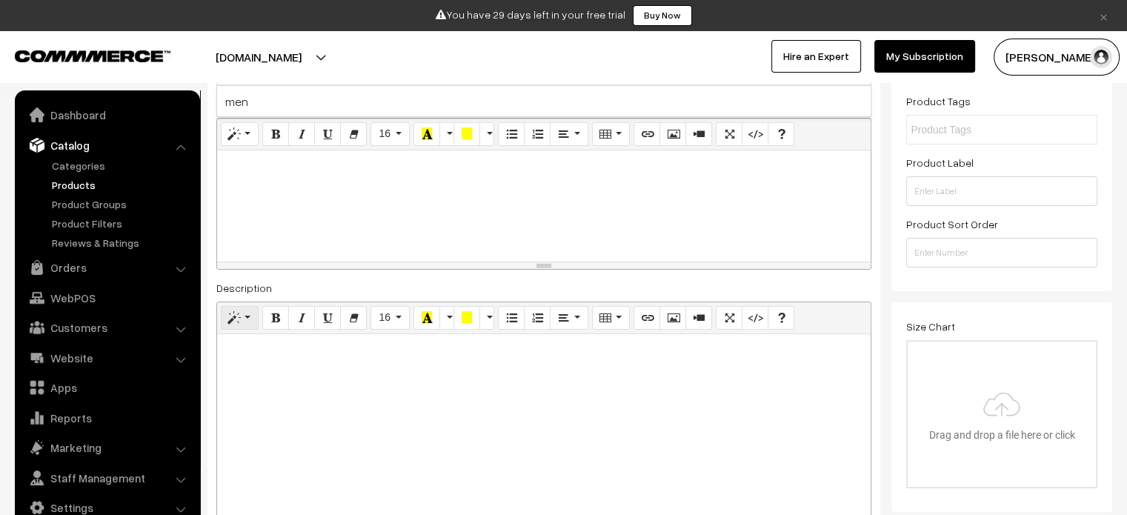
scroll to position [296, 0]
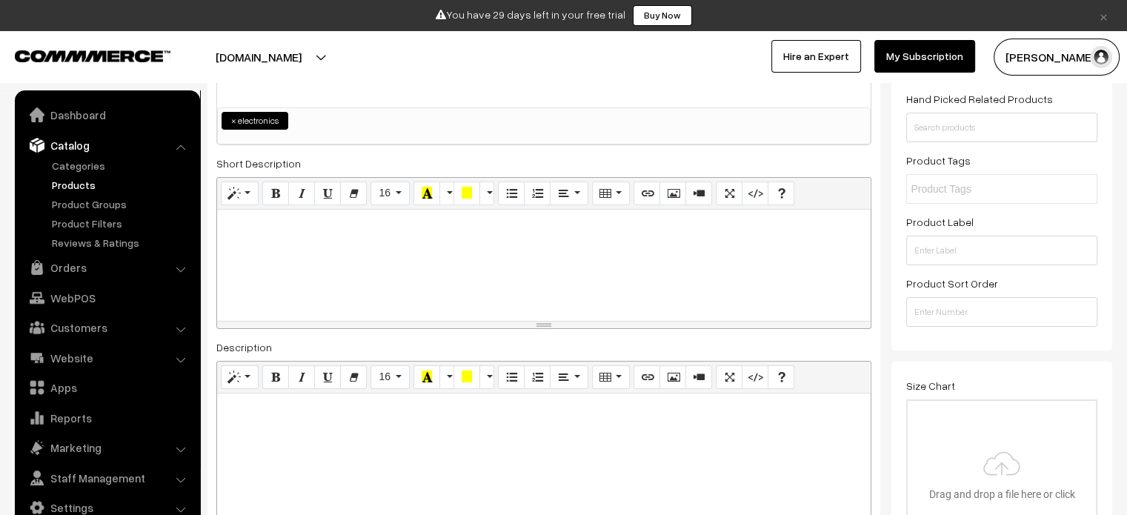
click at [299, 242] on div at bounding box center [544, 265] width 654 height 111
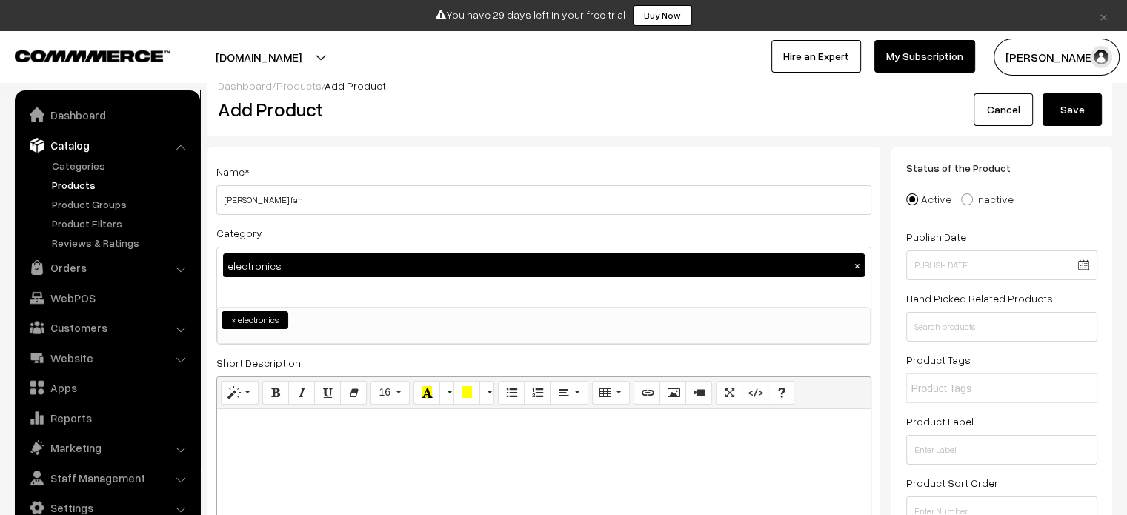
scroll to position [0, 0]
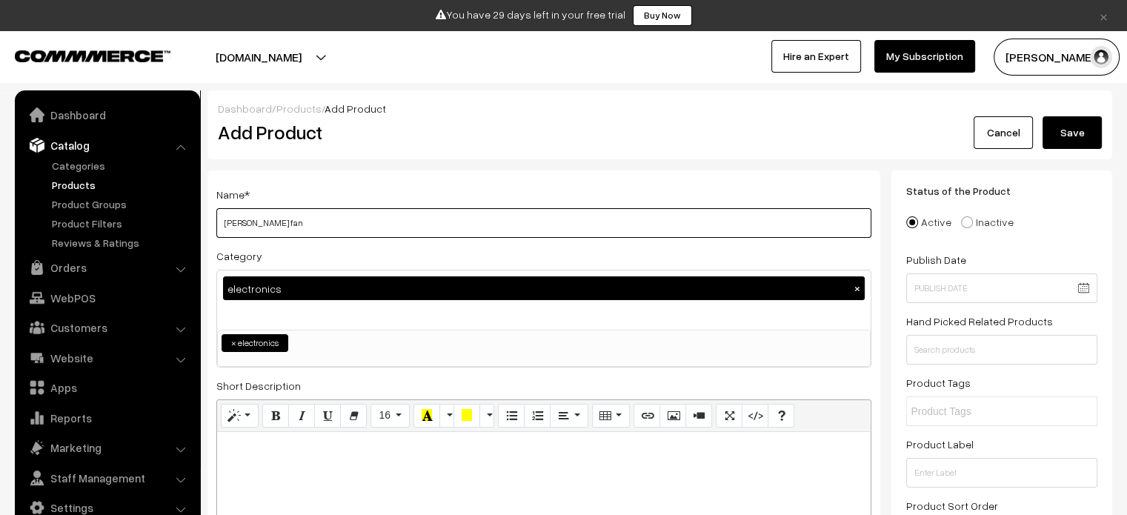
drag, startPoint x: 276, startPoint y: 225, endPoint x: 214, endPoint y: 224, distance: 62.3
click at [214, 224] on div "Name * seiling fan Category electronics × men electronics × electronics men ele…" at bounding box center [544, 501] width 673 height 663
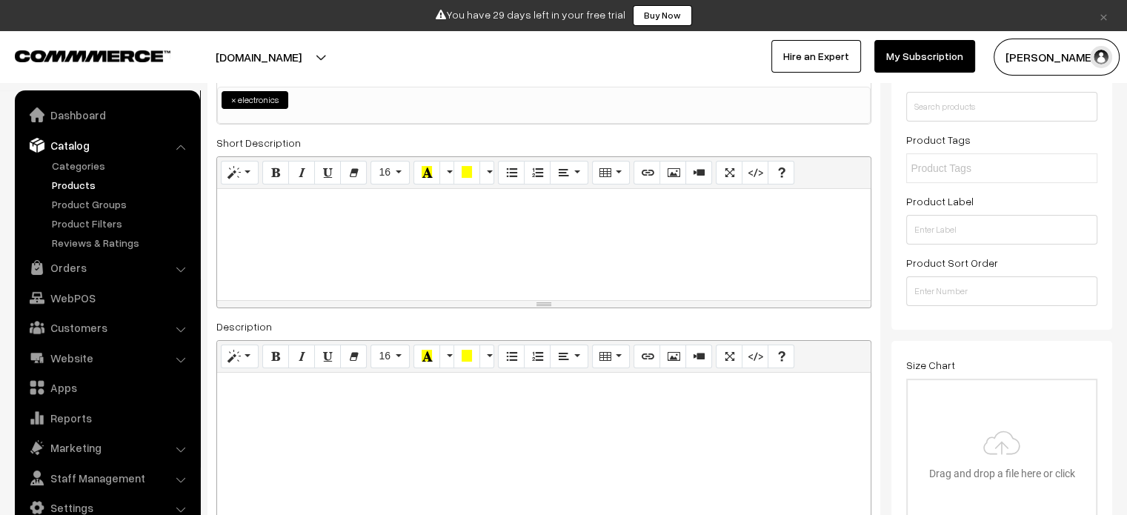
scroll to position [296, 0]
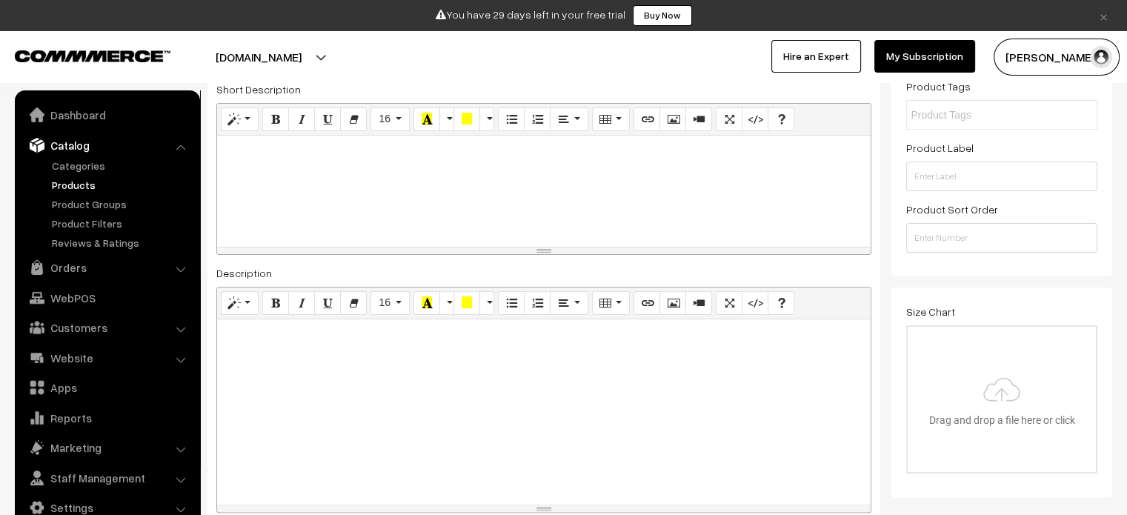
type input "wall fan"
click at [296, 211] on div at bounding box center [544, 191] width 654 height 111
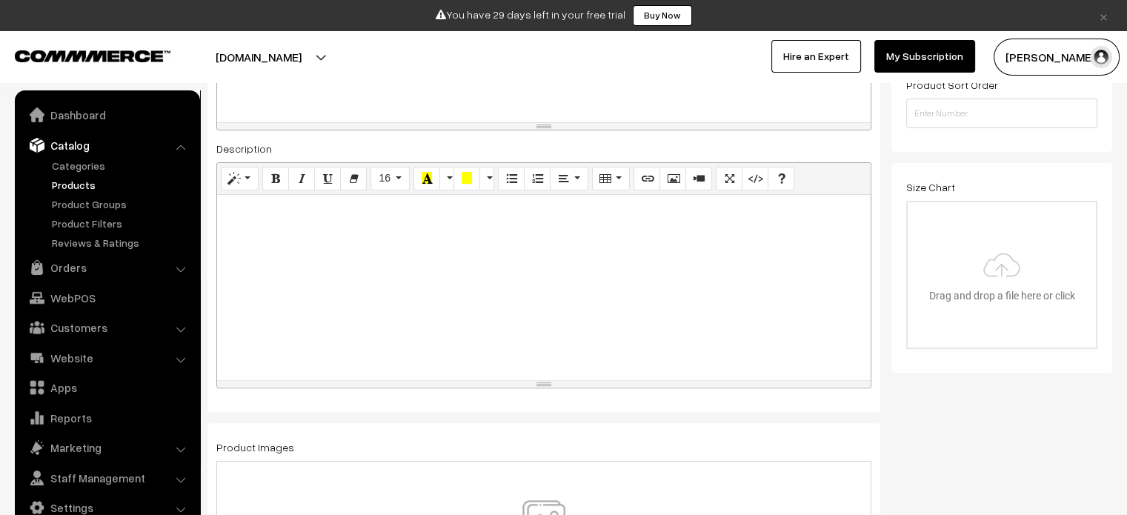
scroll to position [445, 0]
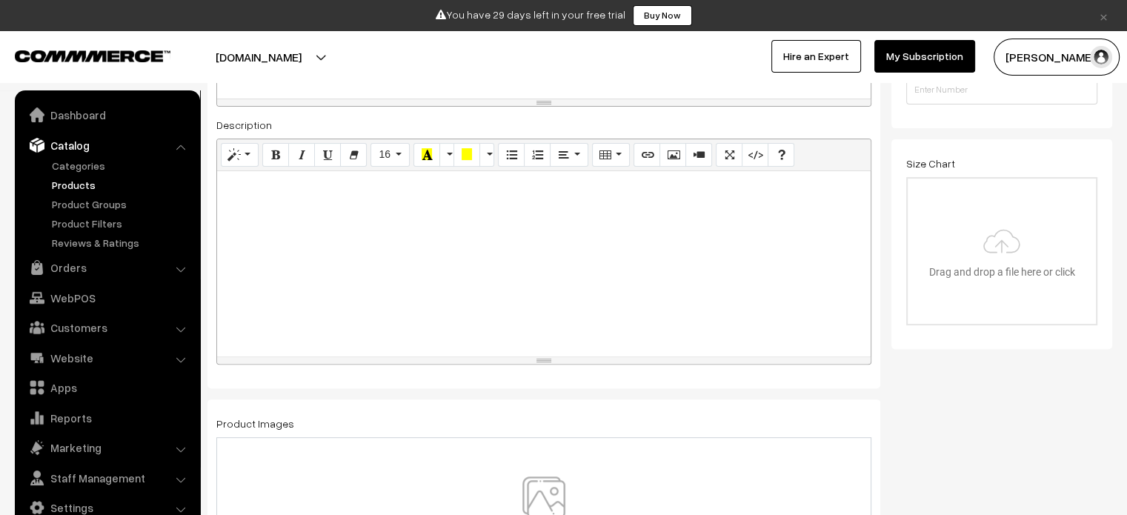
click at [296, 216] on div at bounding box center [544, 263] width 654 height 185
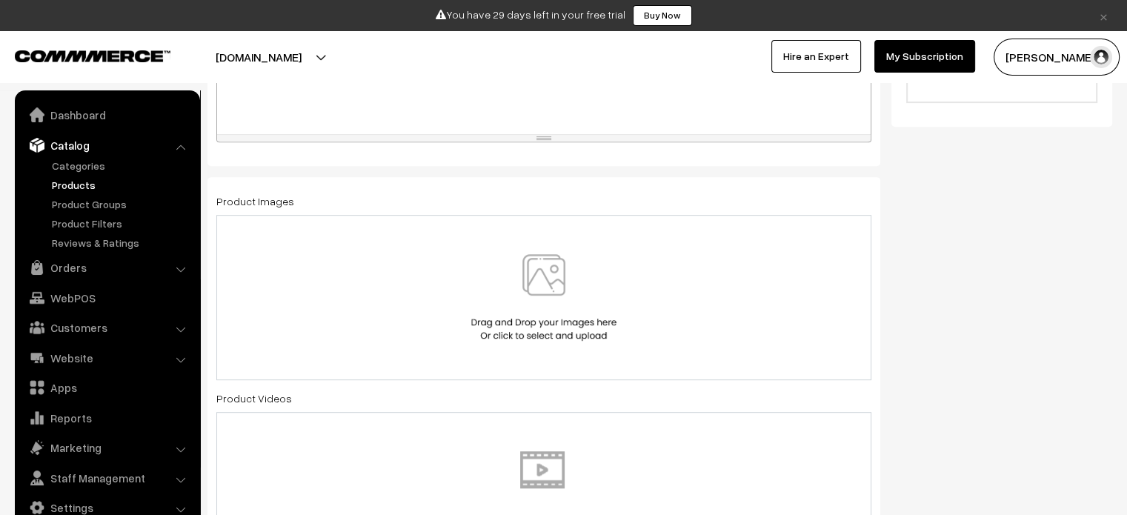
scroll to position [741, 0]
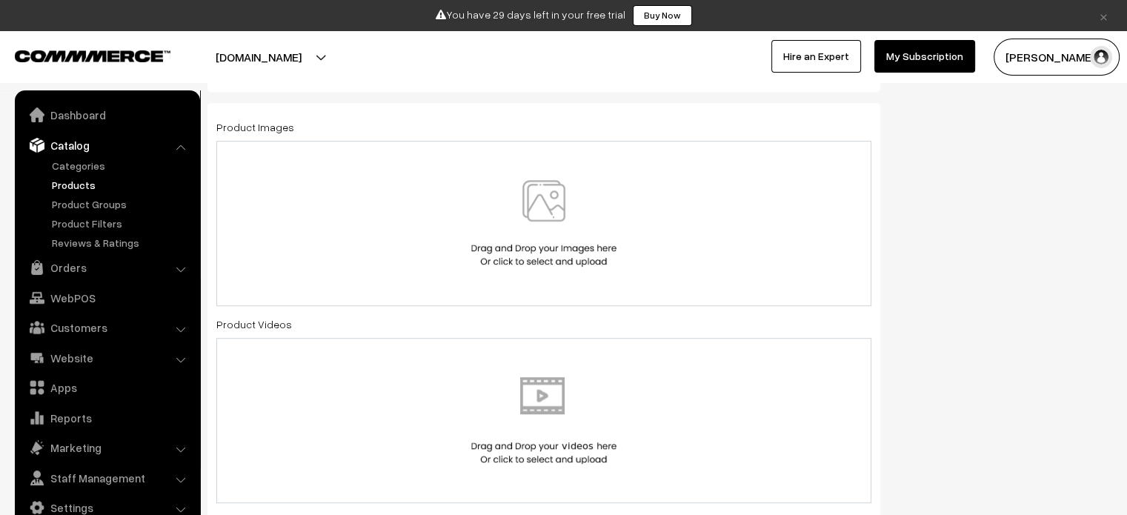
click at [538, 219] on img at bounding box center [544, 223] width 153 height 87
click at [548, 204] on img at bounding box center [544, 223] width 153 height 87
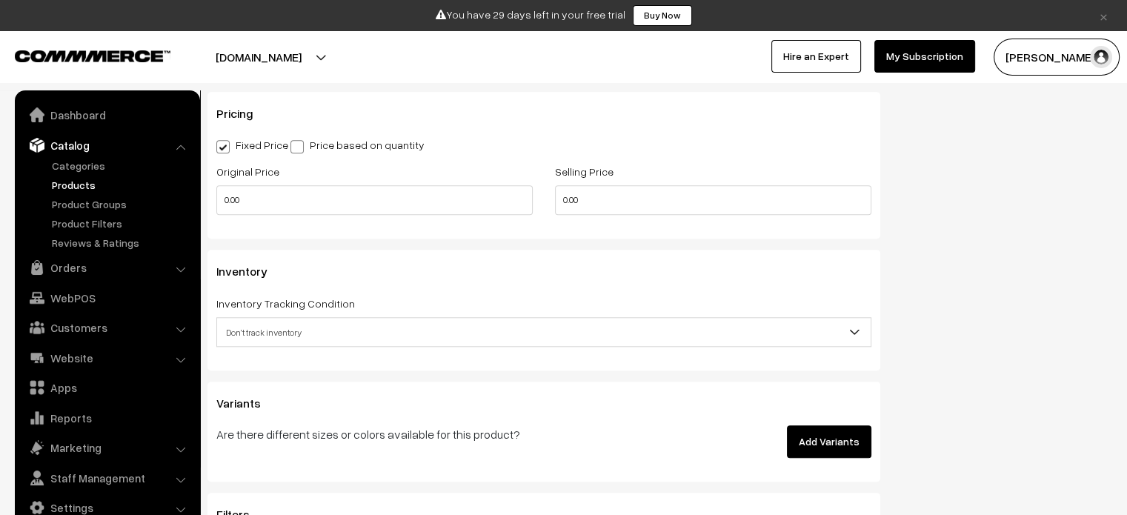
scroll to position [1408, 0]
click at [299, 150] on span at bounding box center [297, 145] width 13 height 13
click at [299, 147] on input "Price based on quantity" at bounding box center [296, 143] width 10 height 10
radio input "true"
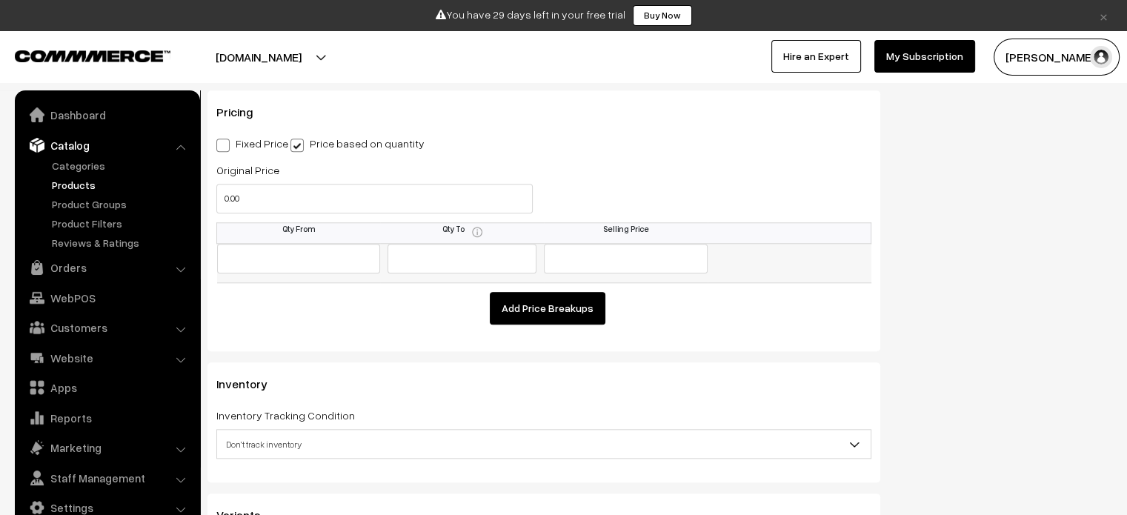
click at [299, 258] on input "text" at bounding box center [299, 259] width 164 height 30
type input "1"
click at [517, 267] on input "text" at bounding box center [462, 259] width 149 height 30
type input "10"
click at [682, 262] on input "text" at bounding box center [626, 259] width 164 height 30
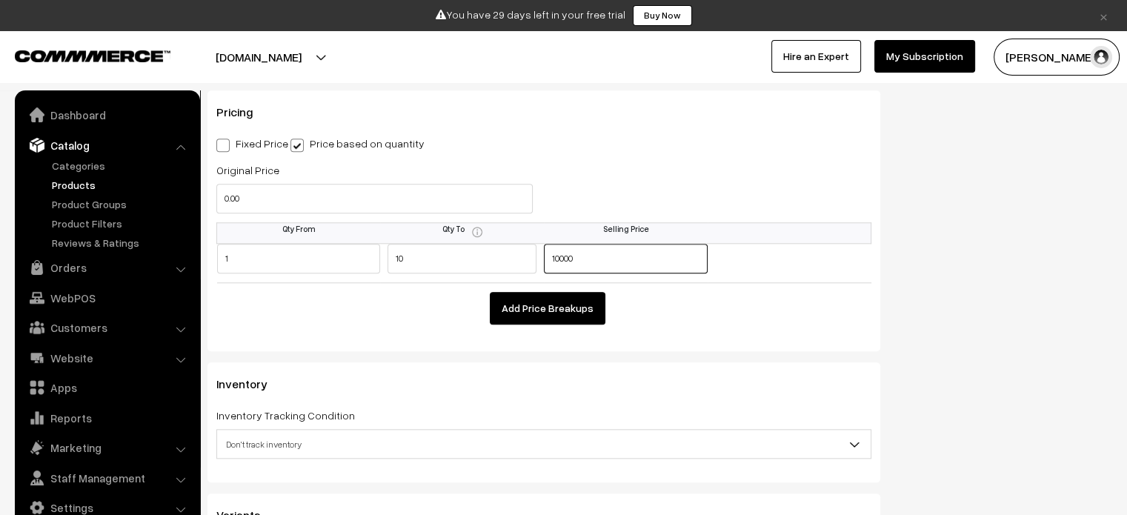
type input "10000"
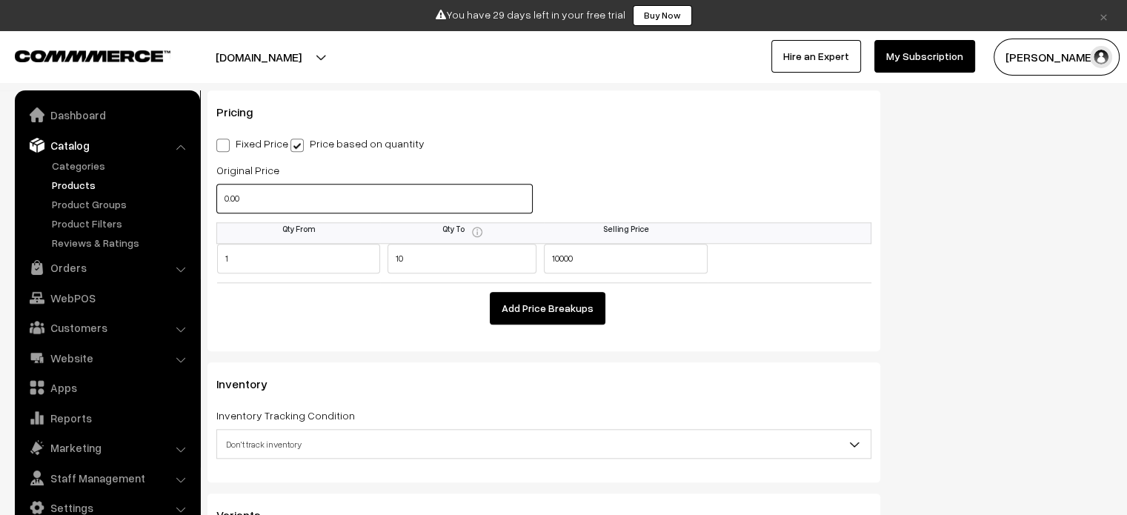
drag, startPoint x: 252, startPoint y: 201, endPoint x: 202, endPoint y: 199, distance: 49.7
type input "12000"
click at [225, 142] on span at bounding box center [222, 145] width 13 height 13
click at [225, 142] on input "Fixed Price" at bounding box center [221, 143] width 10 height 10
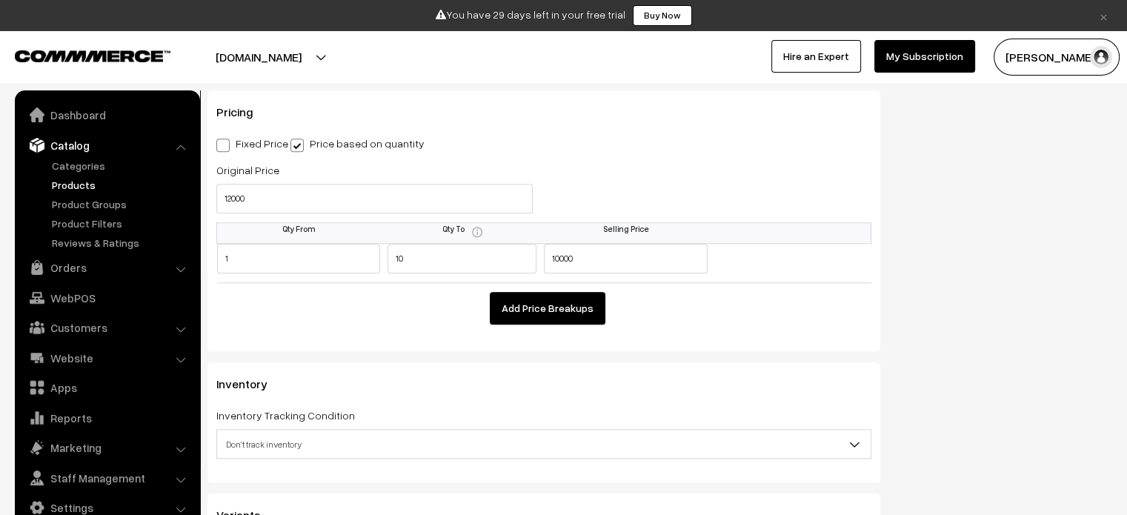
radio input "true"
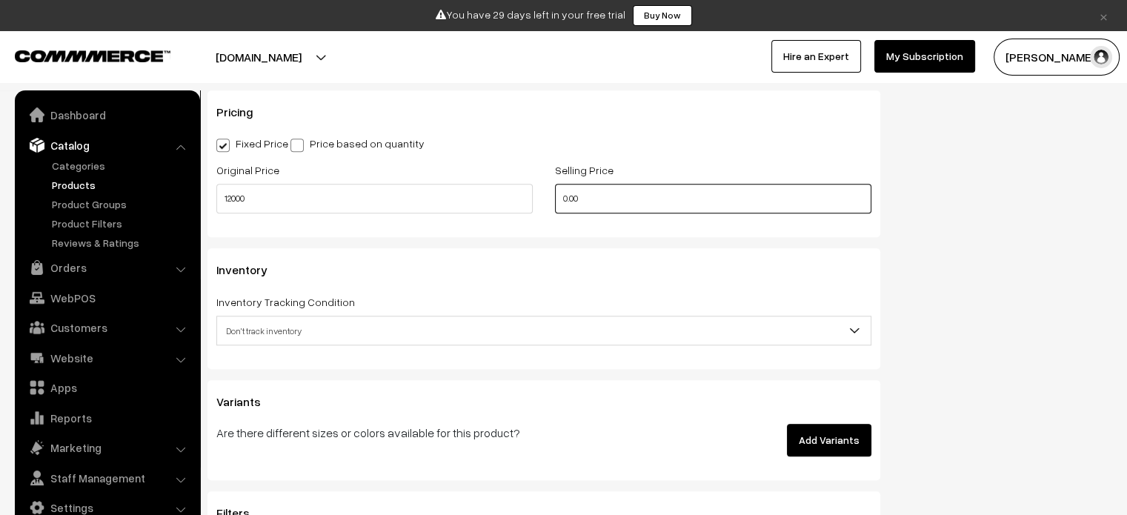
click at [611, 203] on input "0.00" at bounding box center [713, 199] width 316 height 30
type input "0"
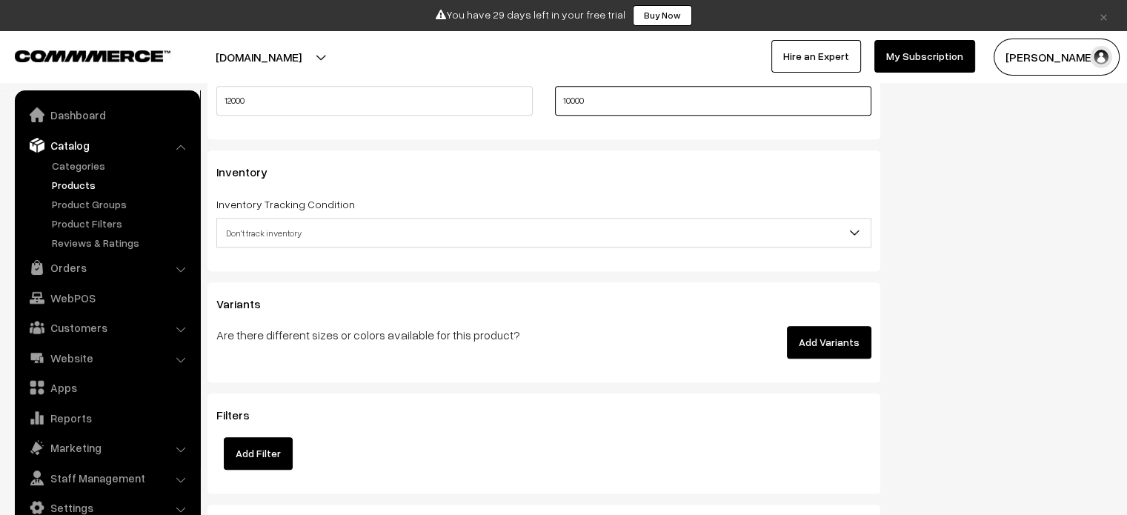
scroll to position [1482, 0]
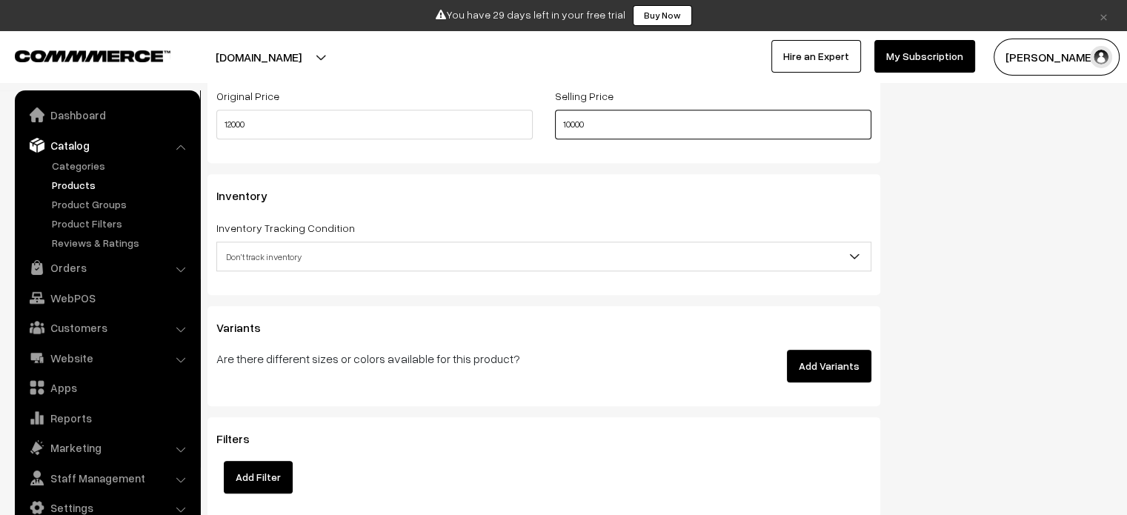
type input "10000"
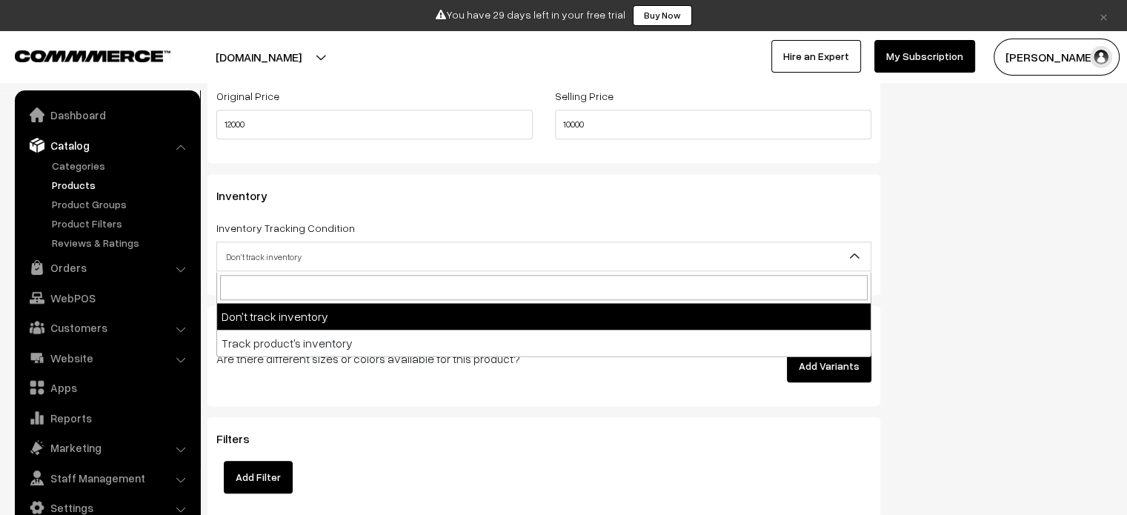
click at [290, 252] on span "Don't track inventory" at bounding box center [544, 257] width 654 height 26
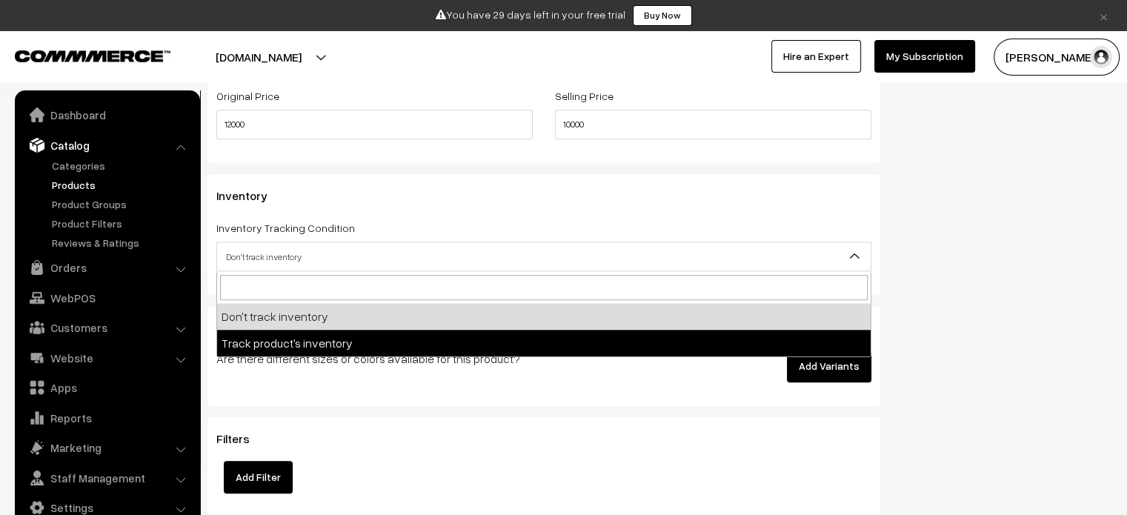
select select "2"
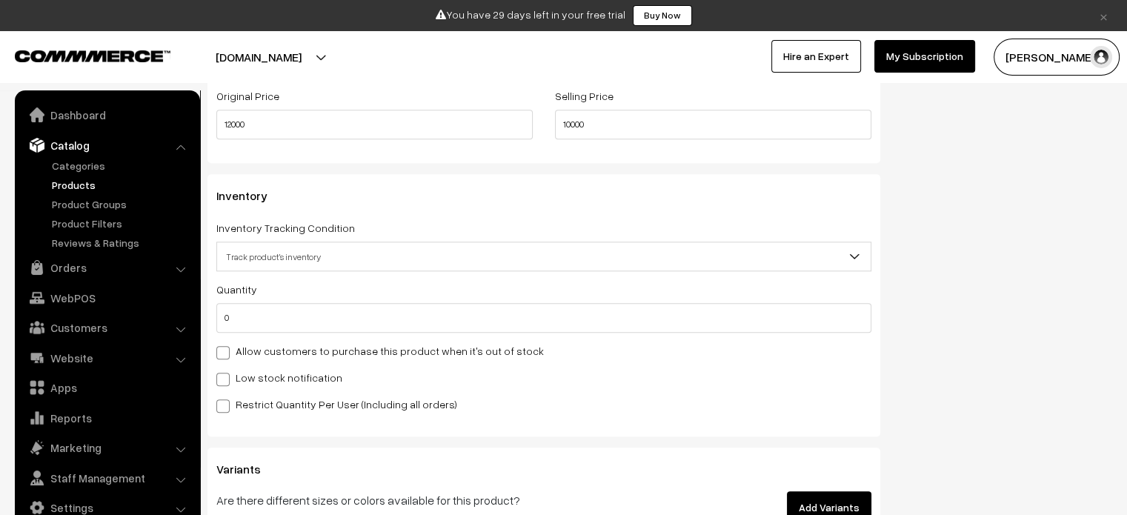
click at [291, 251] on span "Track product's inventory" at bounding box center [544, 257] width 654 height 26
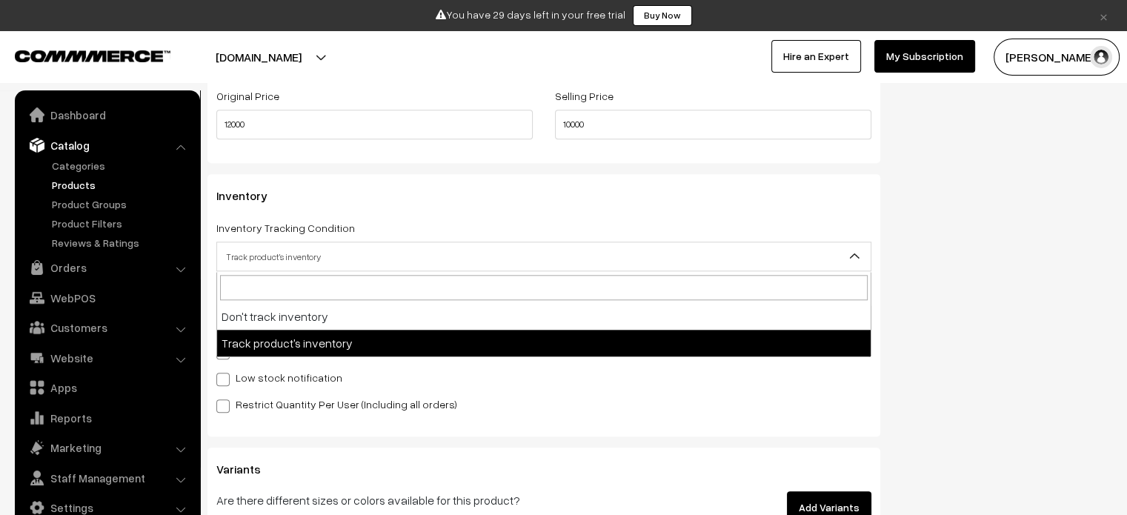
click at [291, 251] on span "Track product's inventory" at bounding box center [544, 257] width 654 height 26
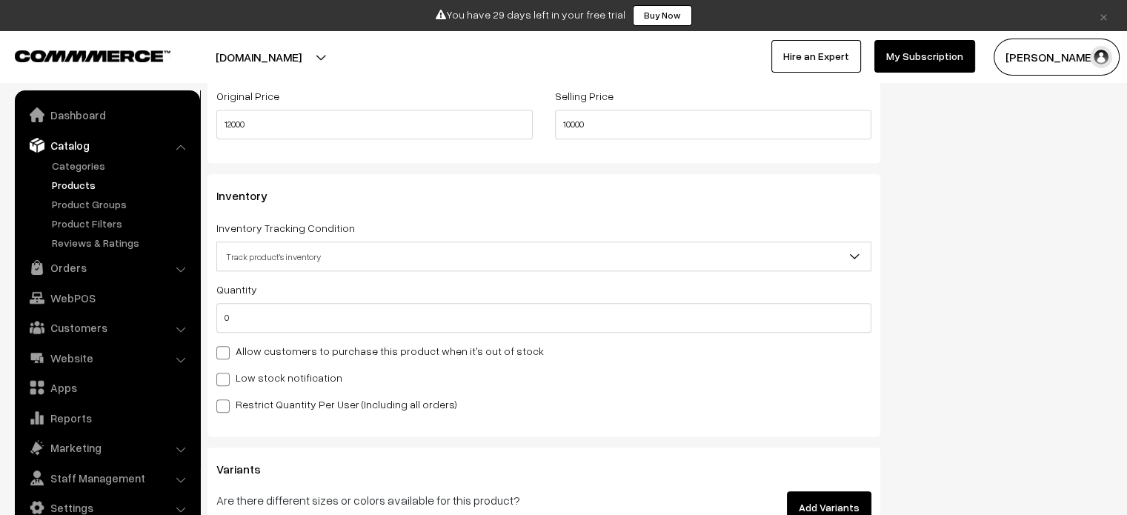
click at [219, 351] on span at bounding box center [222, 352] width 13 height 13
click at [219, 351] on input "Allow customers to purchase this product when it's out of stock" at bounding box center [221, 350] width 10 height 10
checkbox input "true"
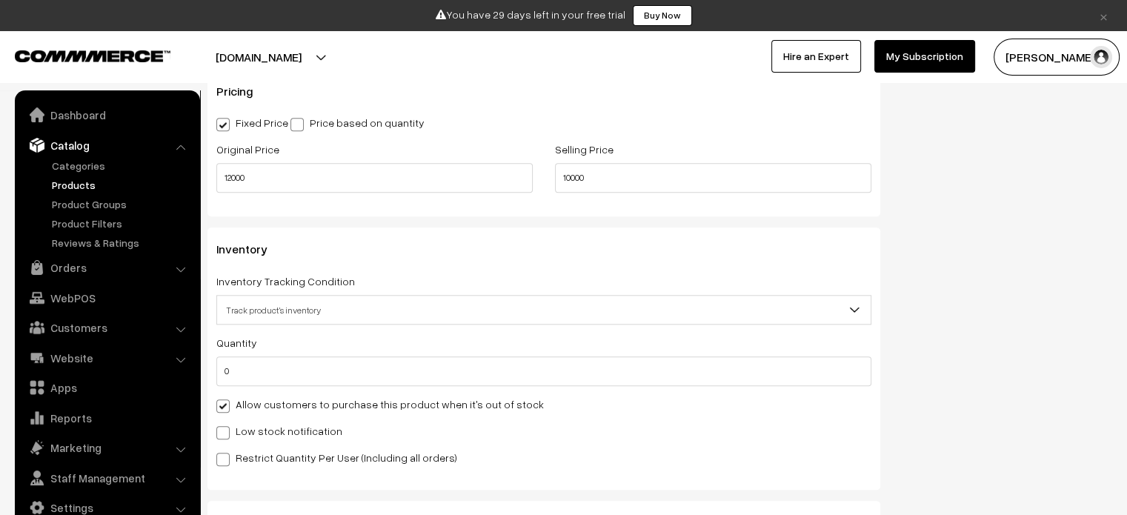
scroll to position [1408, 0]
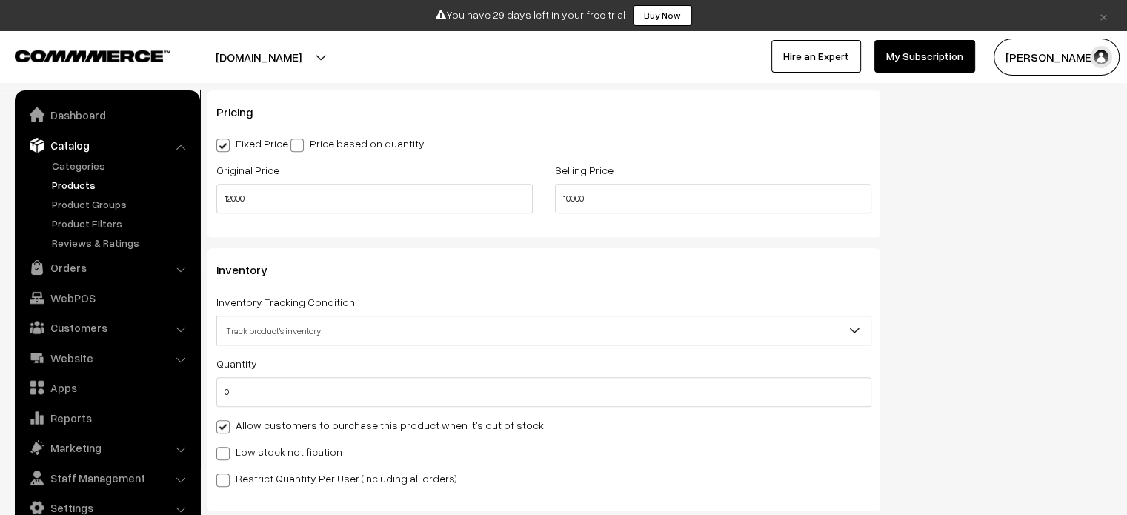
click at [259, 328] on span "Track product's inventory" at bounding box center [544, 331] width 654 height 26
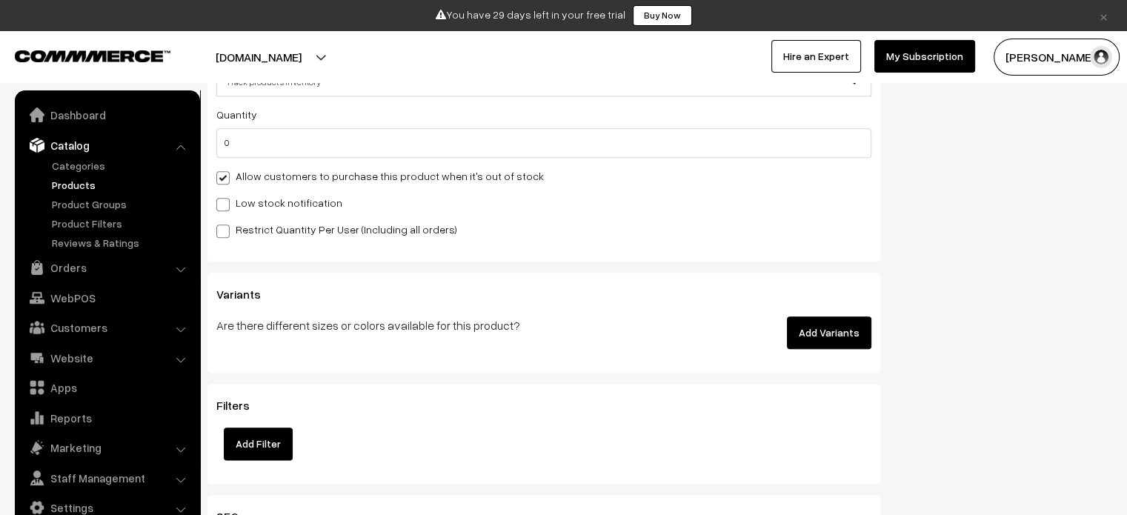
scroll to position [1705, 0]
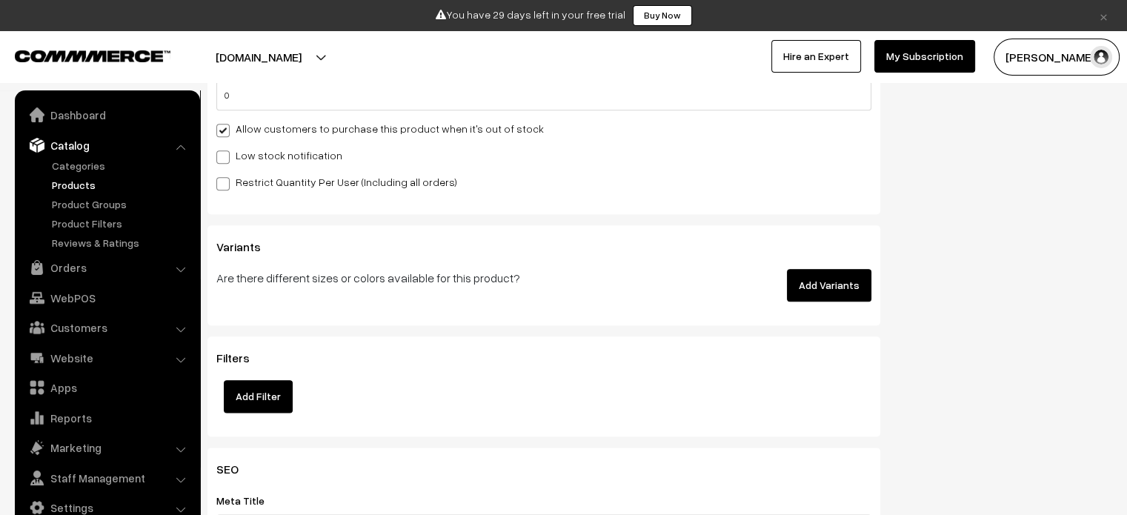
click at [861, 282] on button "Add Variants" at bounding box center [829, 285] width 84 height 33
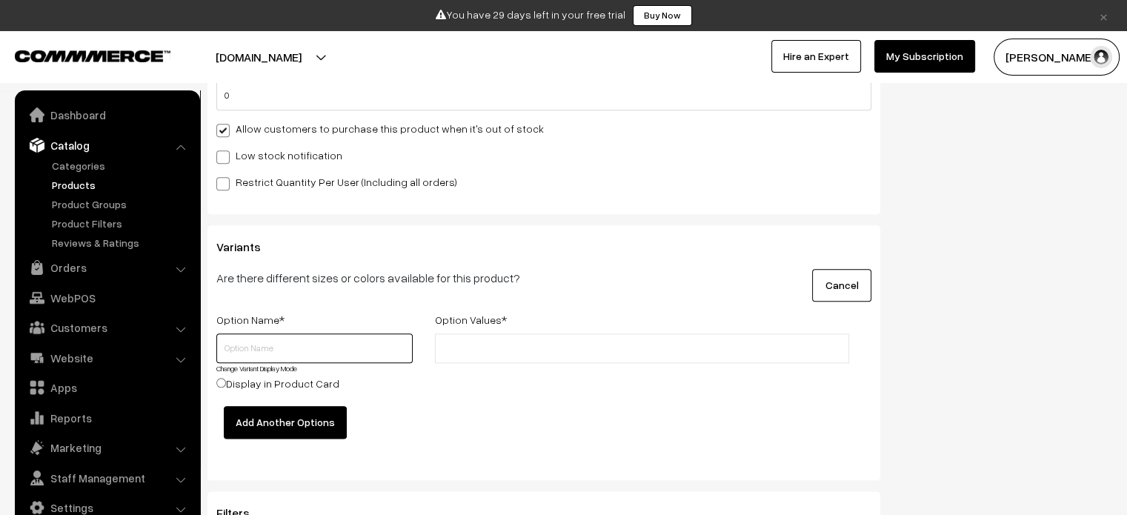
click at [255, 353] on input "text" at bounding box center [314, 349] width 196 height 30
type input "green"
click at [495, 348] on input "text" at bounding box center [505, 349] width 130 height 16
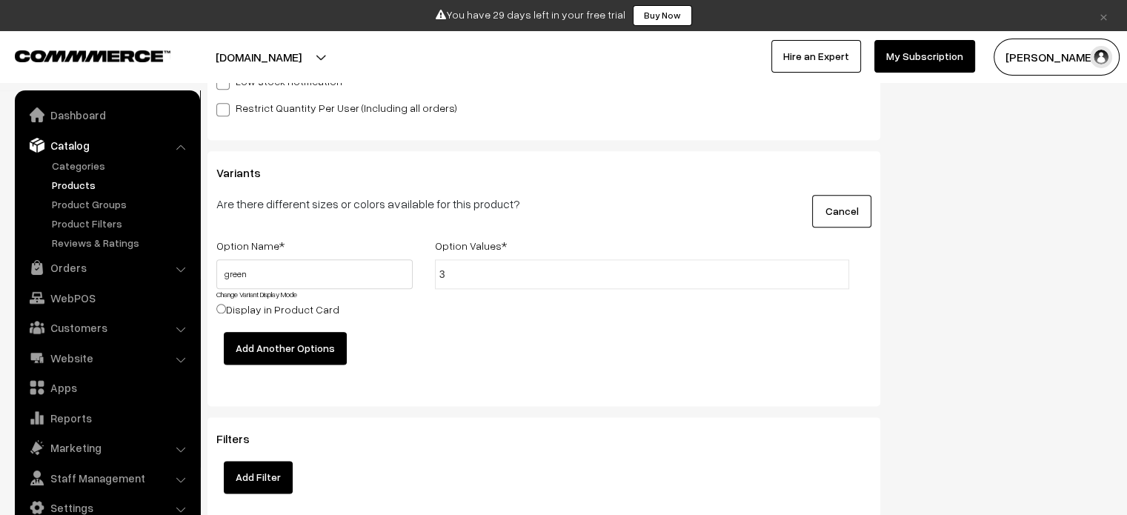
type input "3"
click at [279, 343] on button "Add Another Options" at bounding box center [285, 348] width 123 height 33
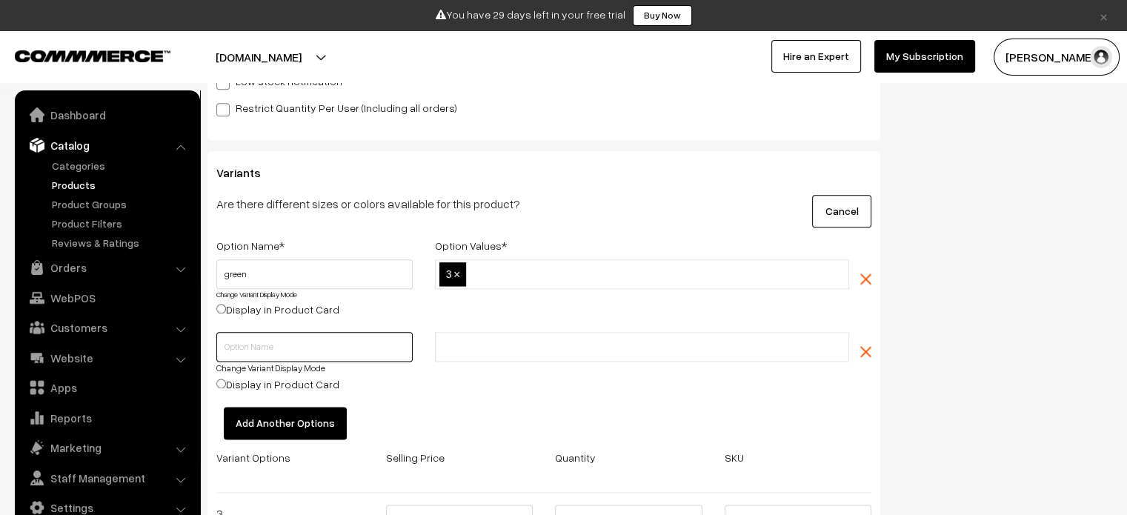
click at [279, 346] on input "text" at bounding box center [314, 347] width 196 height 30
type input "blue"
click at [515, 350] on input "text" at bounding box center [505, 347] width 130 height 16
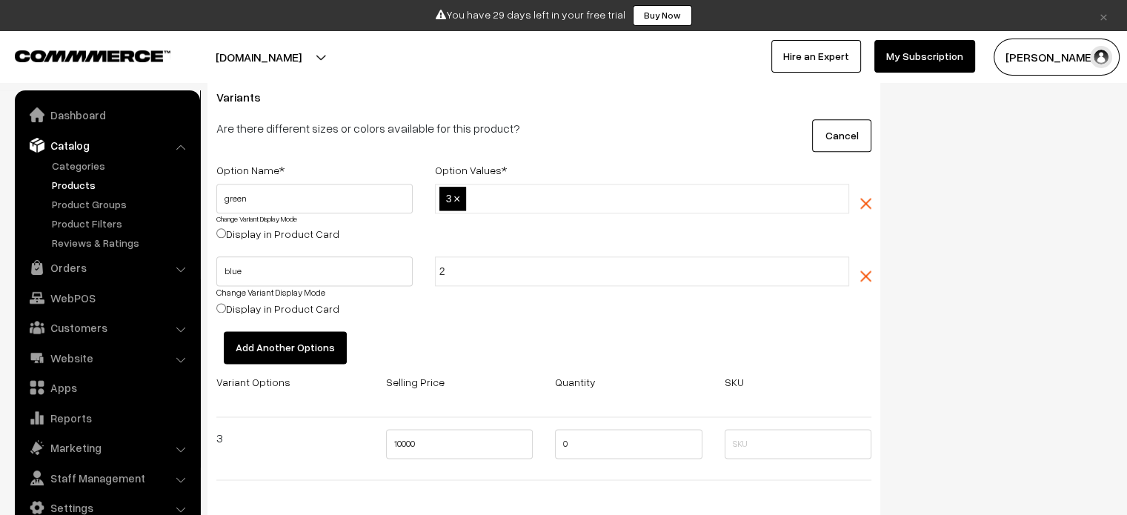
scroll to position [2001, 0]
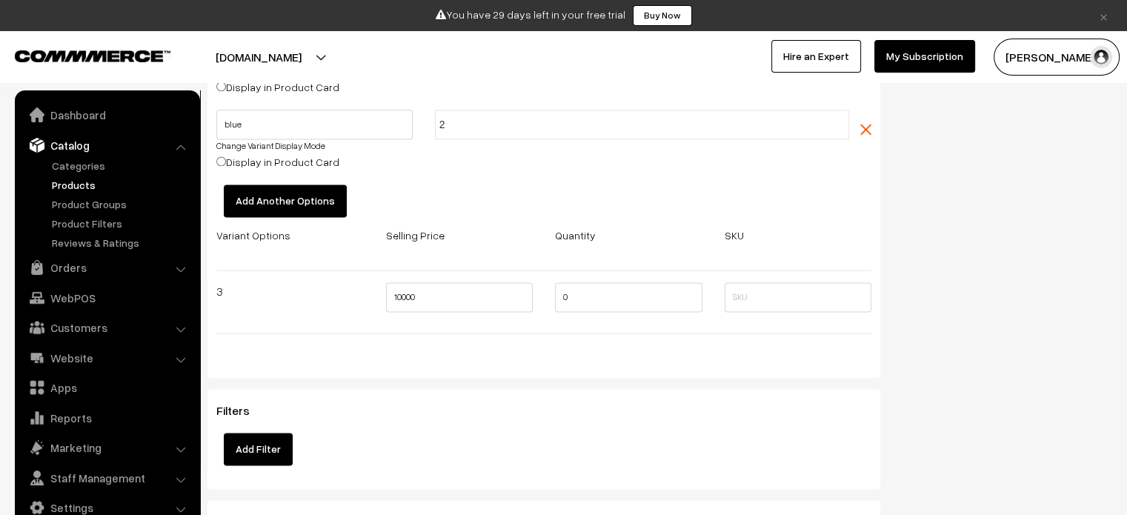
type input "2"
click at [444, 412] on h3 "Filters" at bounding box center [543, 411] width 655 height 14
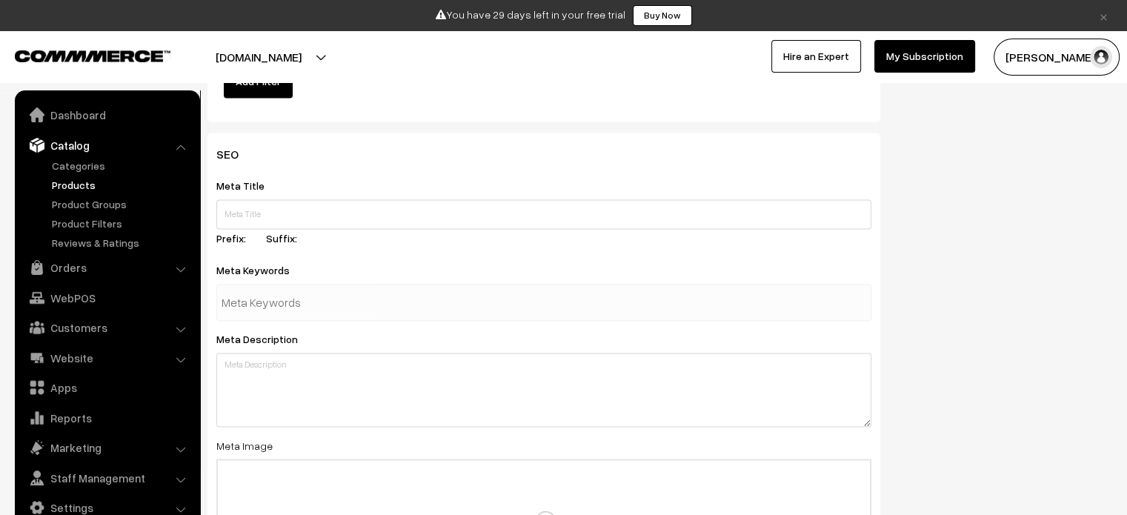
scroll to position [2372, 0]
click at [252, 238] on label "Prefix:" at bounding box center [239, 236] width 47 height 16
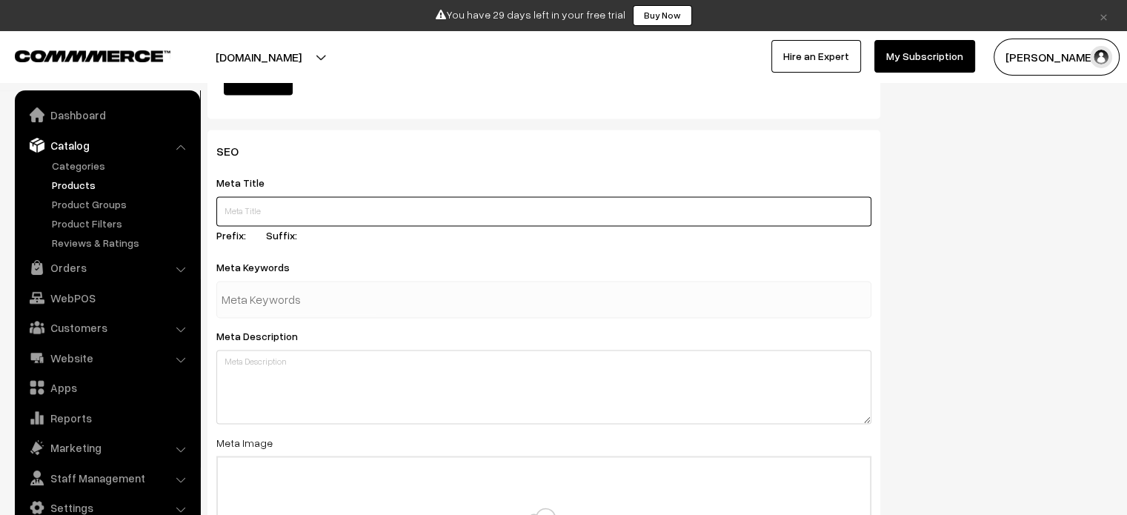
click at [255, 216] on input "text" at bounding box center [543, 211] width 655 height 30
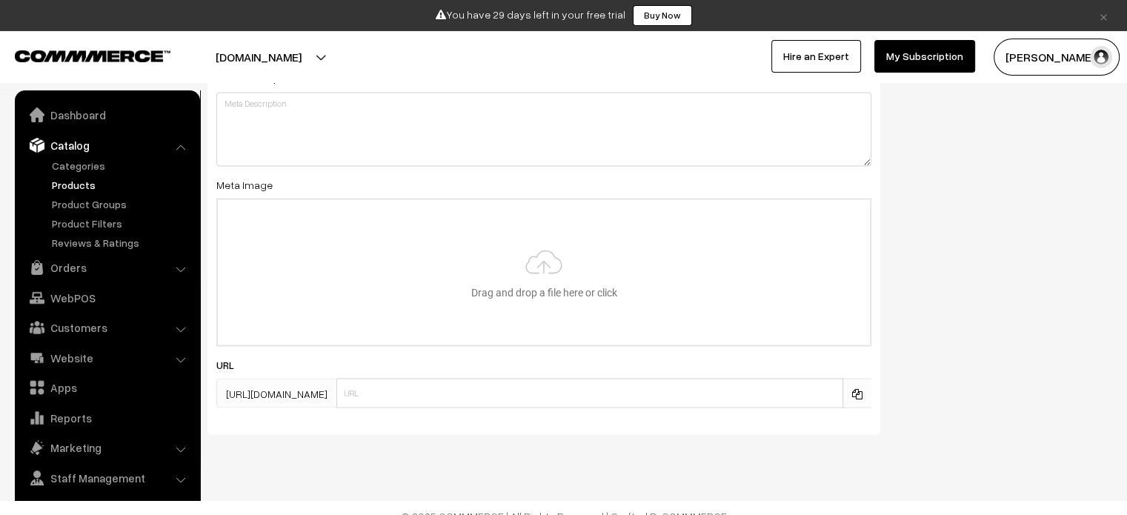
scroll to position [2648, 0]
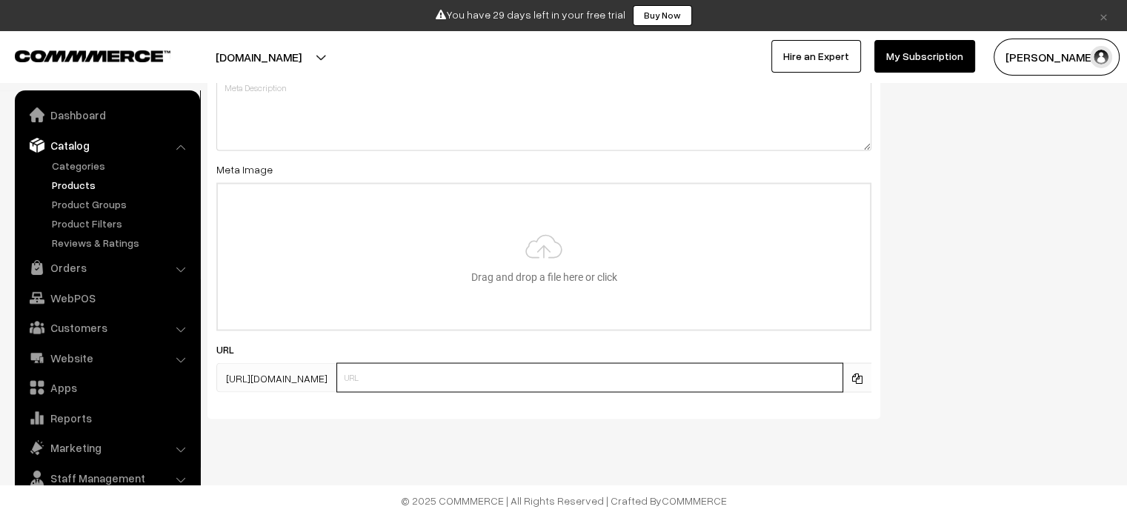
click at [464, 385] on input "text" at bounding box center [590, 377] width 507 height 30
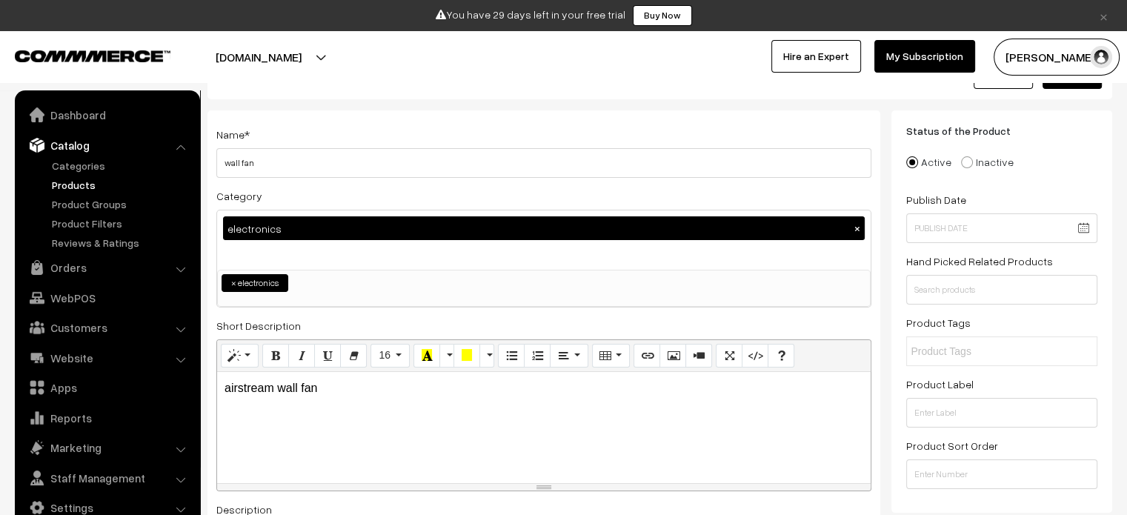
scroll to position [0, 0]
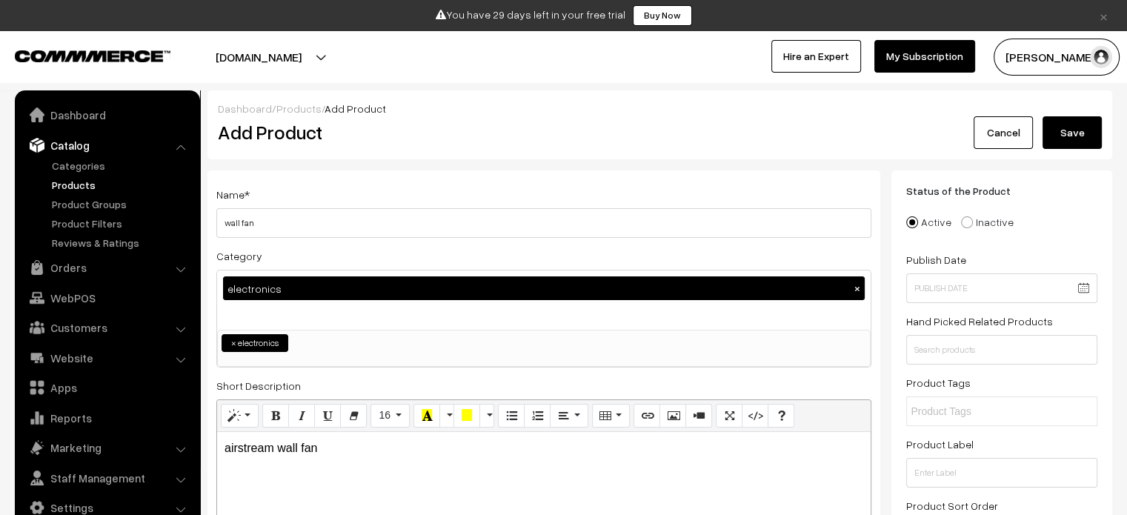
type input "fans"
click at [1076, 150] on div "Dashboard / Products / Add Product Add Product Cancel Save" at bounding box center [660, 124] width 905 height 69
click at [1076, 138] on button "Save" at bounding box center [1072, 132] width 59 height 33
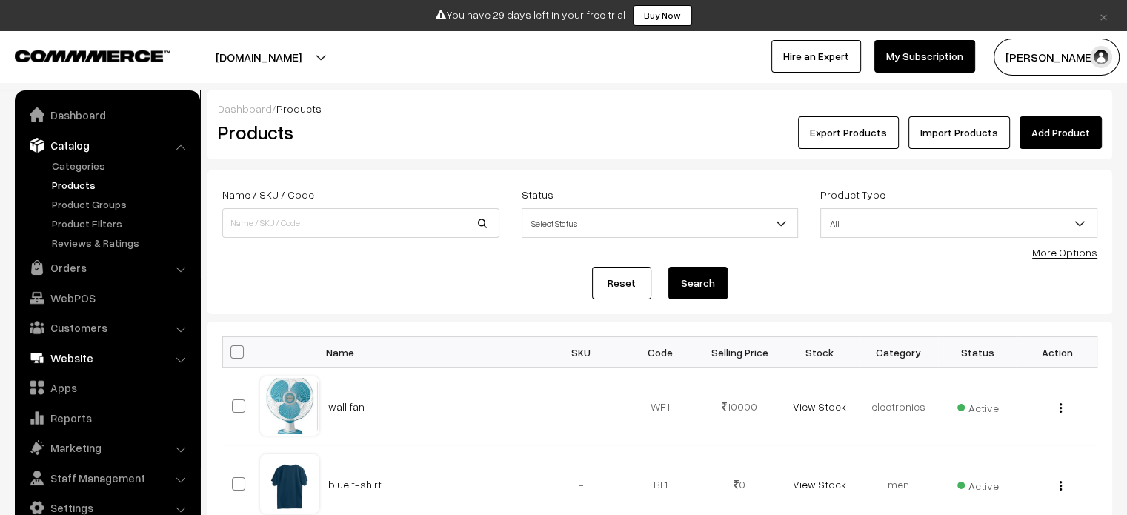
click at [70, 358] on link "Website" at bounding box center [107, 358] width 176 height 27
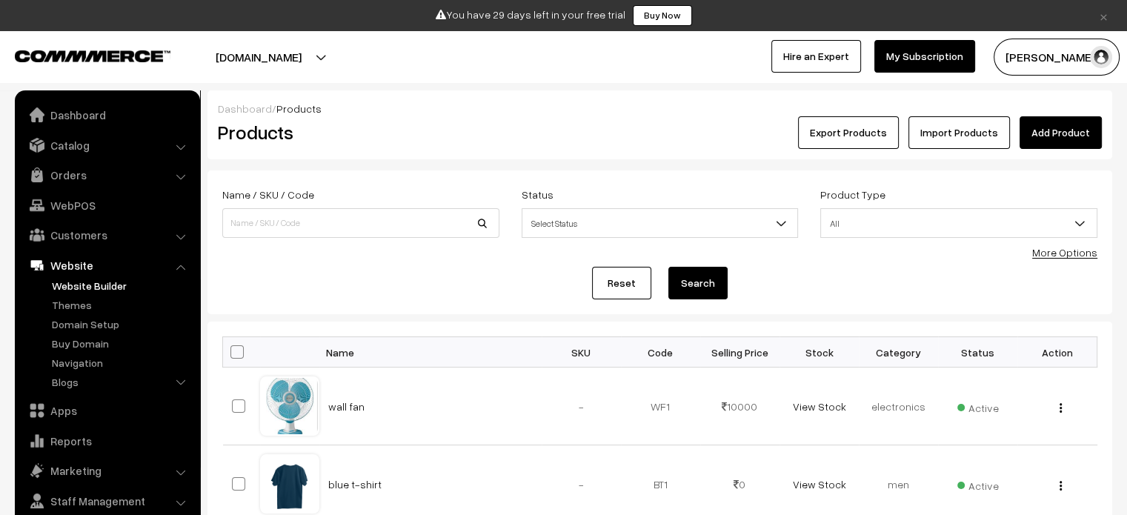
click at [107, 282] on link "Website Builder" at bounding box center [121, 286] width 147 height 16
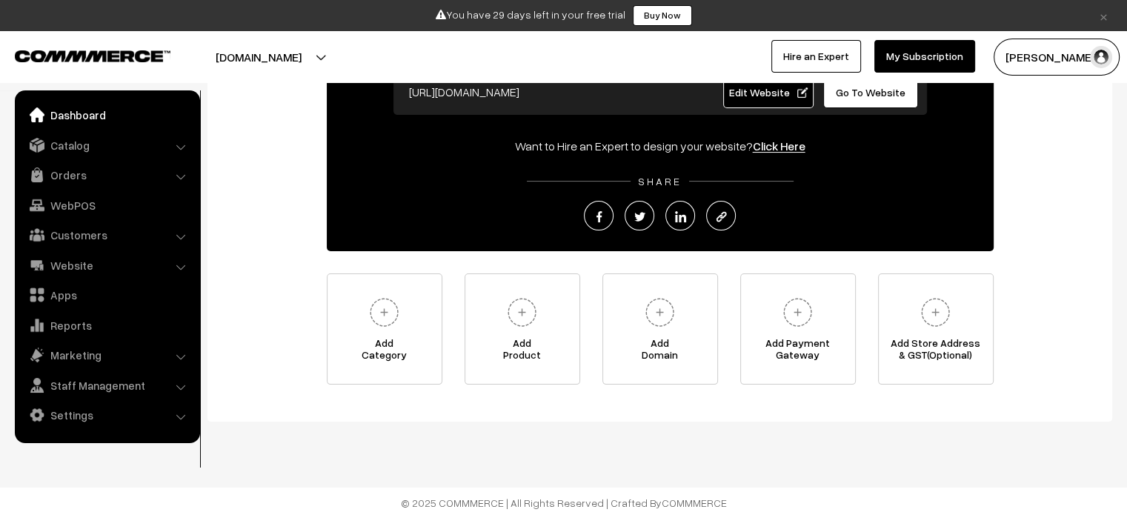
scroll to position [168, 0]
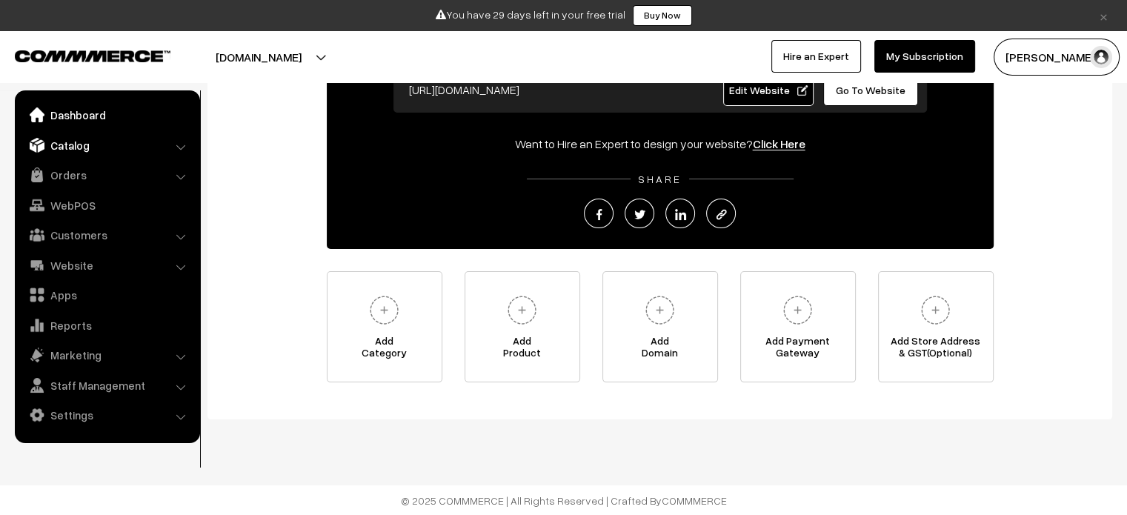
click at [82, 145] on link "Catalog" at bounding box center [107, 145] width 176 height 27
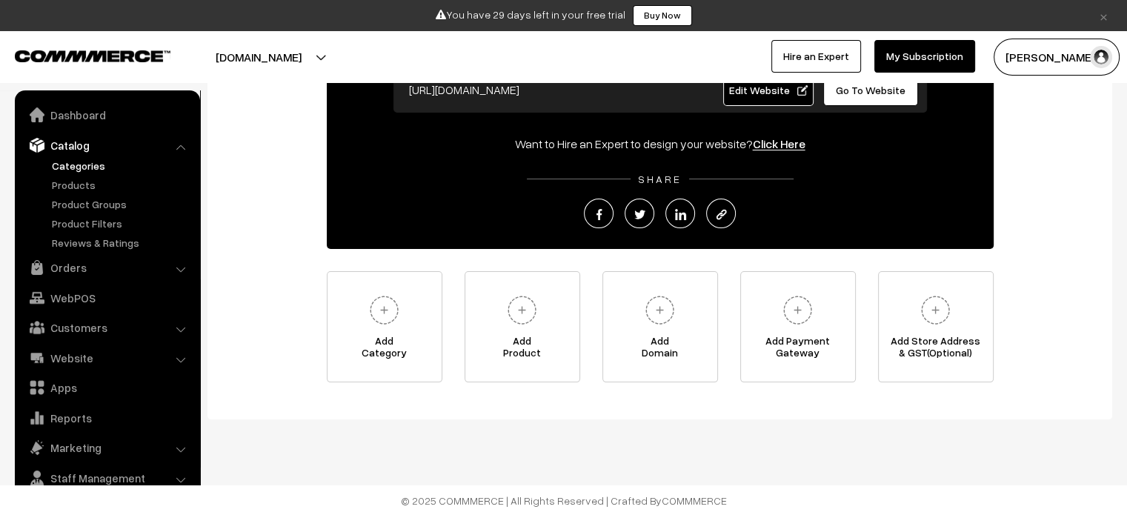
click at [75, 171] on link "Categories" at bounding box center [121, 166] width 147 height 16
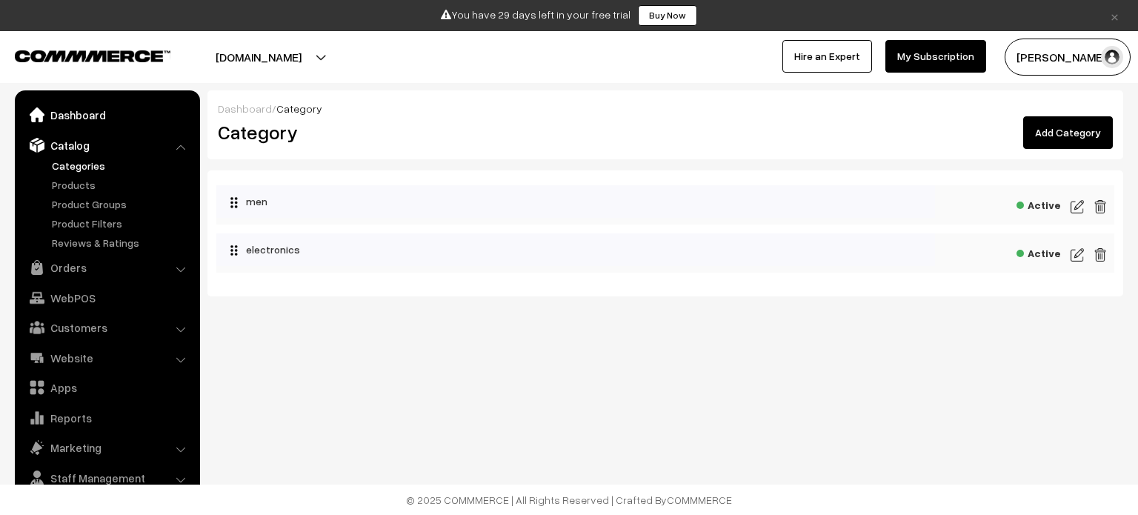
click at [83, 113] on link "Dashboard" at bounding box center [107, 115] width 176 height 27
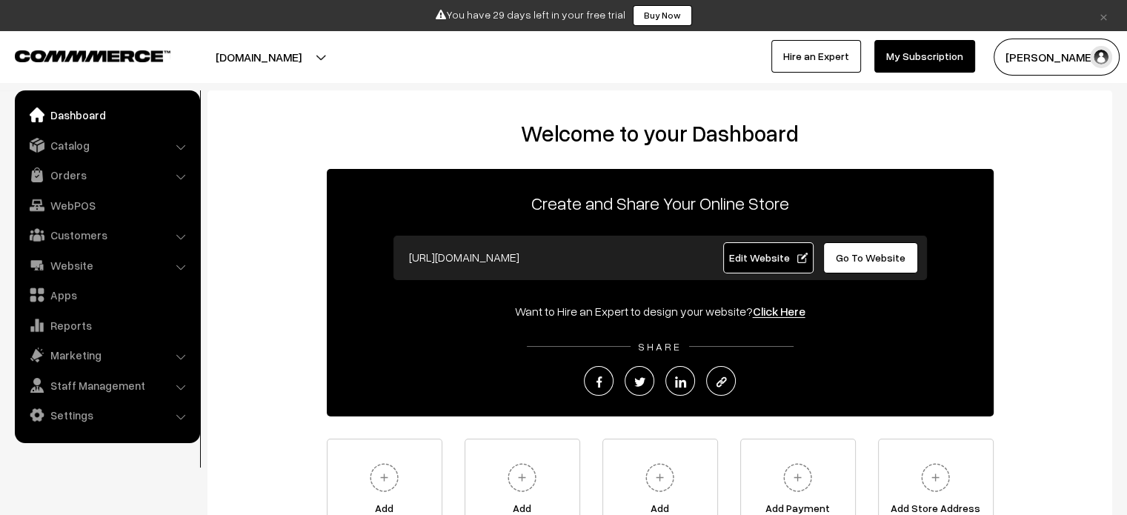
scroll to position [74, 0]
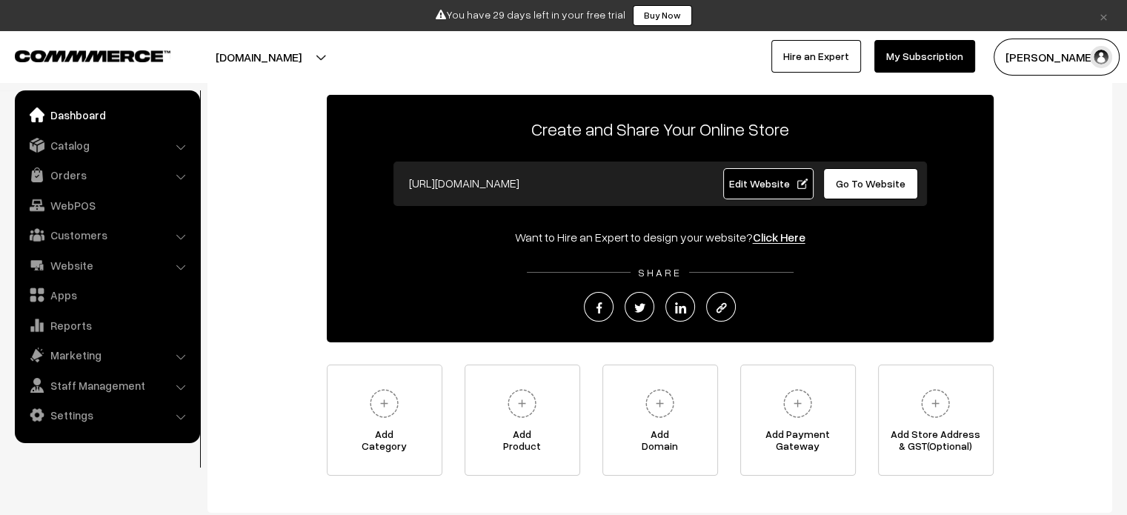
click at [322, 54] on button "[DOMAIN_NAME]" at bounding box center [259, 57] width 190 height 37
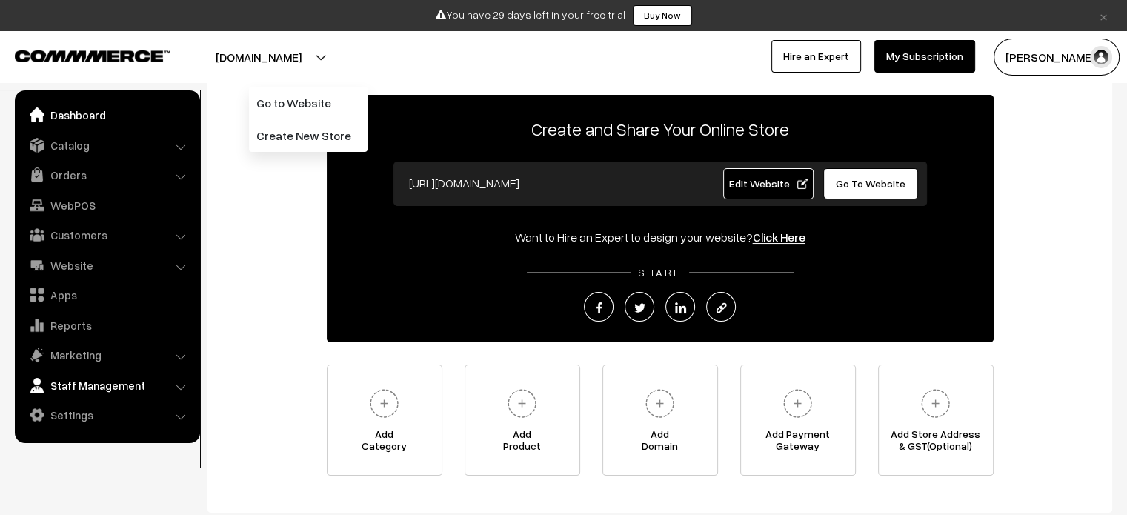
click at [94, 379] on link "Staff Management" at bounding box center [107, 385] width 176 height 27
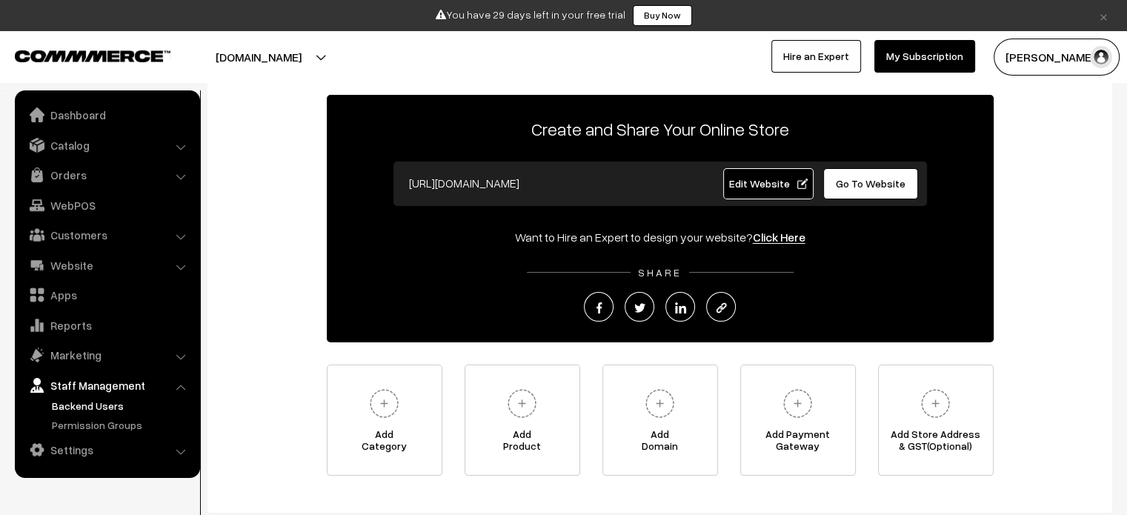
click at [79, 400] on link "Backend Users" at bounding box center [121, 406] width 147 height 16
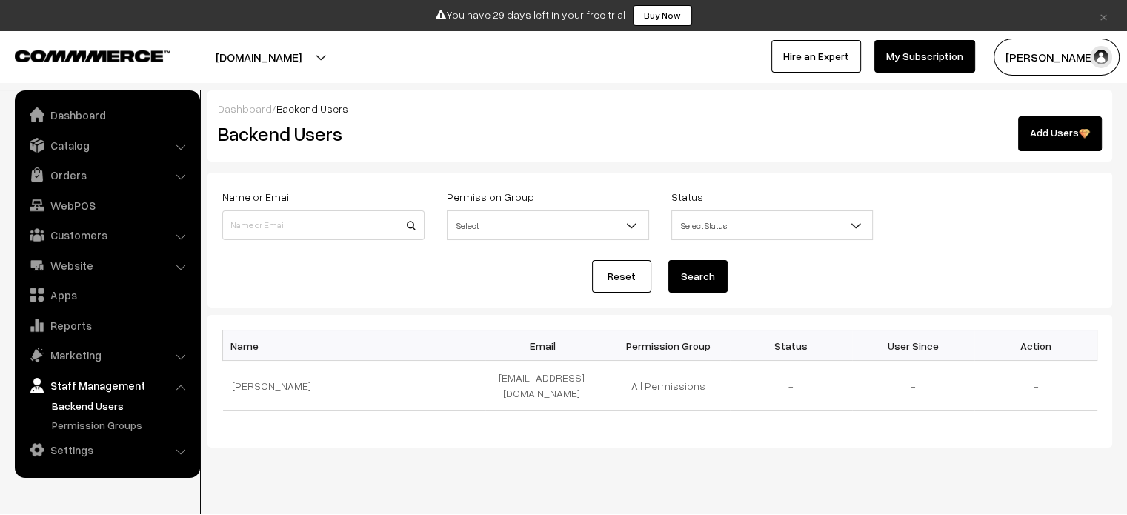
click at [502, 233] on span "Select" at bounding box center [548, 226] width 201 height 26
click at [732, 223] on span "Select Status" at bounding box center [772, 226] width 201 height 26
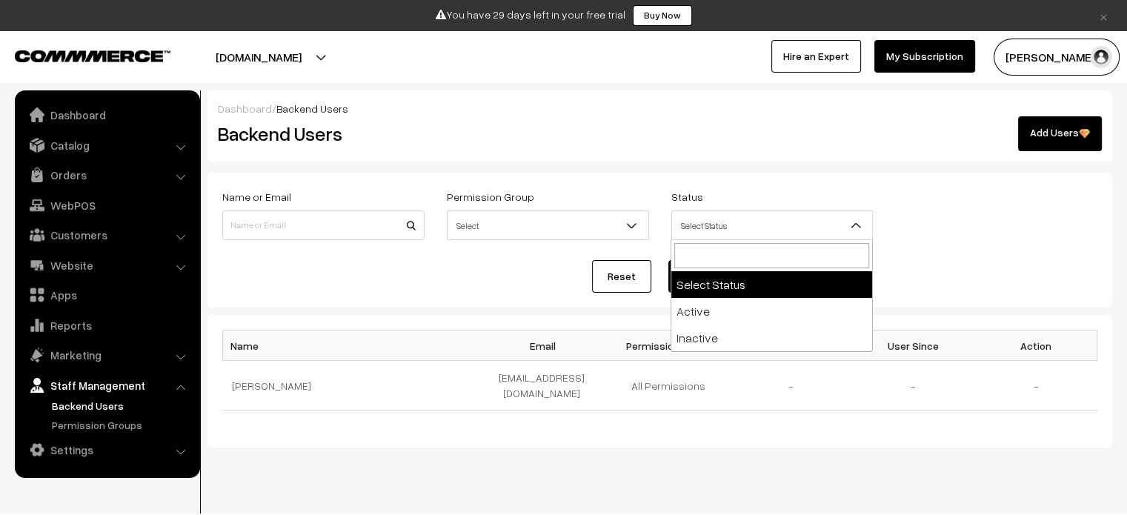
click at [732, 223] on span "Select Status" at bounding box center [772, 226] width 201 height 26
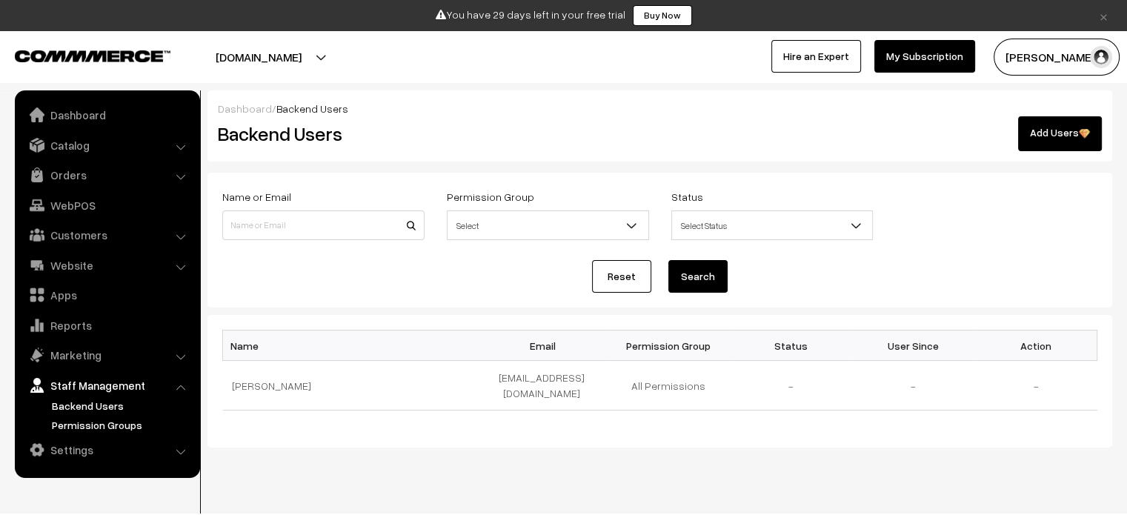
click at [107, 426] on link "Permission Groups" at bounding box center [121, 425] width 147 height 16
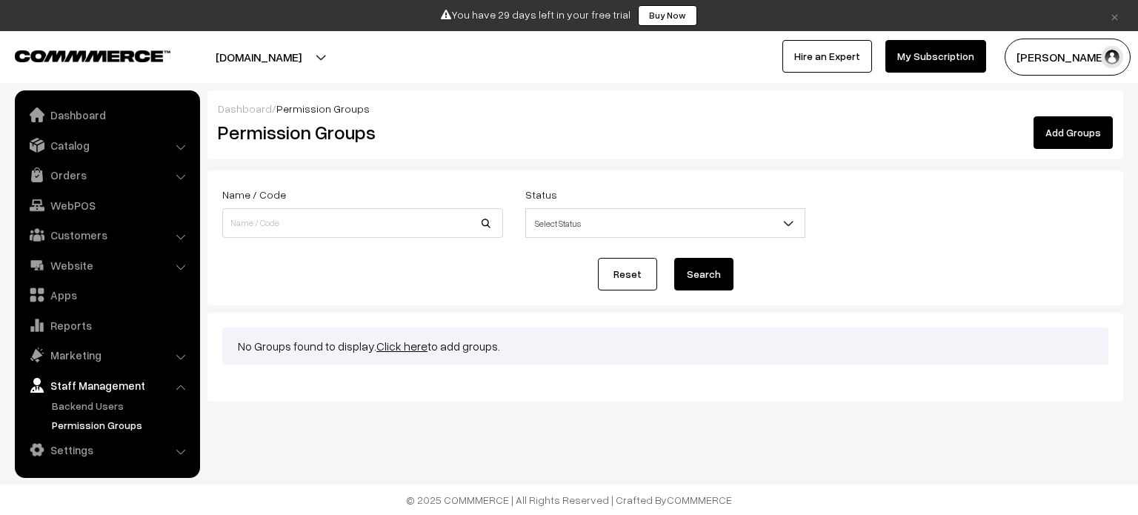
click at [629, 223] on span "Select Status" at bounding box center [665, 224] width 279 height 26
click at [177, 449] on li "Settings Shipping" at bounding box center [108, 450] width 178 height 27
click at [70, 253] on link "Website" at bounding box center [107, 265] width 176 height 27
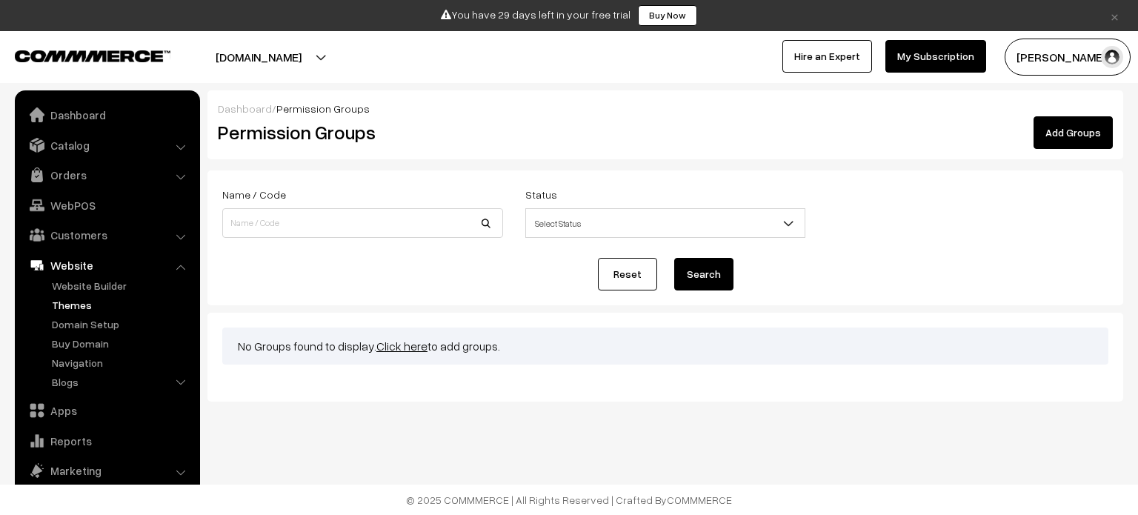
click at [73, 298] on link "Themes" at bounding box center [121, 305] width 147 height 16
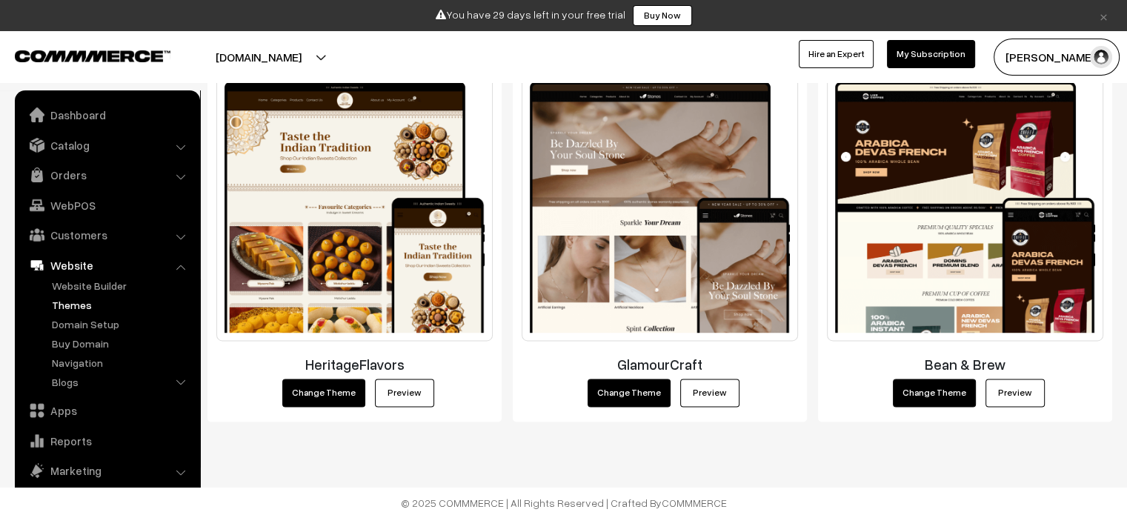
scroll to position [2149, 0]
click at [85, 285] on link "Website Builder" at bounding box center [121, 286] width 147 height 16
